Goal: Task Accomplishment & Management: Complete application form

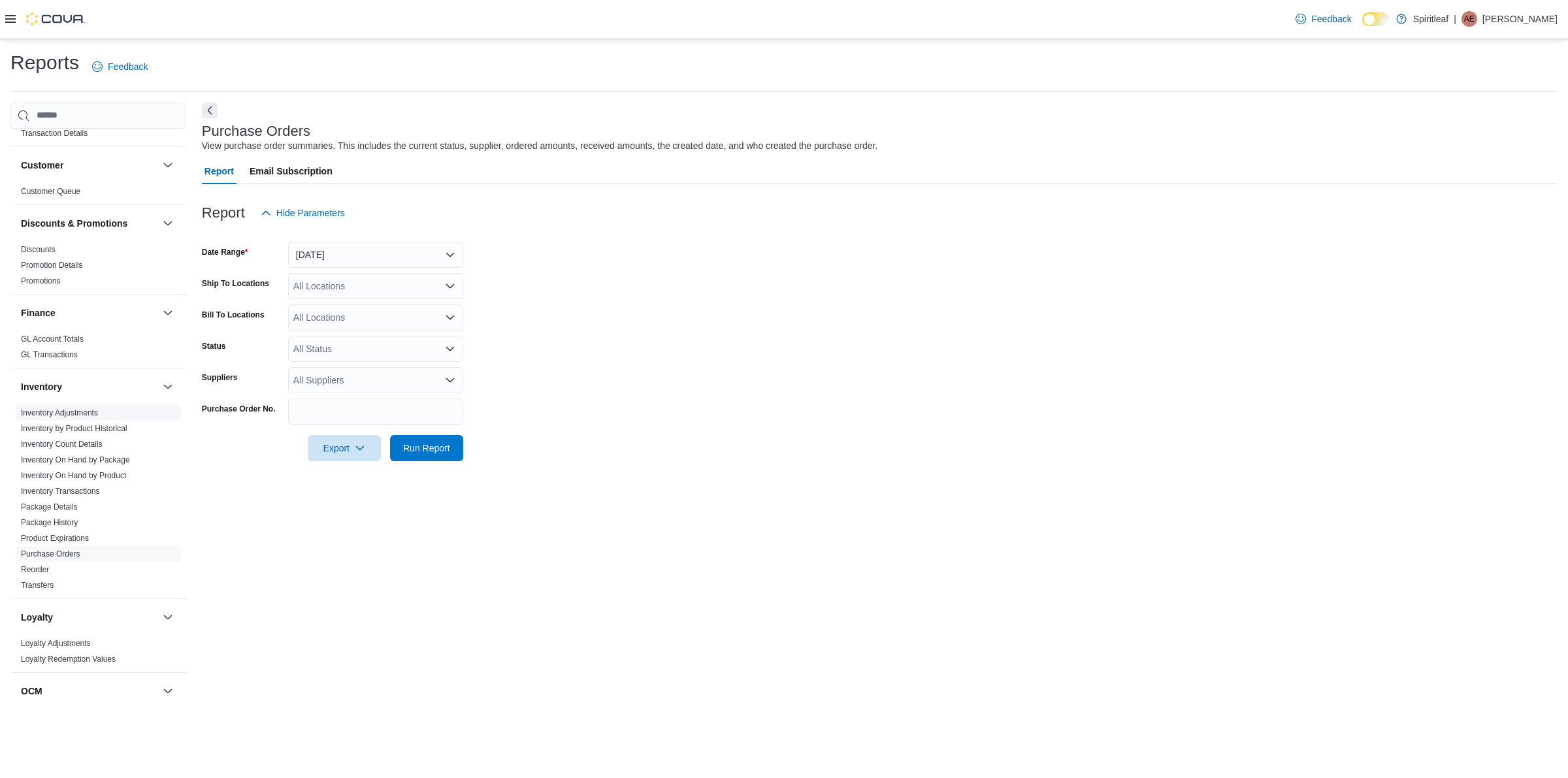
scroll to position [326, 0]
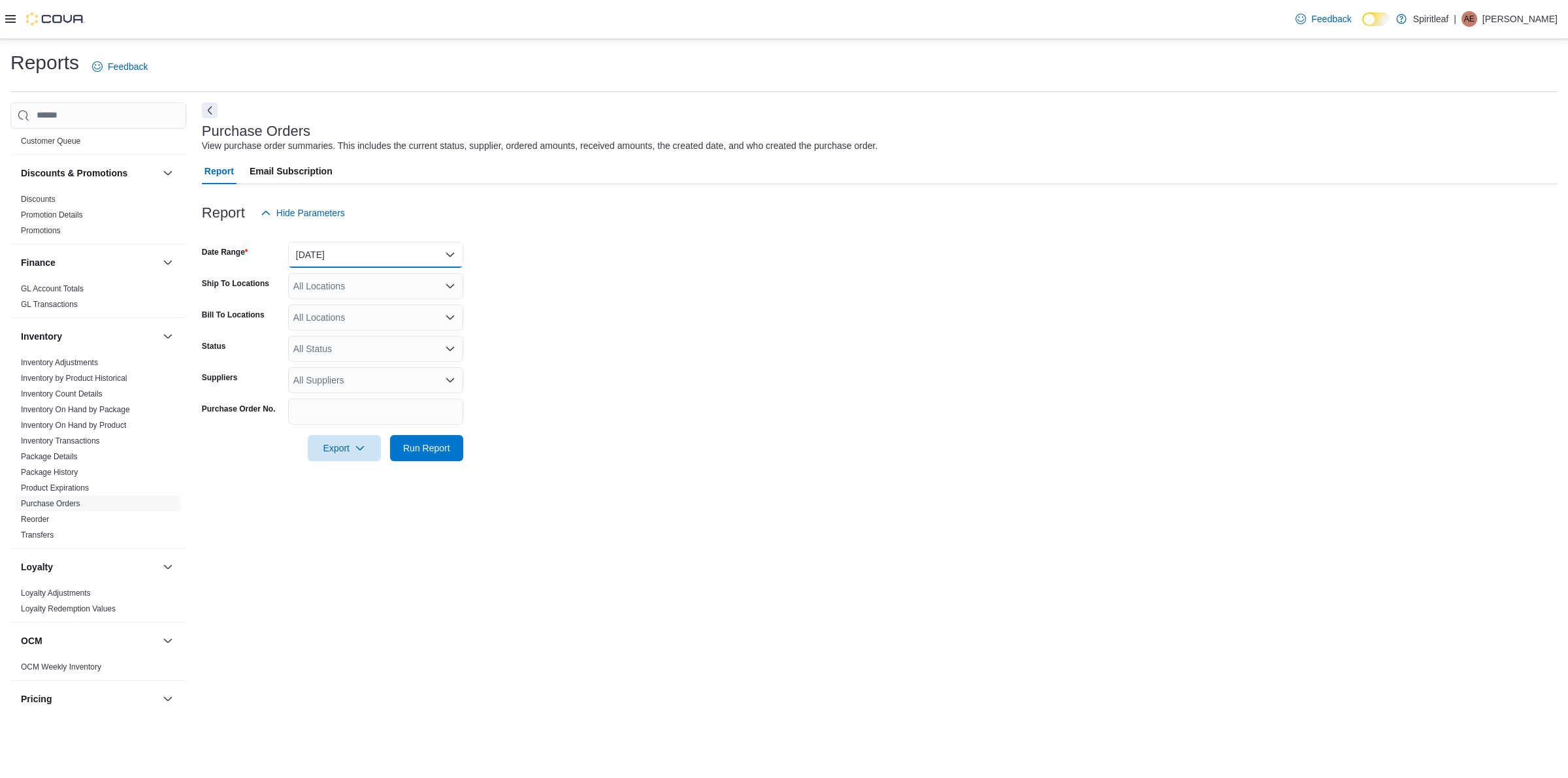
click at [383, 262] on button "[DATE]" at bounding box center [376, 255] width 175 height 26
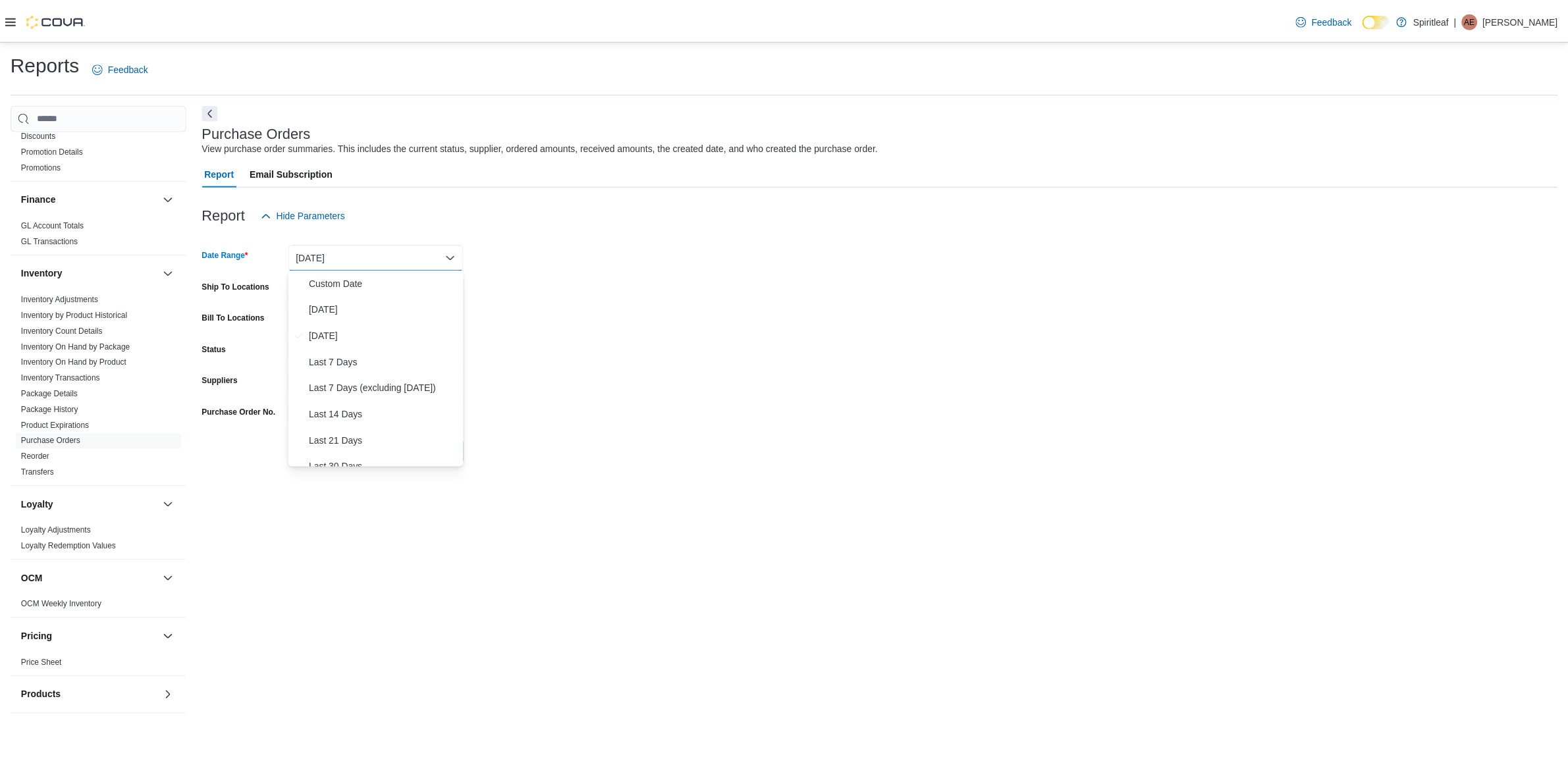
scroll to position [324, 0]
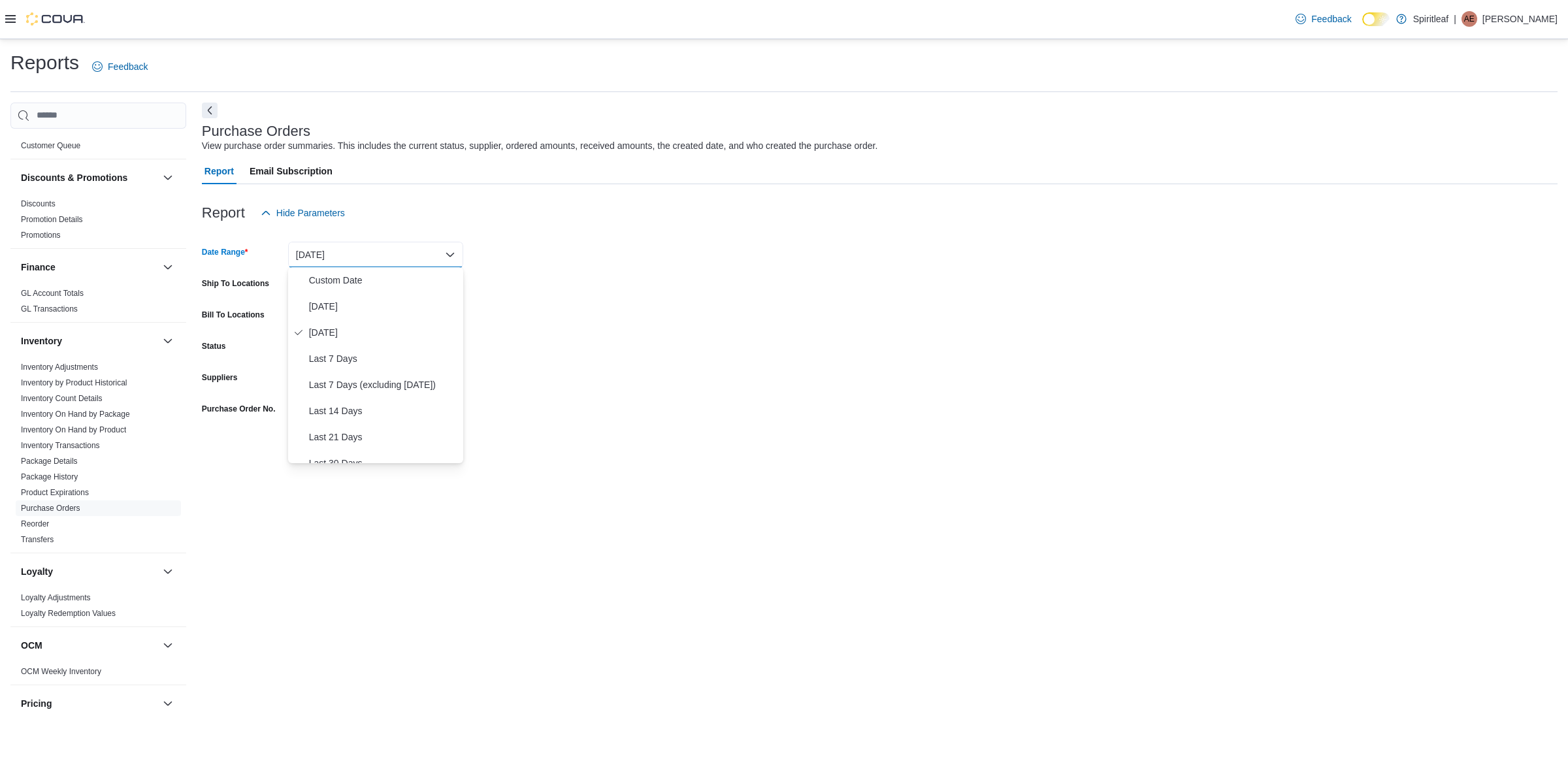
click at [14, 11] on div at bounding box center [45, 19] width 79 height 38
click at [14, 14] on icon at bounding box center [10, 19] width 10 height 10
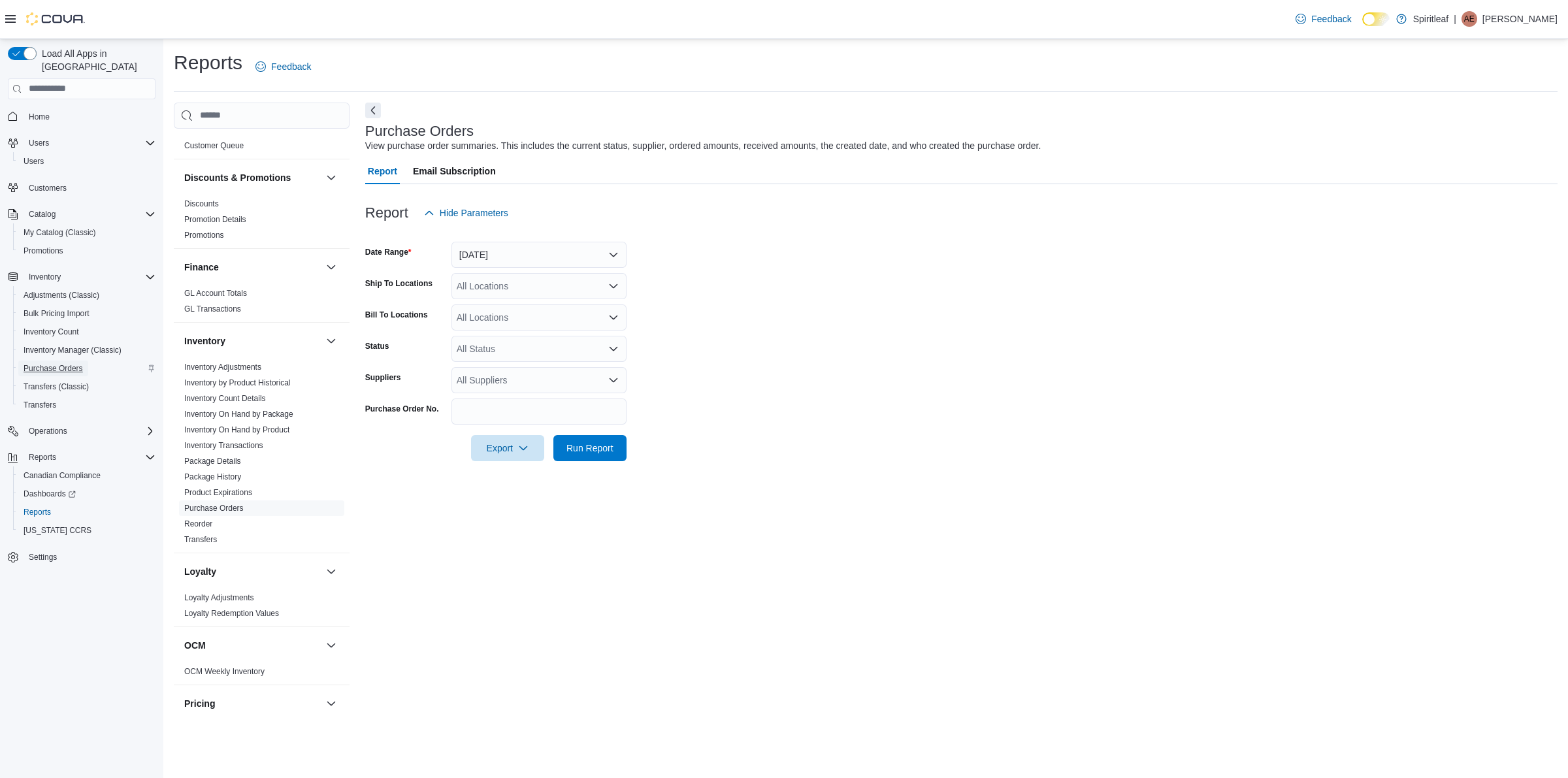
click at [85, 360] on link "Purchase Orders" at bounding box center [53, 368] width 70 height 16
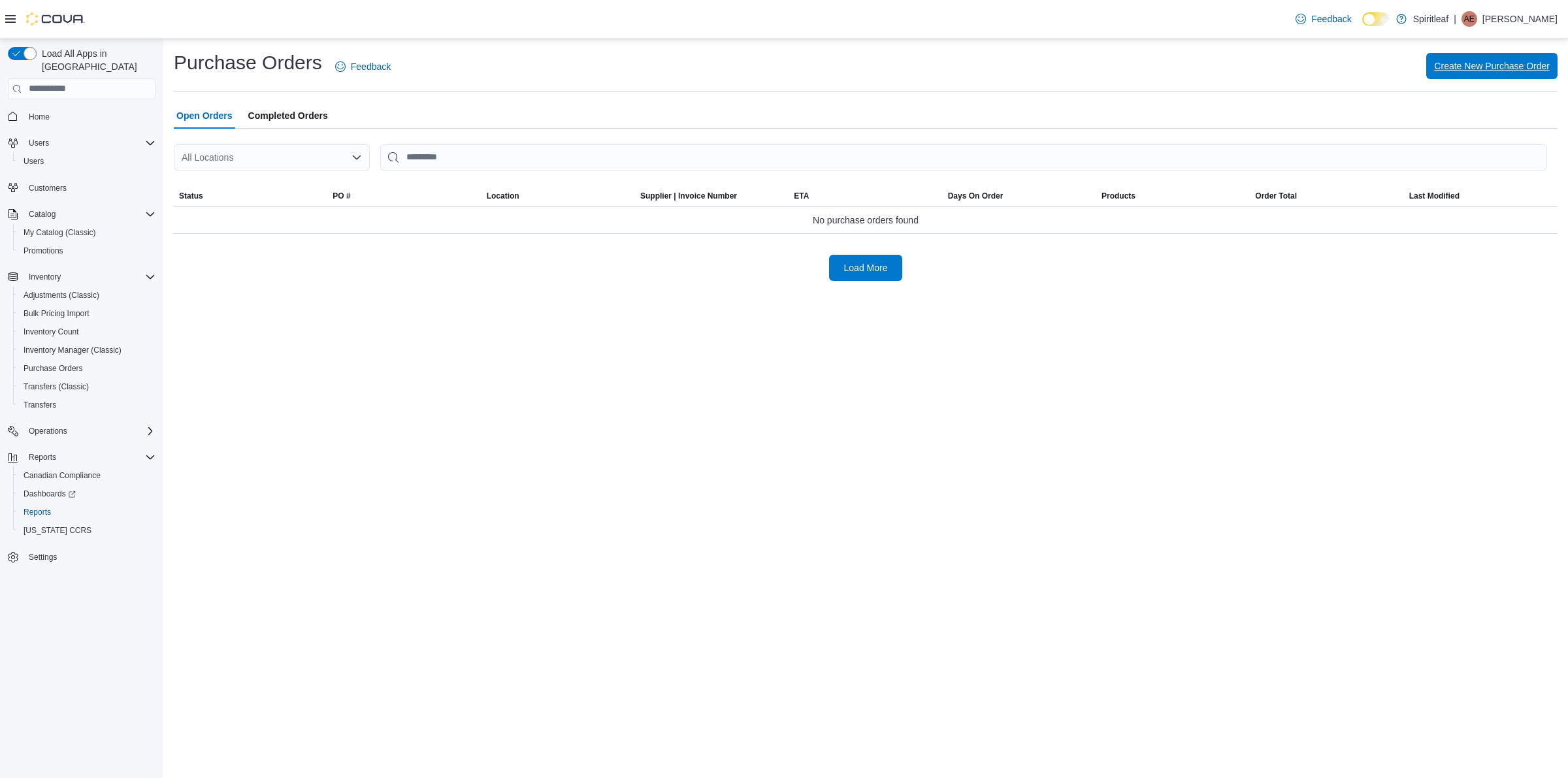
click at [1504, 73] on span "Create New Purchase Order" at bounding box center [1491, 66] width 116 height 26
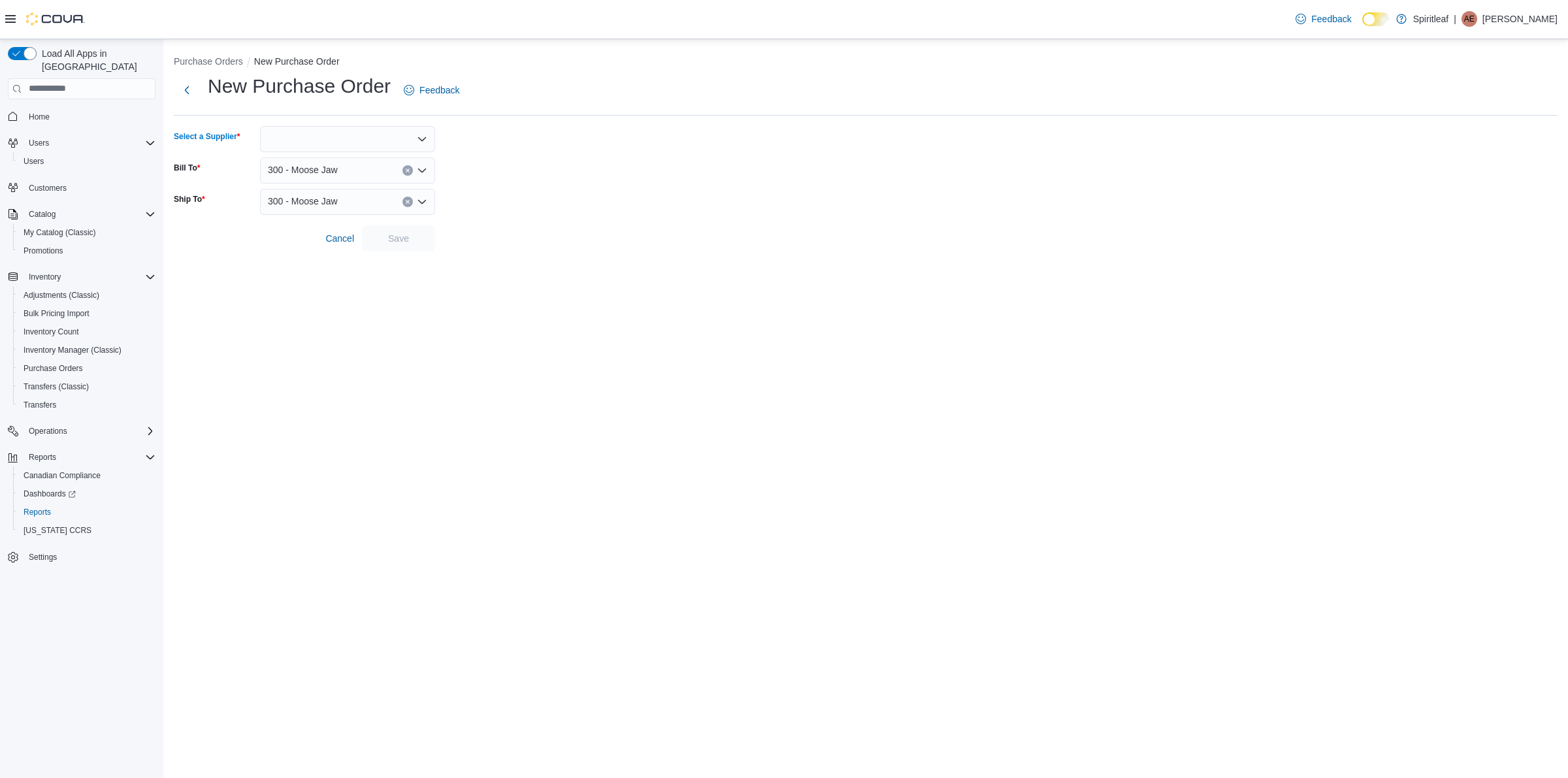
click at [354, 151] on div at bounding box center [348, 139] width 175 height 26
type input "*"
type input "**********"
click at [371, 153] on button "Open Fields Distribution" at bounding box center [348, 160] width 175 height 19
click at [370, 231] on span "Save" at bounding box center [399, 238] width 58 height 26
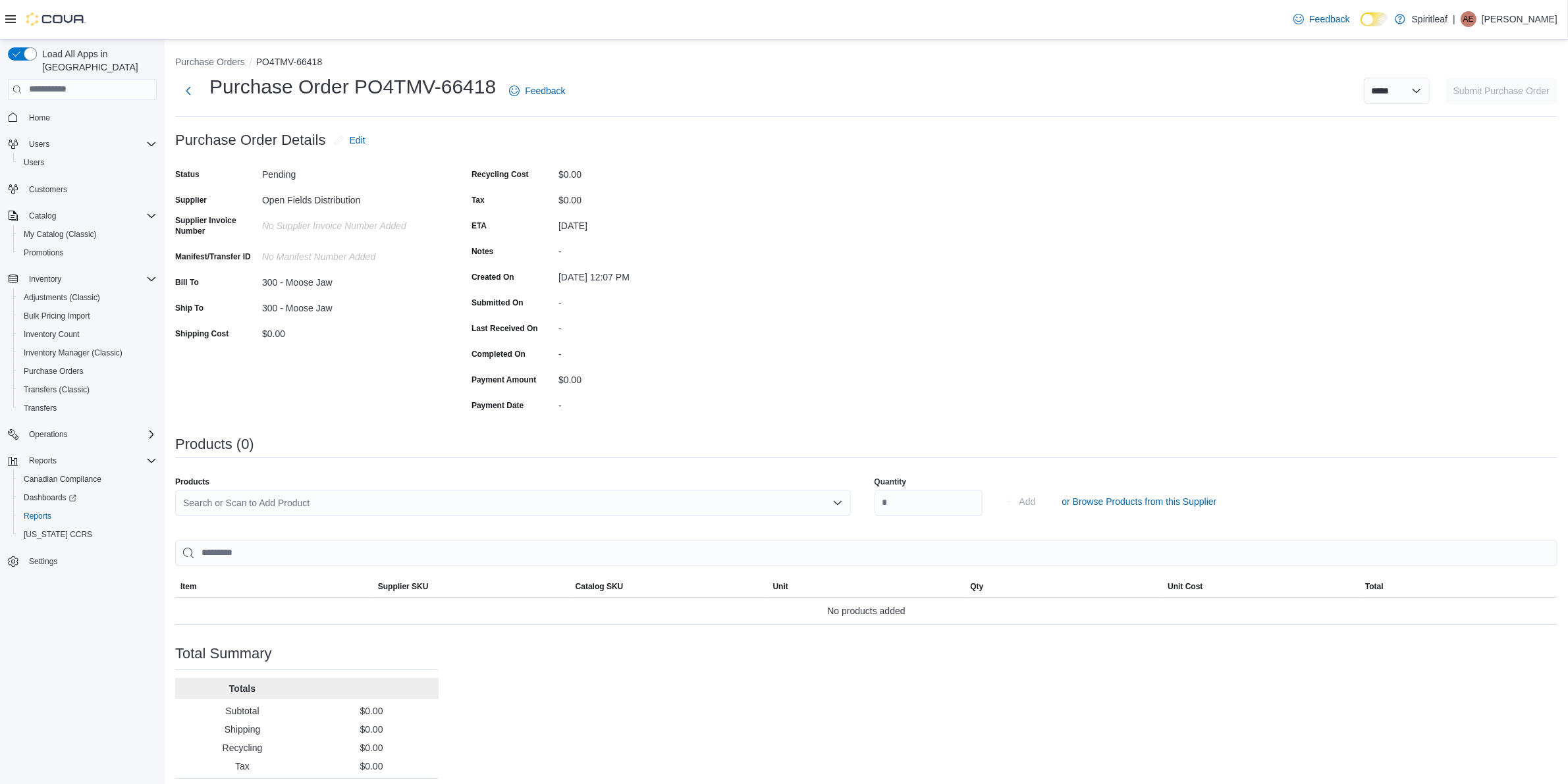
click at [339, 509] on div "Search or Scan to Add Product" at bounding box center [513, 503] width 675 height 26
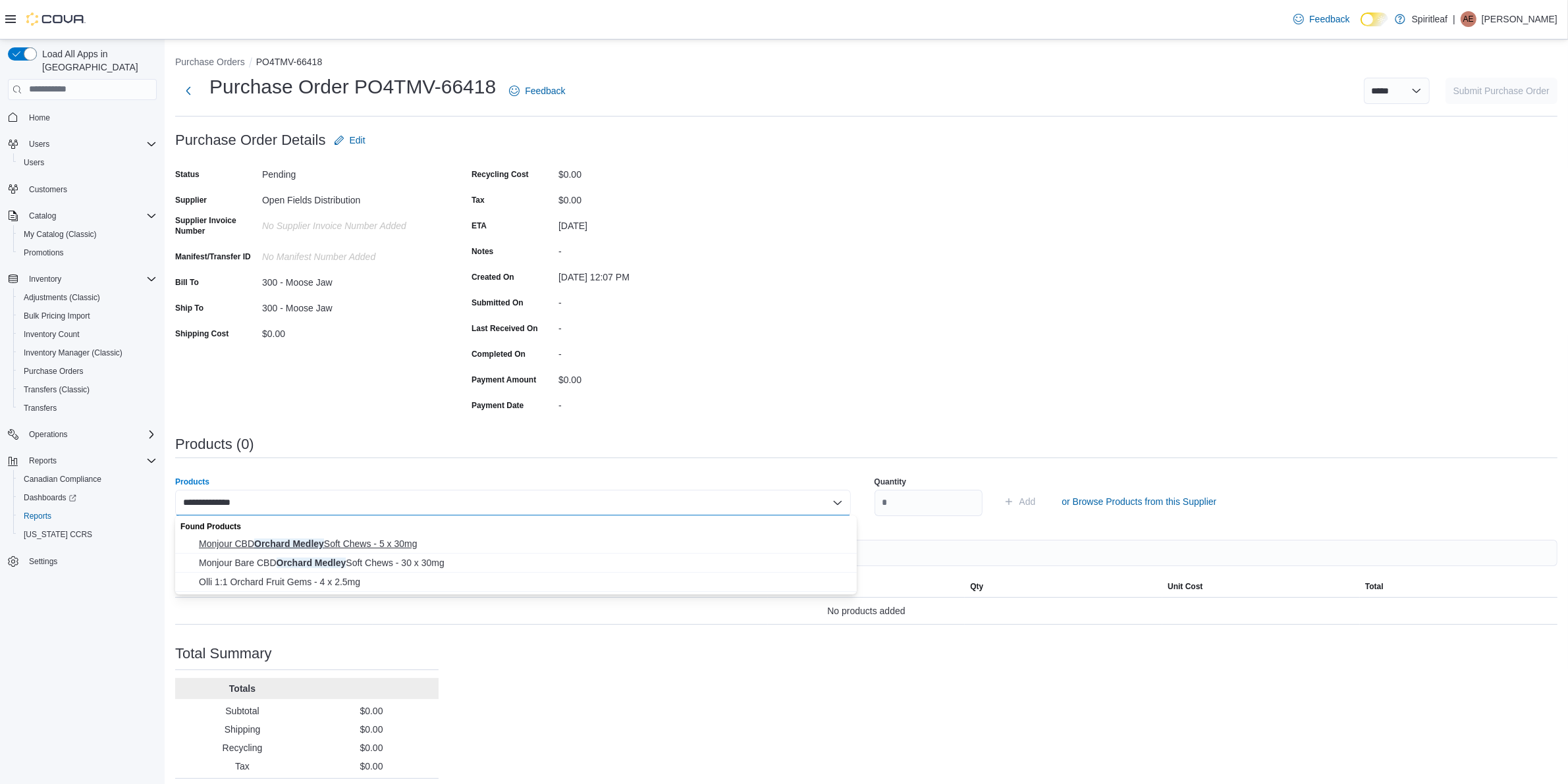
type input "**********"
click at [402, 547] on span "Monjour CBD Orchard Medley Soft Chews - 5 x 30mg" at bounding box center [523, 543] width 650 height 13
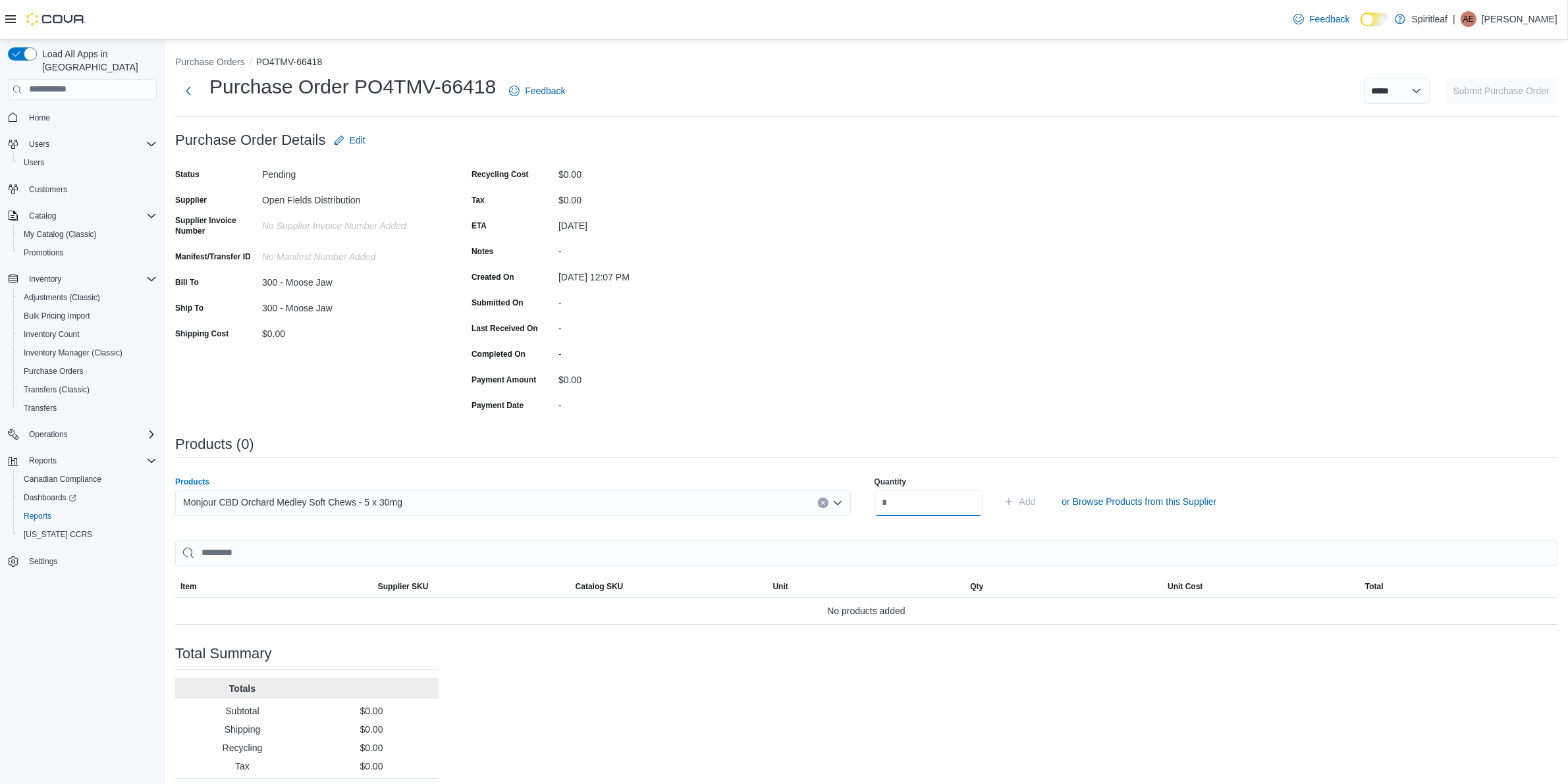
click at [955, 500] on input "number" at bounding box center [928, 503] width 108 height 26
type input "***"
click at [1036, 503] on span "Add" at bounding box center [1027, 501] width 16 height 13
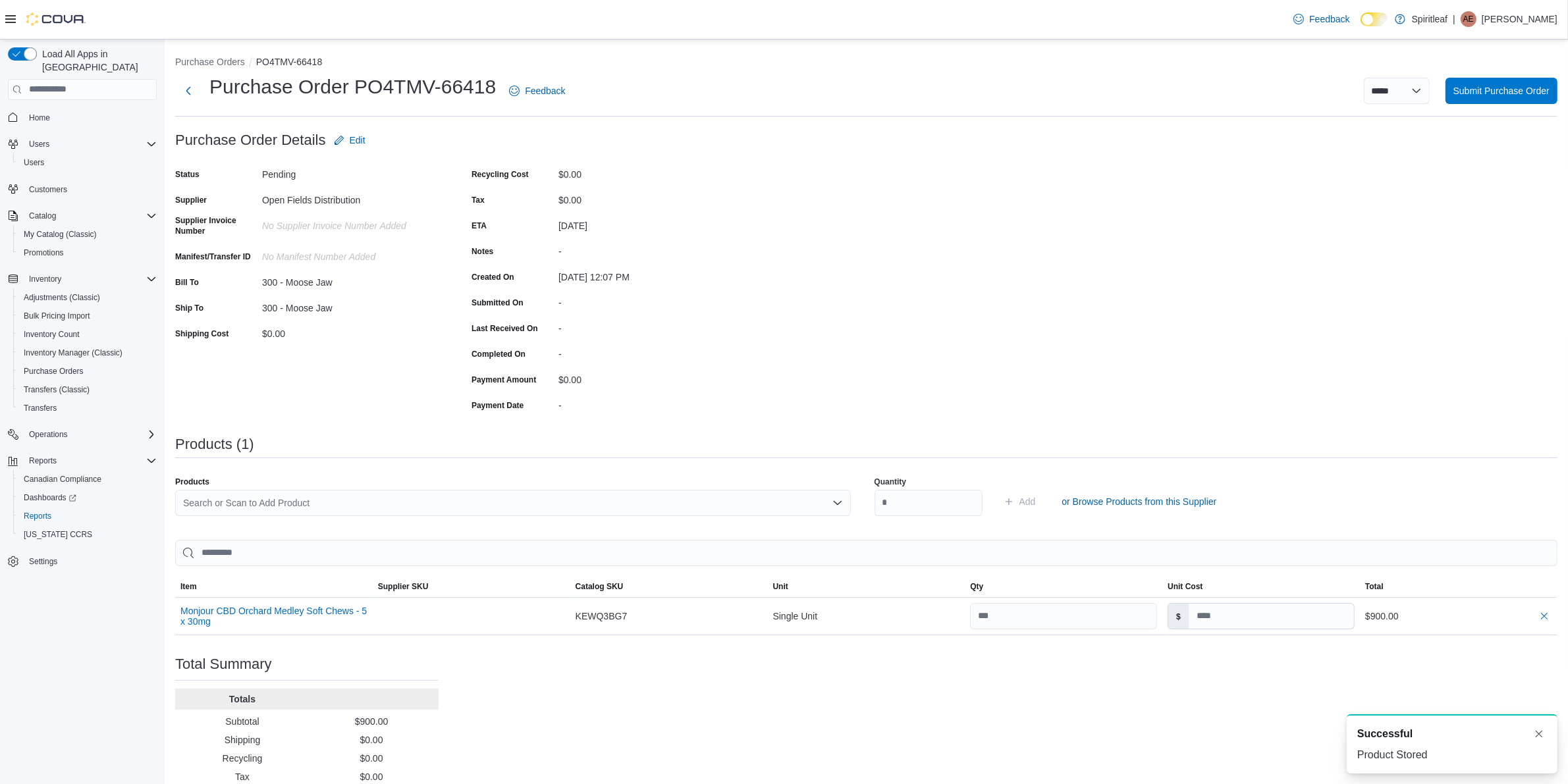
click at [366, 511] on div "Search or Scan to Add Product" at bounding box center [513, 503] width 675 height 26
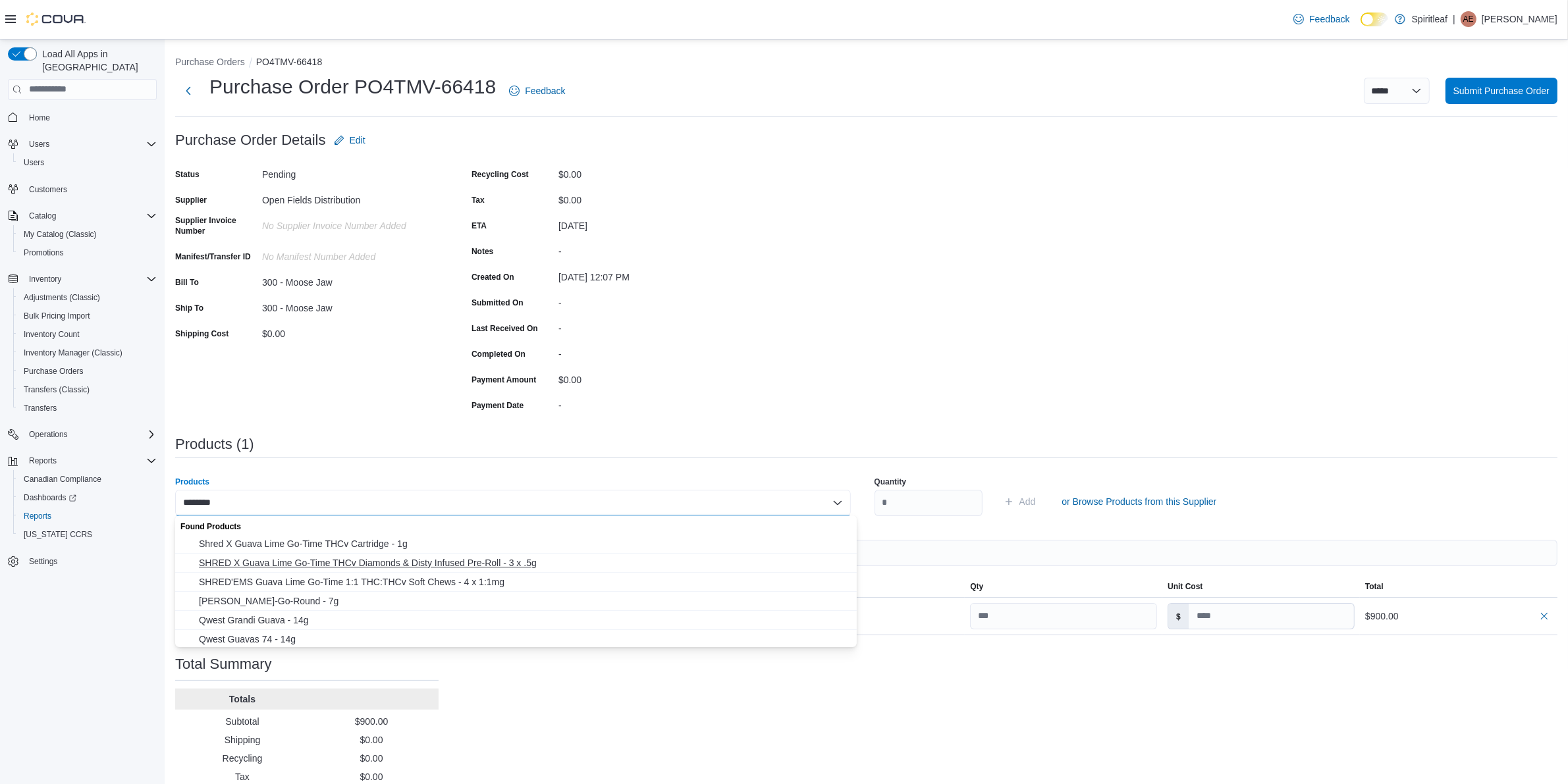
type input "********"
click at [407, 562] on span "SHRED X Guava Lime Go-Time THCv Diamonds & Disty Infused Pre-Roll - 3 x .5g" at bounding box center [523, 562] width 650 height 13
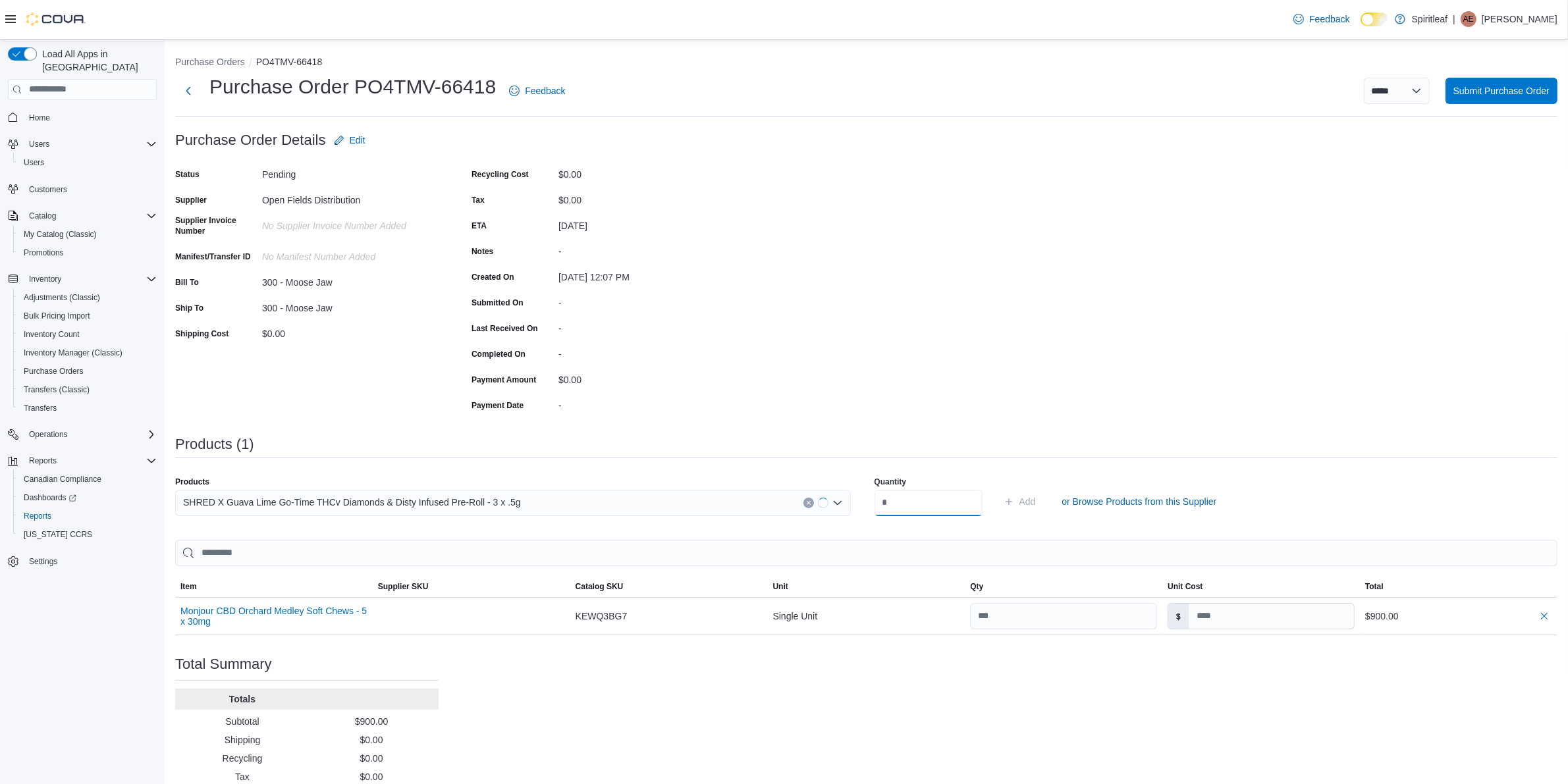
drag, startPoint x: 926, startPoint y: 495, endPoint x: 935, endPoint y: 500, distance: 10.3
click at [929, 497] on input "number" at bounding box center [928, 503] width 108 height 26
type input "*"
click at [1036, 503] on span "Add" at bounding box center [1027, 501] width 16 height 13
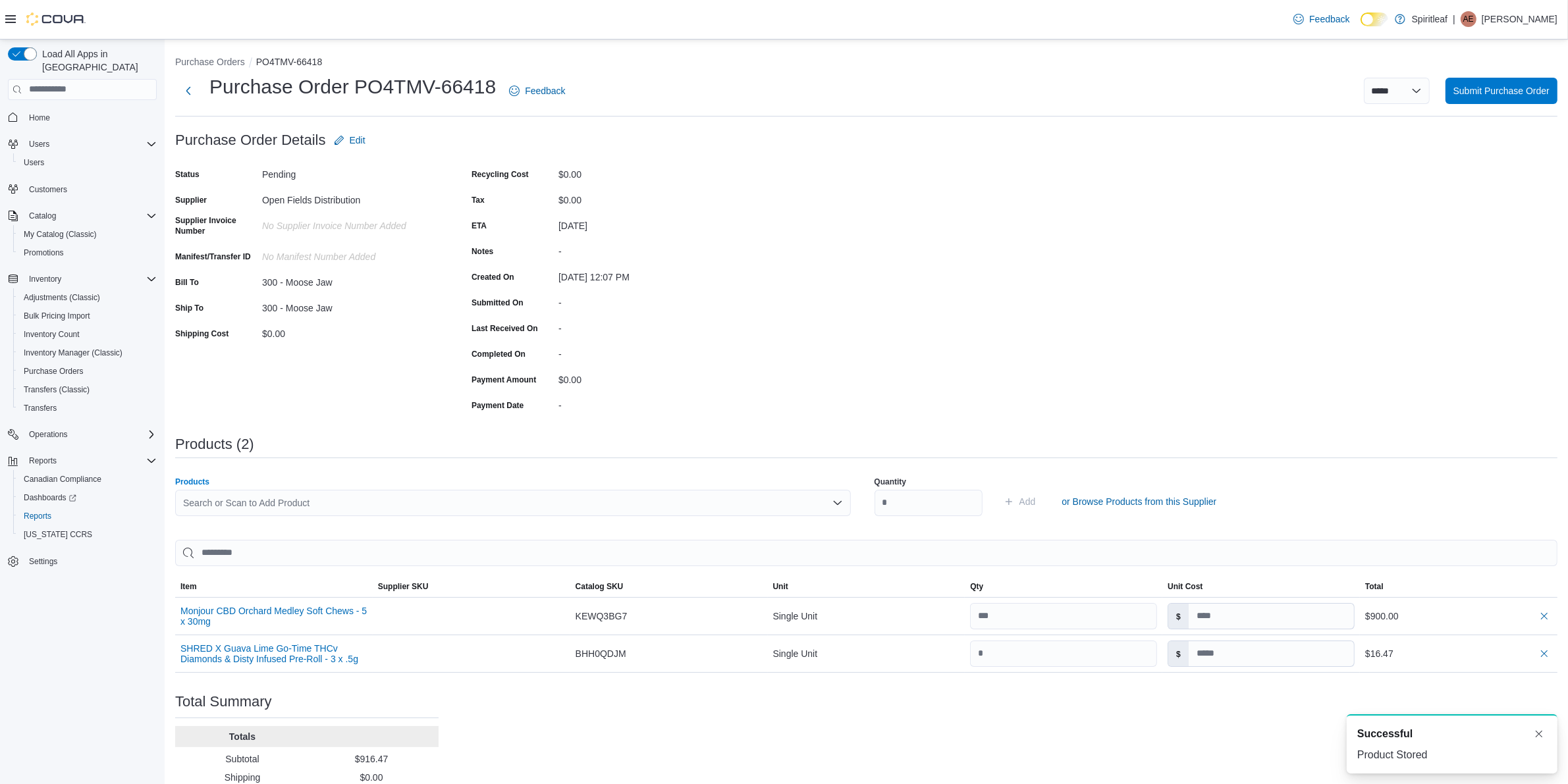
click at [440, 501] on div "Search or Scan to Add Product" at bounding box center [513, 503] width 675 height 26
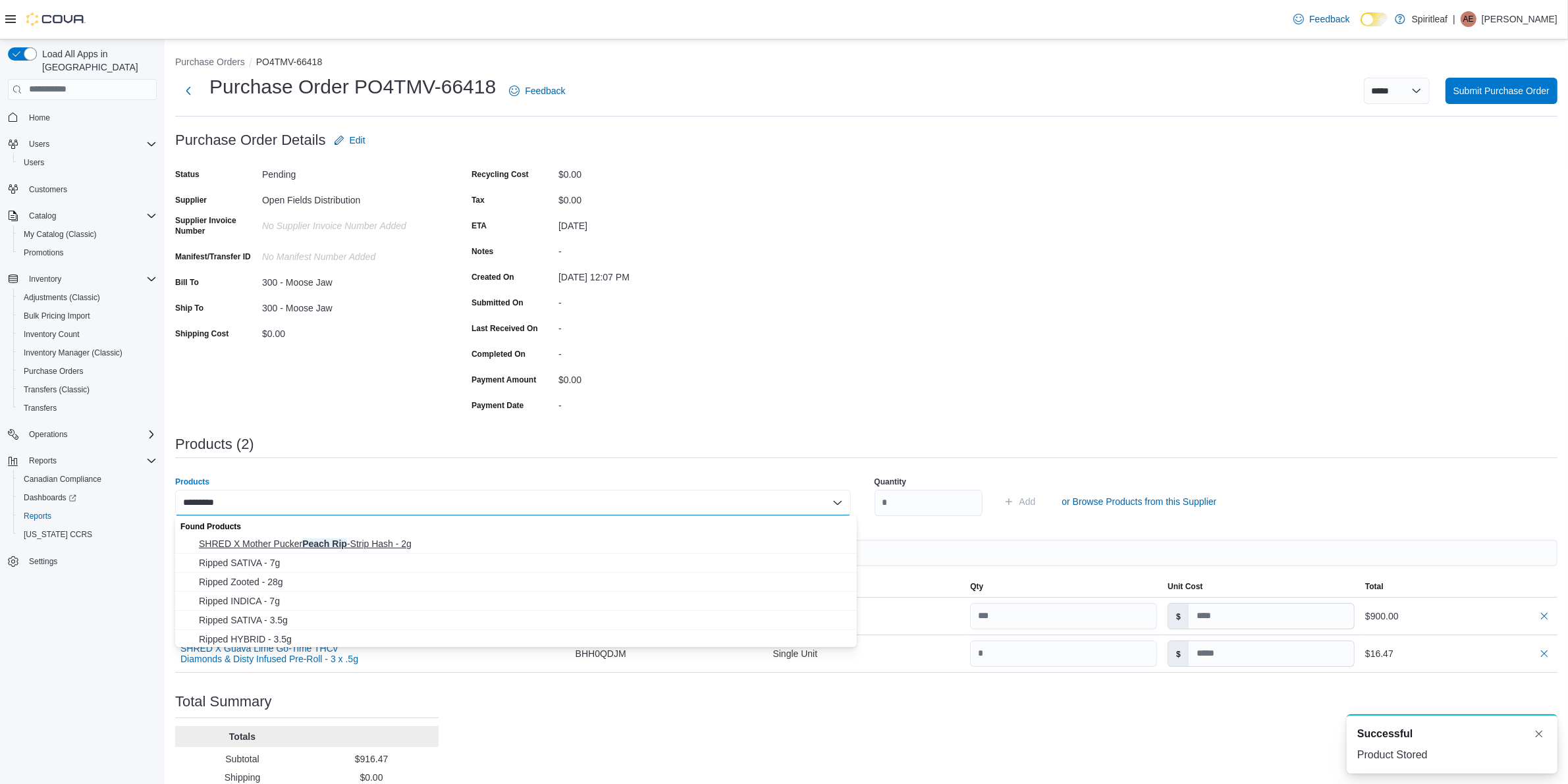
type input "*********"
click at [374, 539] on span "SHRED X Mother Pucker Peach Rip -Strip Hash - 2g" at bounding box center [523, 543] width 650 height 13
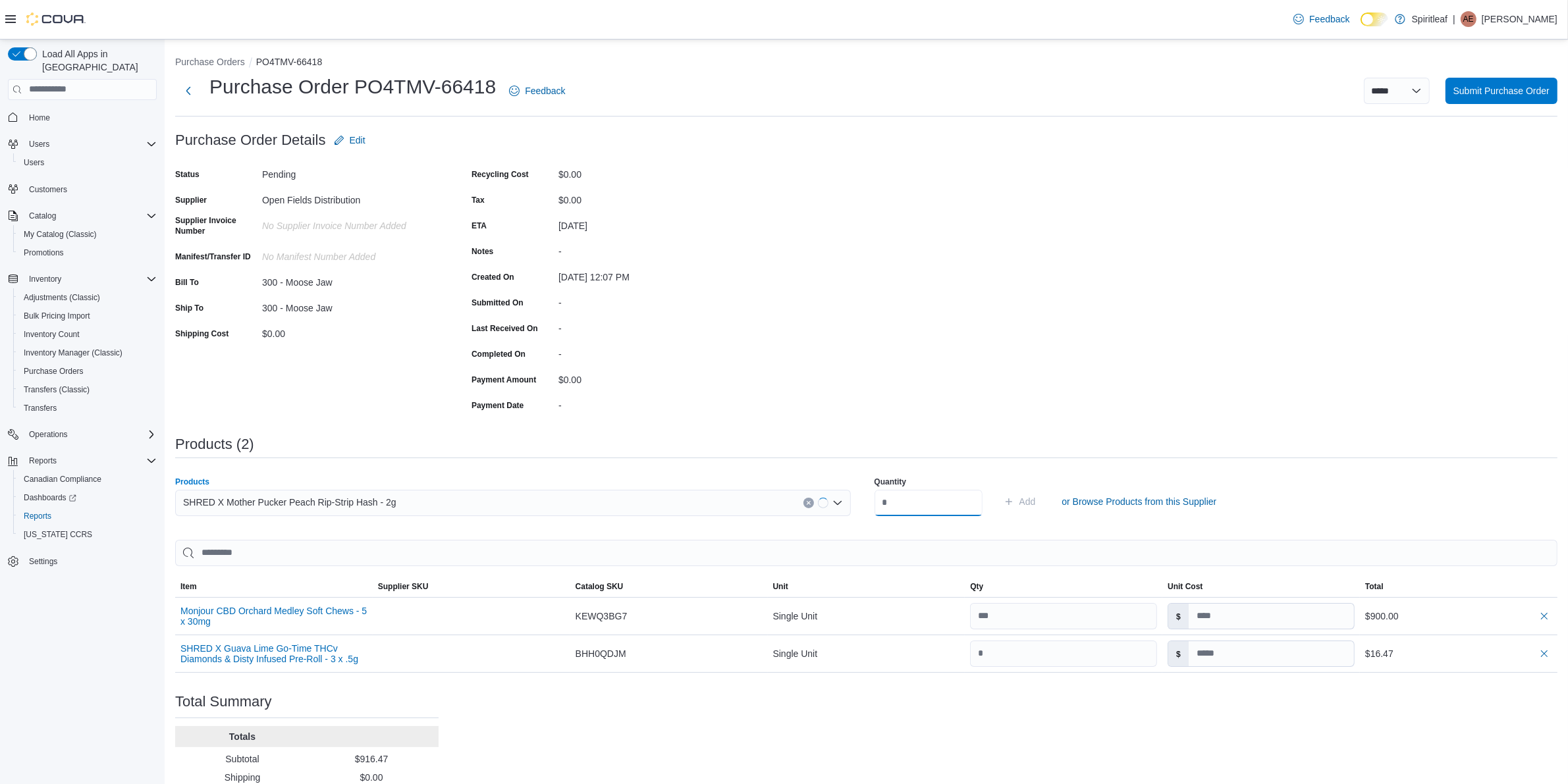
click at [936, 496] on input "number" at bounding box center [928, 503] width 108 height 26
type input "*"
drag, startPoint x: 1037, startPoint y: 500, endPoint x: 1029, endPoint y: 489, distance: 13.6
click at [1036, 501] on span "Add" at bounding box center [1027, 501] width 16 height 13
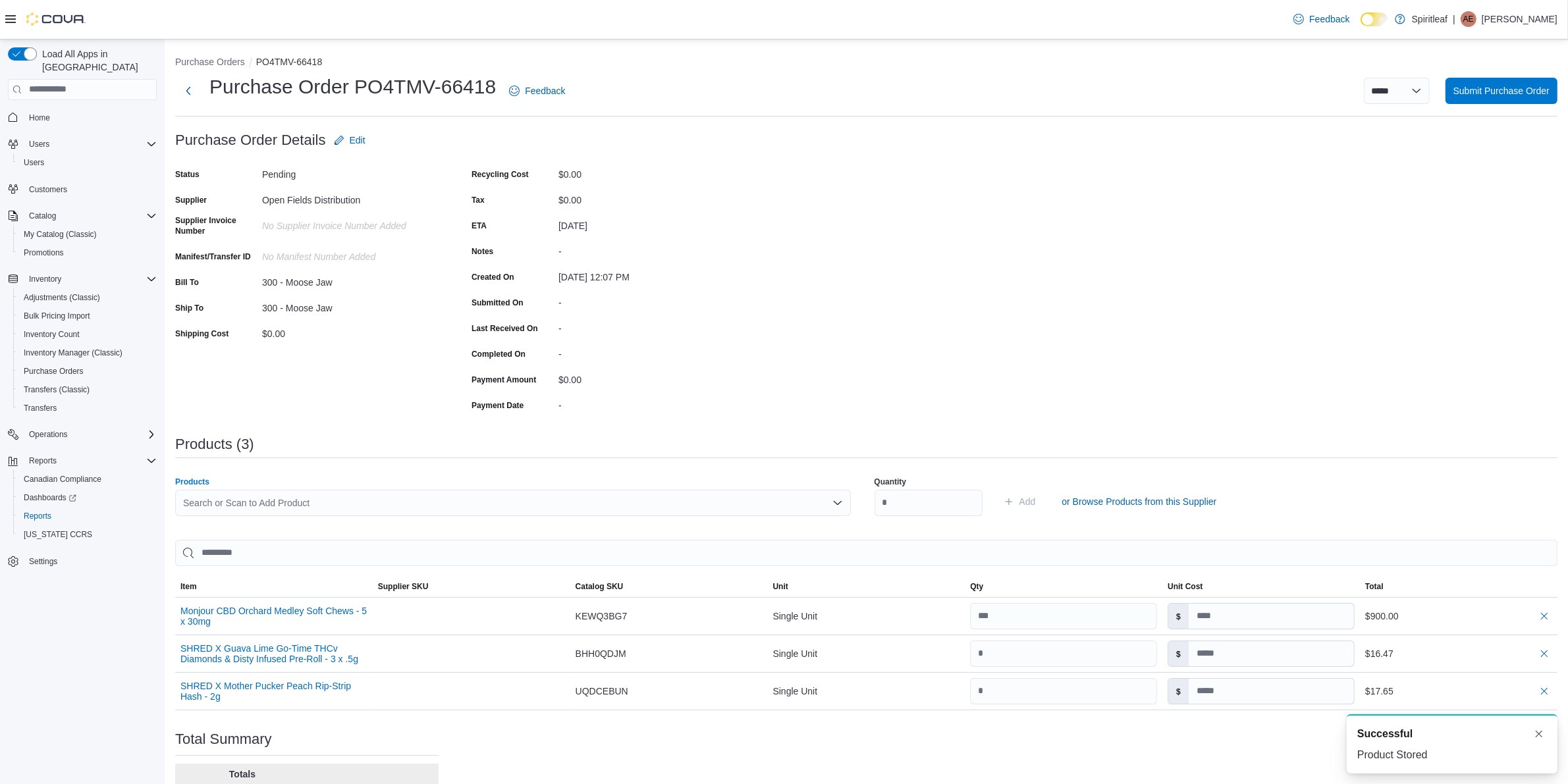
click at [386, 502] on div "Search or Scan to Add Product" at bounding box center [513, 503] width 675 height 26
type input "******"
click at [400, 546] on span "Off The Cuff [PERSON_NAME] Pre-Roll - 7 x .5g" at bounding box center [523, 543] width 650 height 13
click at [934, 501] on input "number" at bounding box center [928, 503] width 108 height 26
type input "*"
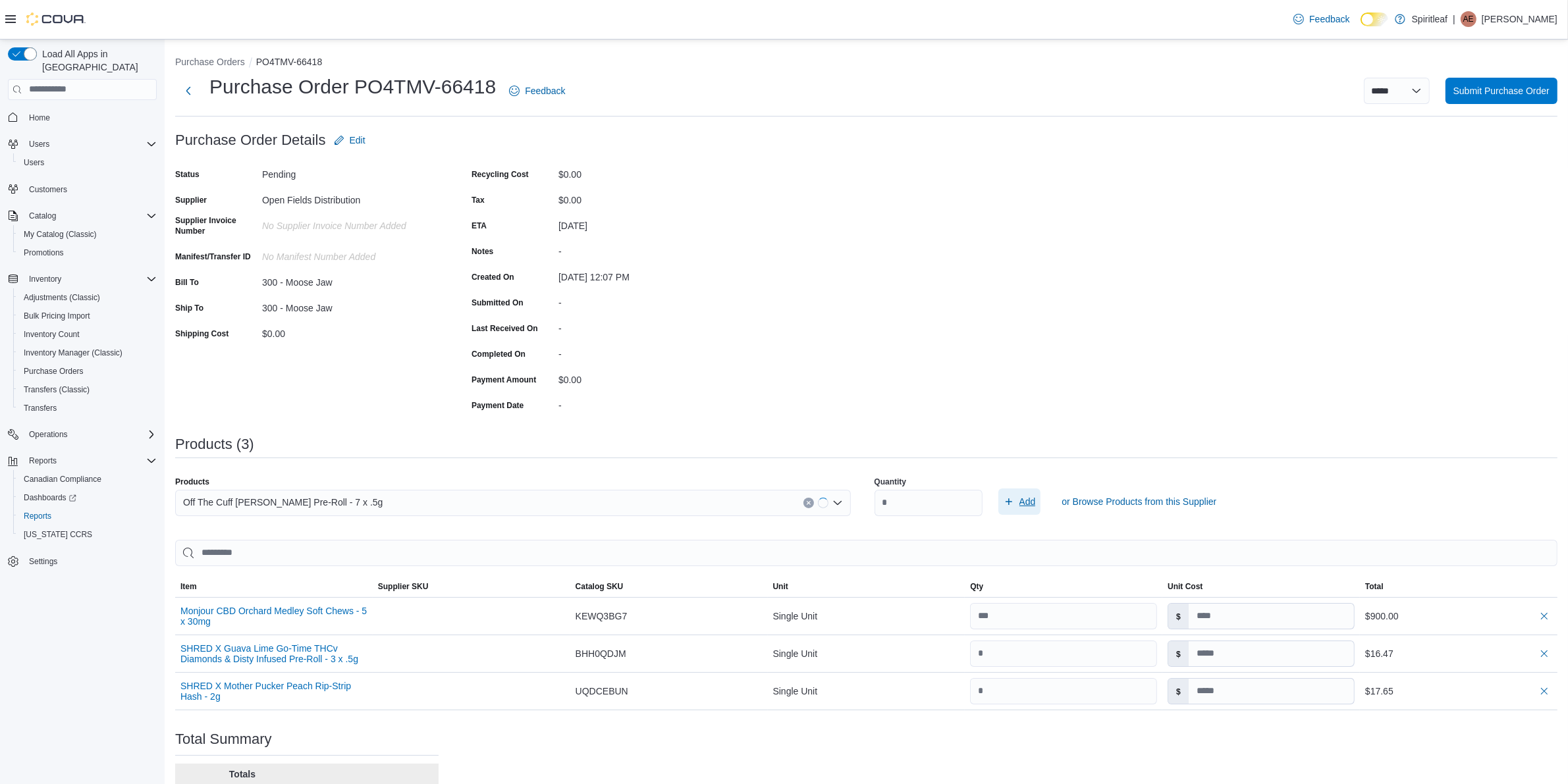
click at [1036, 506] on span "Add" at bounding box center [1027, 501] width 16 height 13
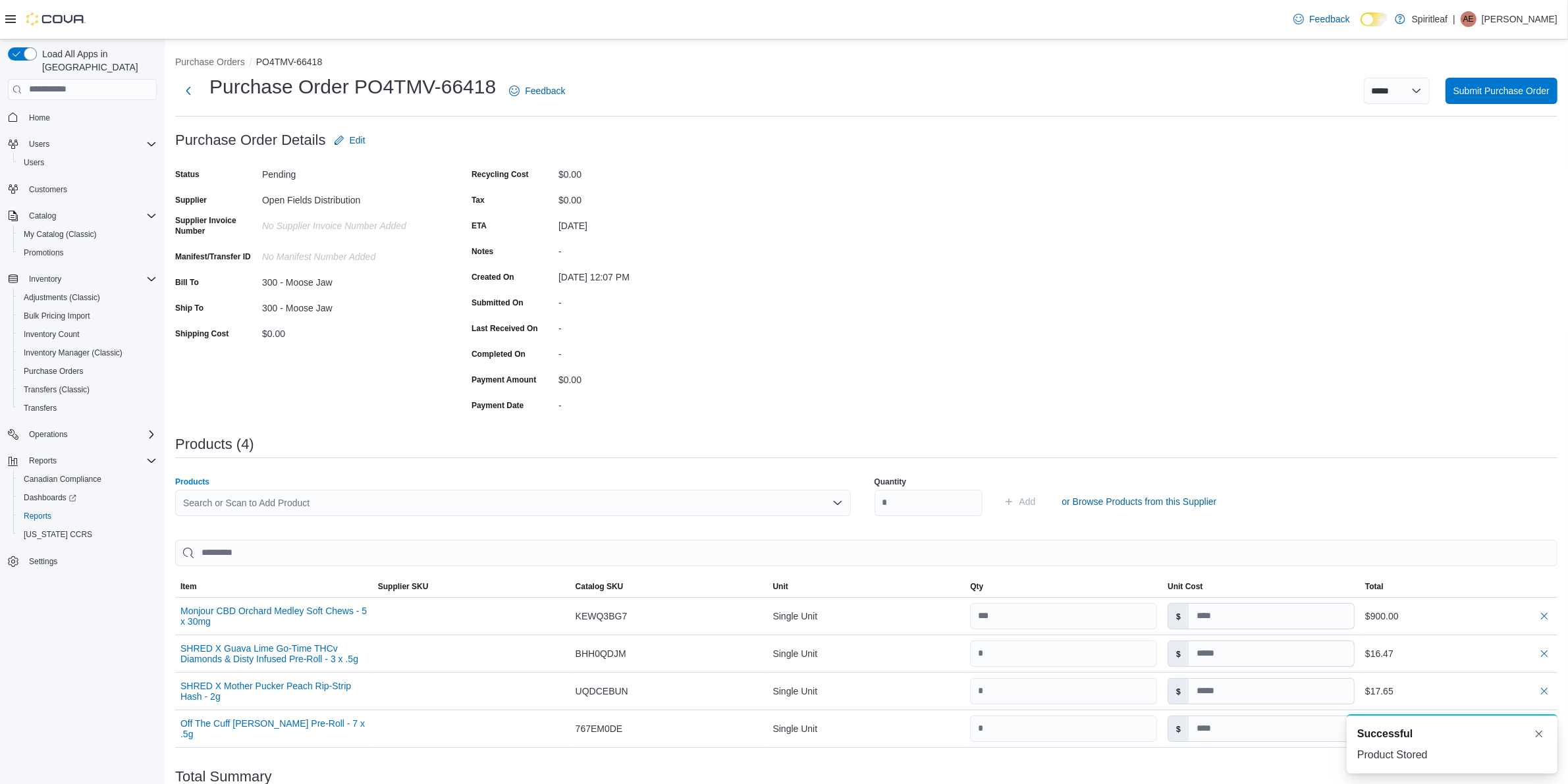
click at [537, 509] on div "Search or Scan to Add Product" at bounding box center [513, 503] width 675 height 26
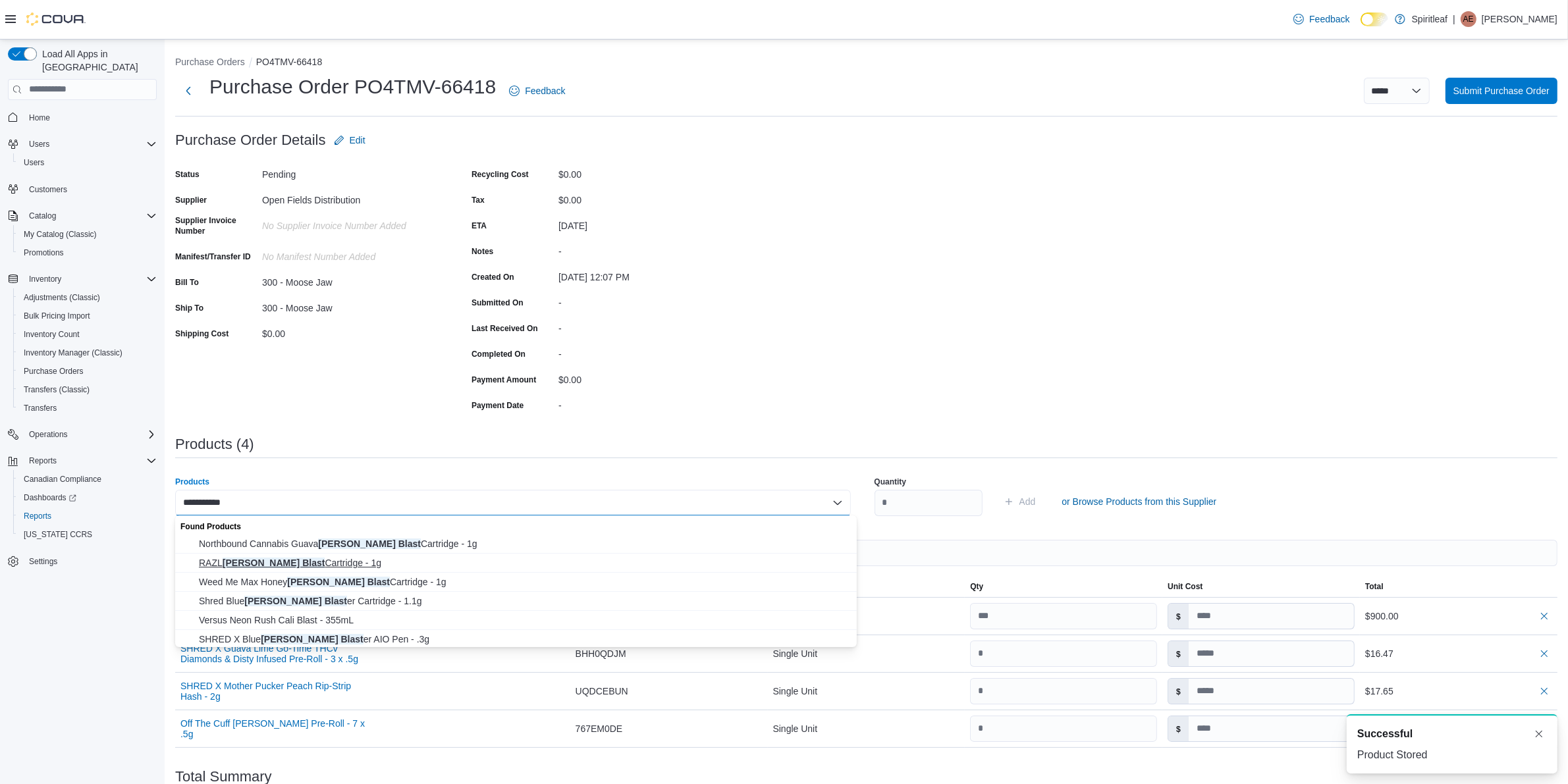
type input "**********"
click at [381, 560] on span "RAZL [PERSON_NAME] Blast Cartridge - 1g" at bounding box center [523, 562] width 650 height 13
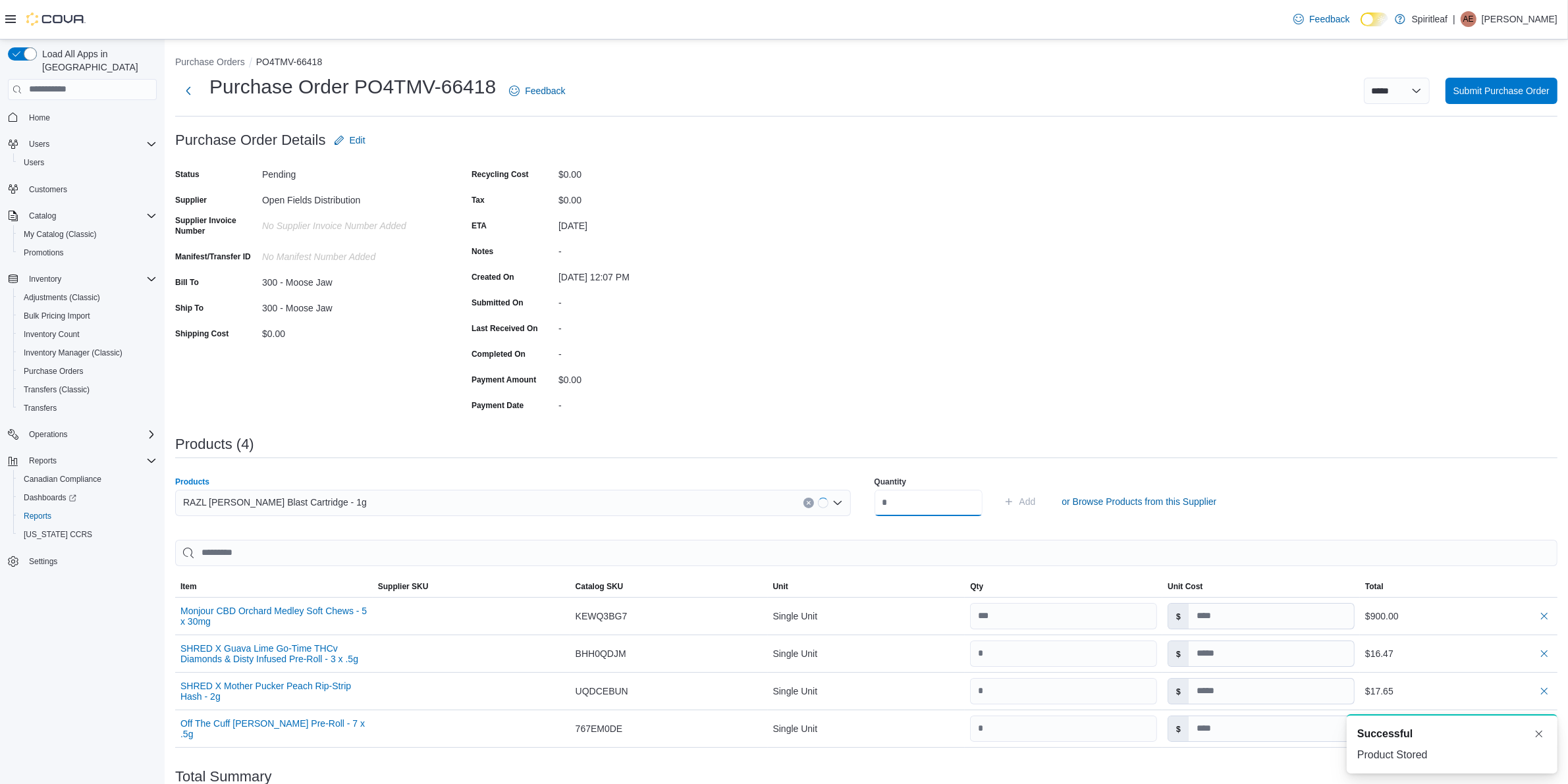
click at [942, 510] on input "number" at bounding box center [928, 503] width 108 height 26
type input "*"
click at [1036, 502] on span "Add" at bounding box center [1020, 501] width 32 height 26
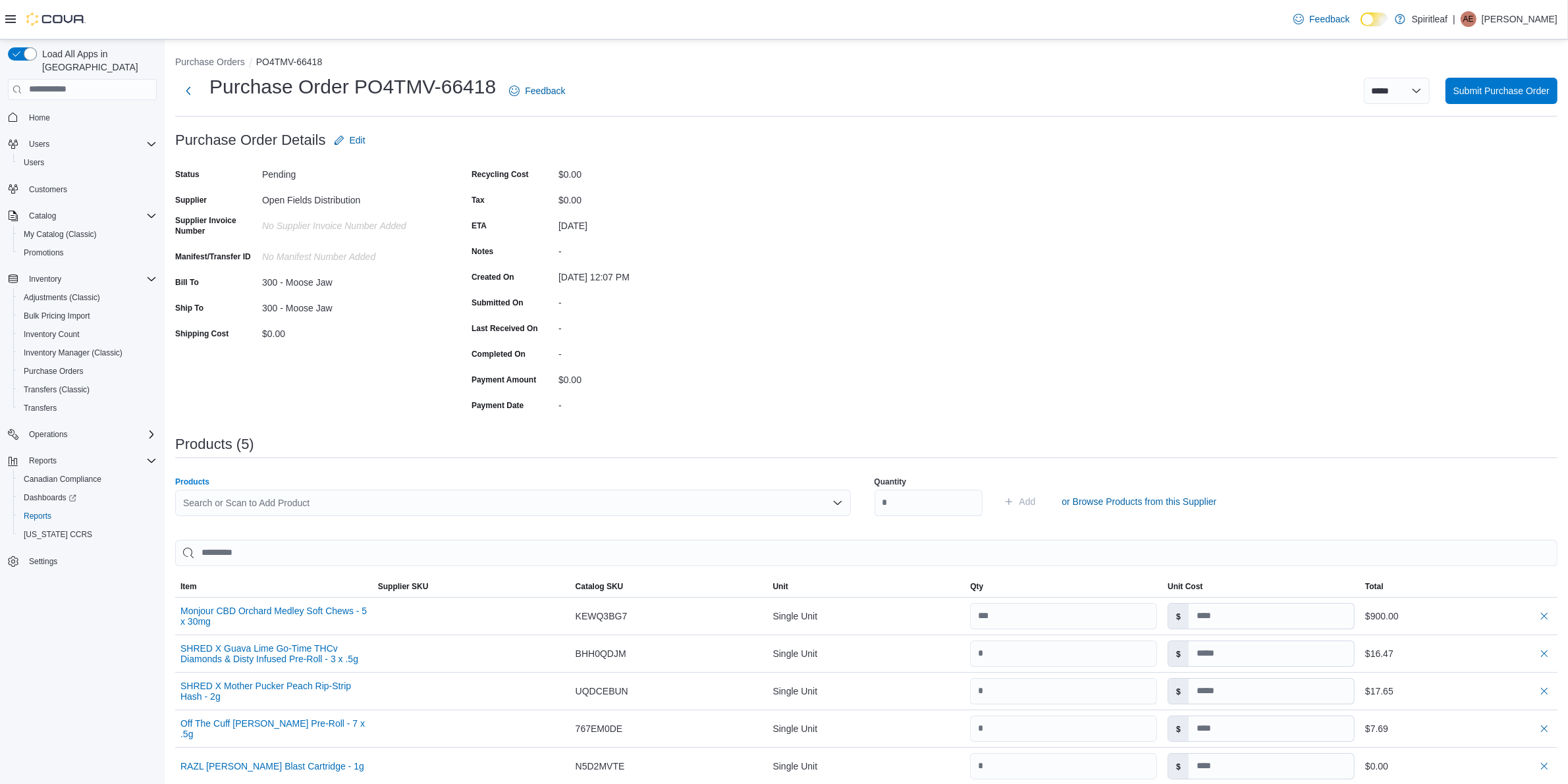
click at [363, 509] on div "Search or Scan to Add Product" at bounding box center [513, 503] width 675 height 26
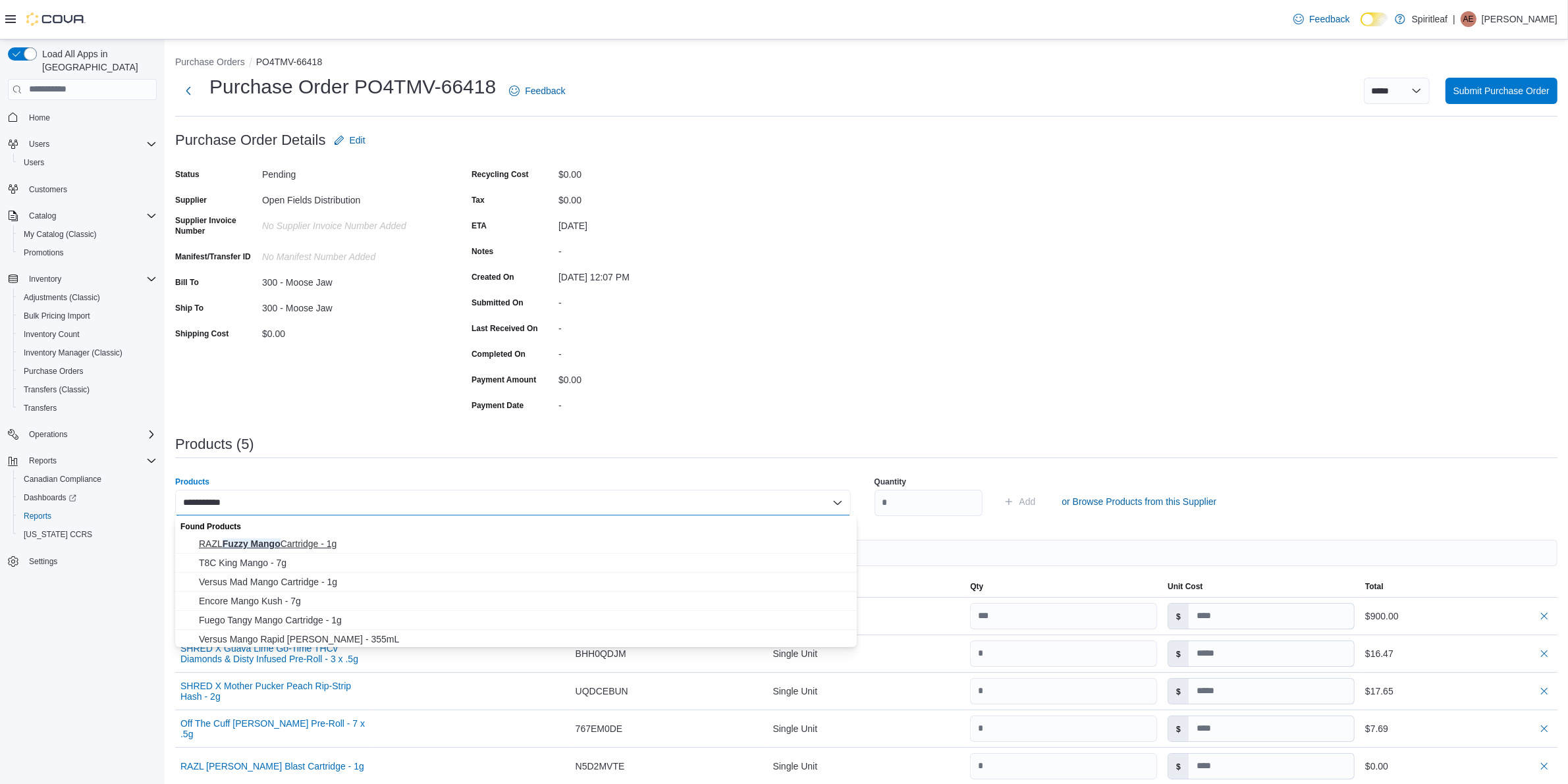
type input "**********"
click at [336, 541] on span "RAZL Fuzzy Mango Cartridge - 1g" at bounding box center [523, 543] width 650 height 13
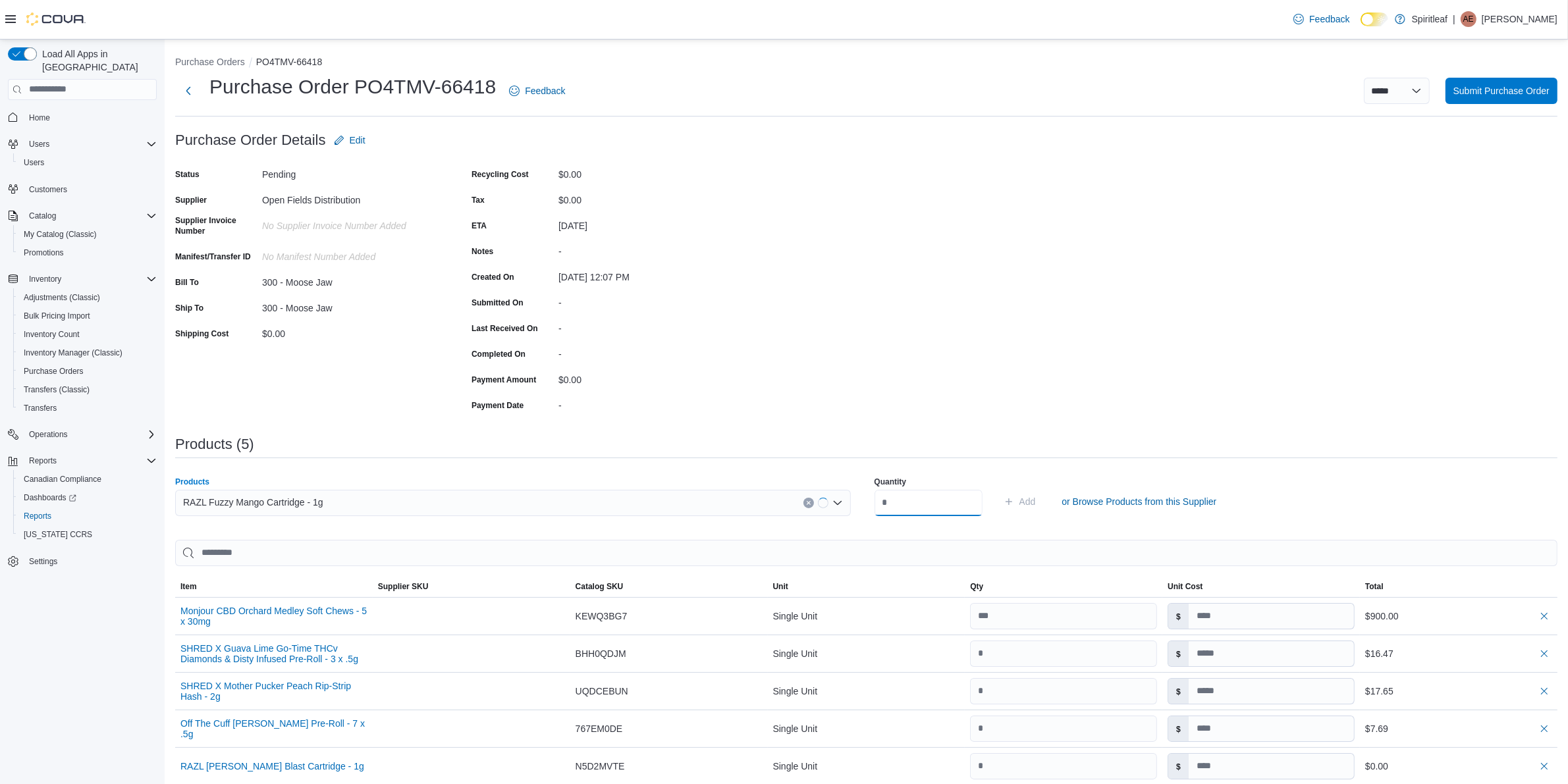
click at [931, 498] on input "number" at bounding box center [928, 503] width 108 height 26
type input "*"
click at [1036, 495] on span "Add" at bounding box center [1020, 501] width 32 height 26
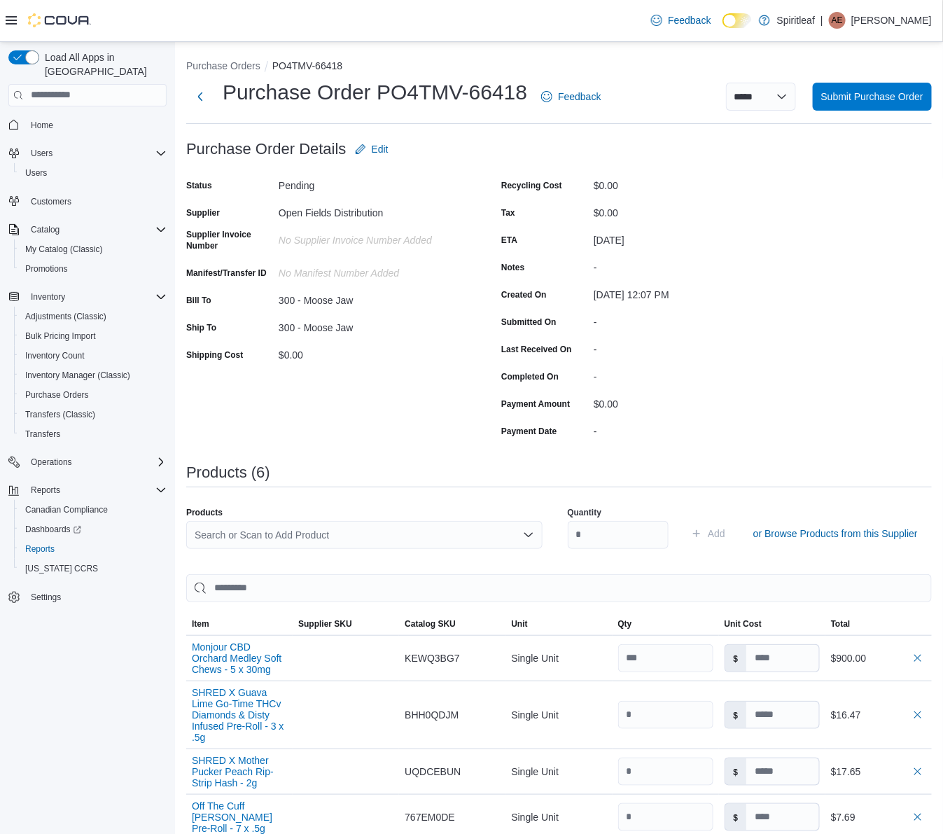
click at [15, 18] on icon at bounding box center [11, 20] width 11 height 11
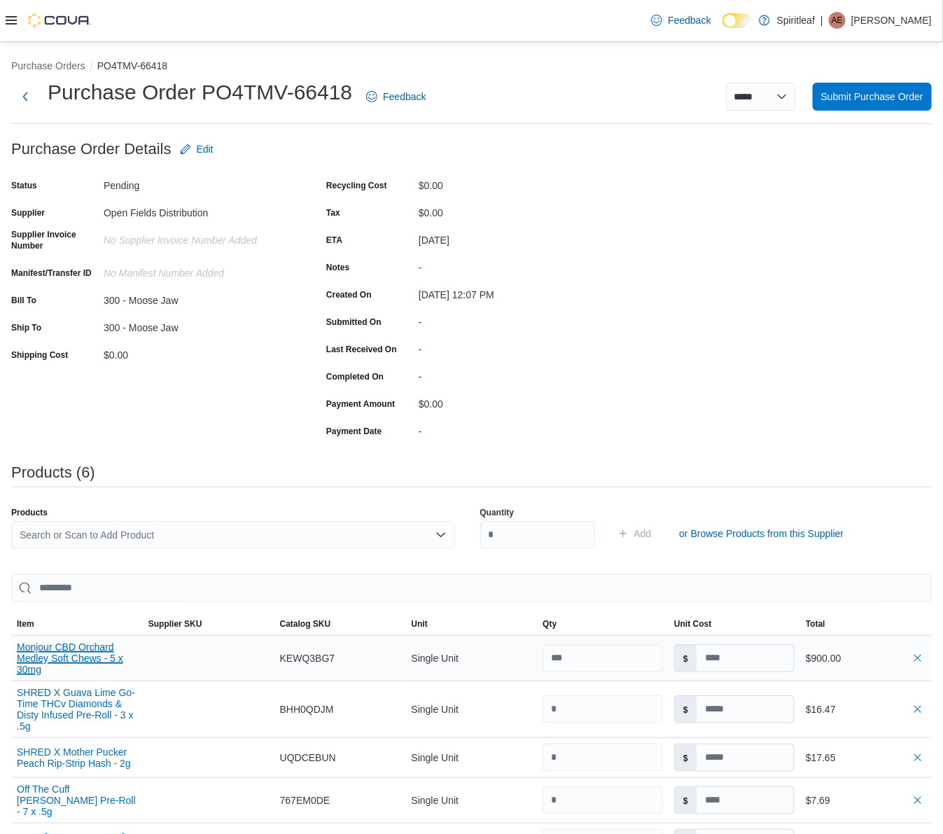
click at [70, 660] on button "Monjour CBD Orchard Medley Soft Chews - 5 x 30mg" at bounding box center [77, 658] width 120 height 34
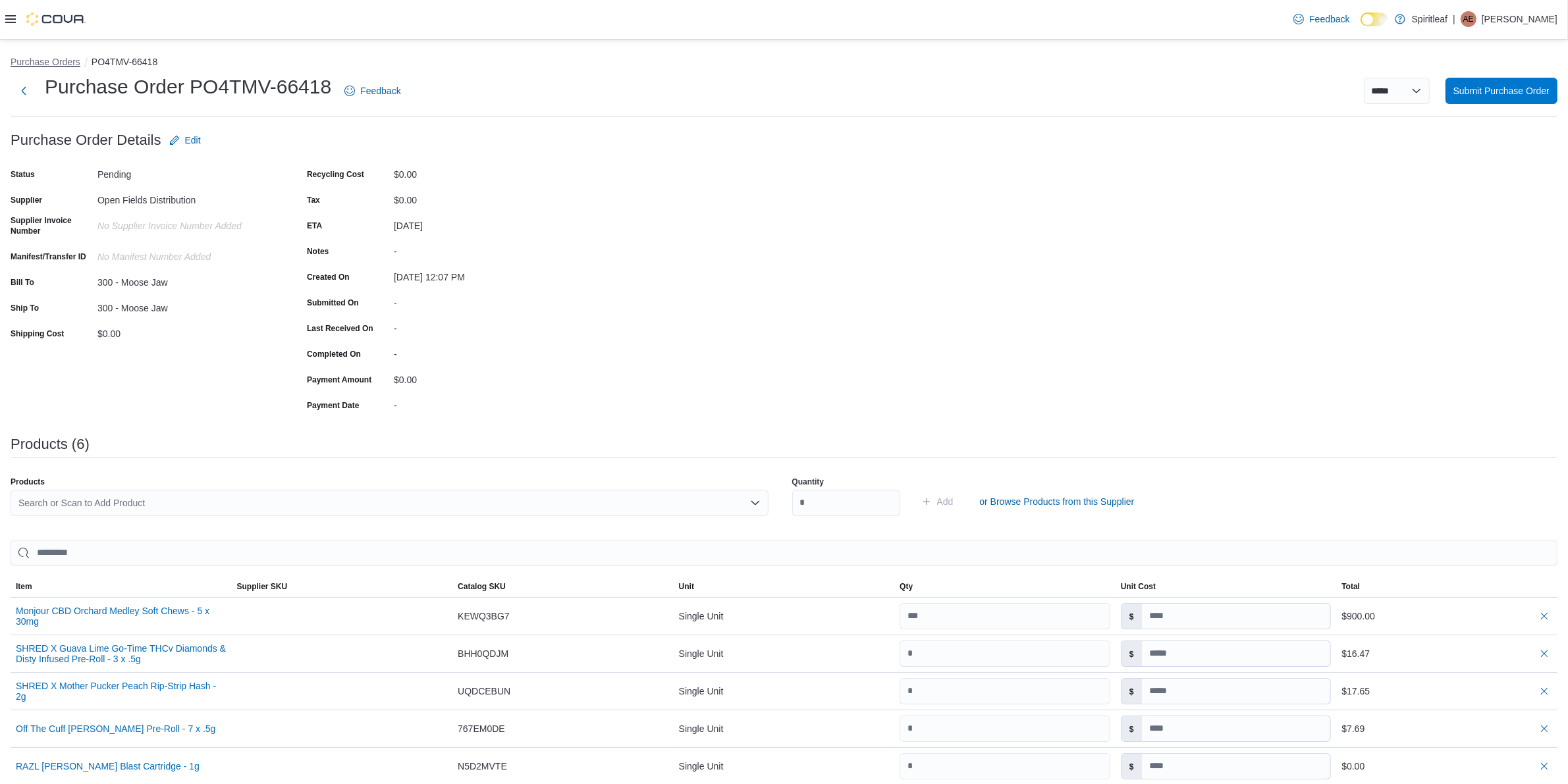
click at [40, 57] on button "Purchase Orders" at bounding box center [45, 61] width 70 height 10
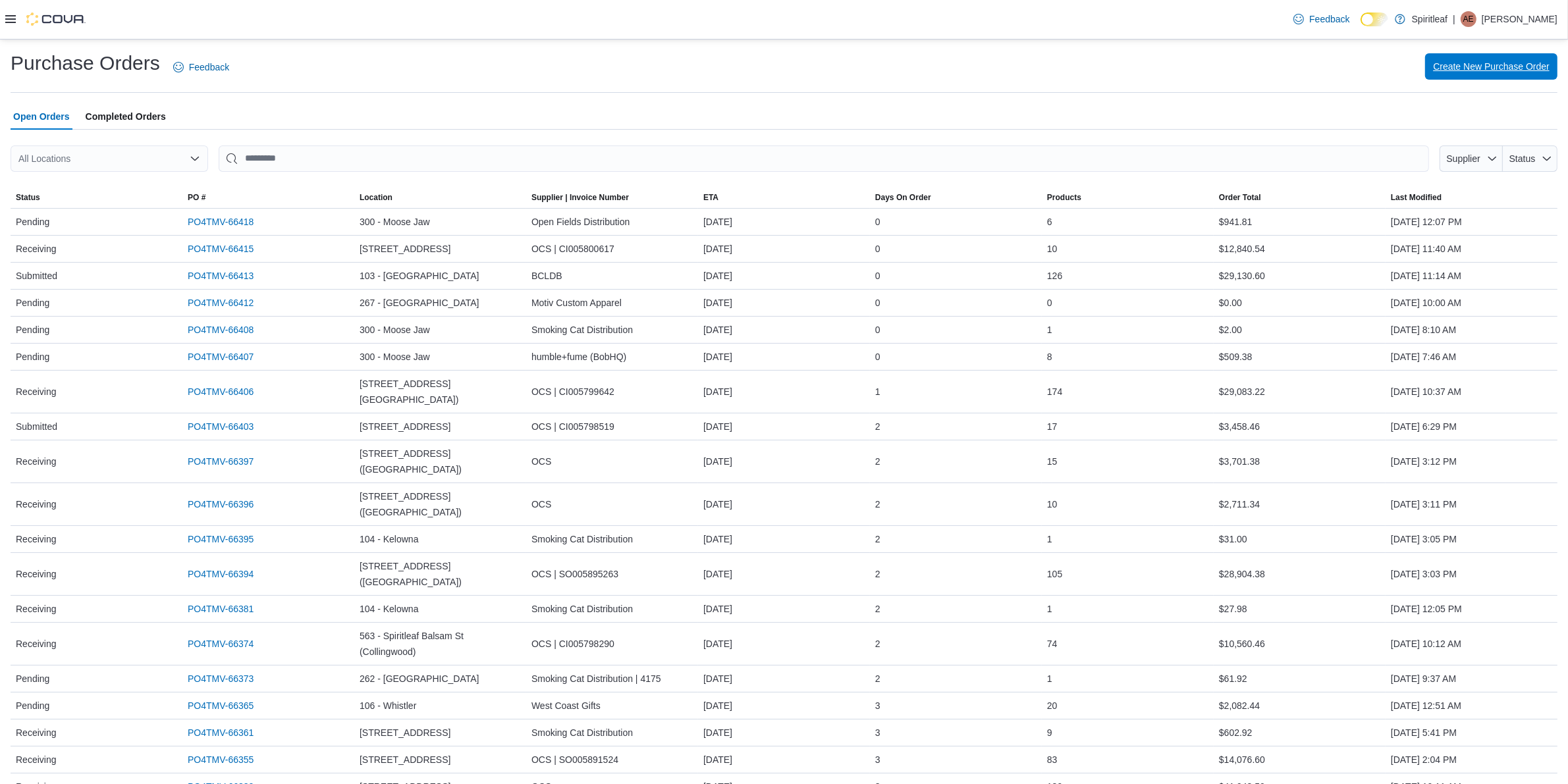
click at [1496, 60] on span "Create New Purchase Order" at bounding box center [1491, 67] width 117 height 13
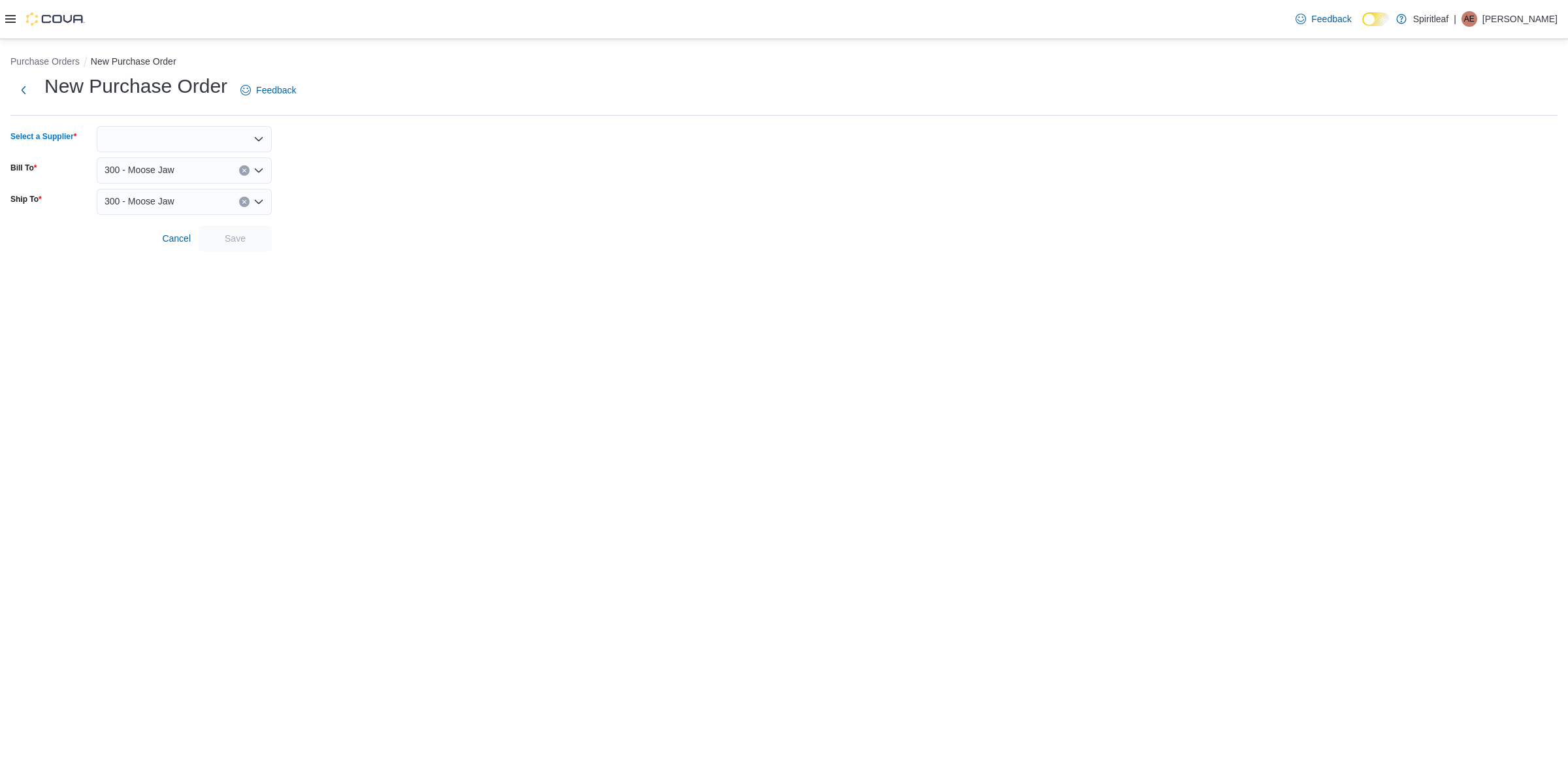
click at [181, 135] on div at bounding box center [185, 139] width 175 height 26
type input "*******"
click at [179, 156] on span "Valiant Distribution (RGR Cana… Valiant Distribution (RGR [GEOGRAPHIC_DATA])" at bounding box center [192, 160] width 144 height 13
click at [258, 235] on span "Save" at bounding box center [235, 238] width 58 height 26
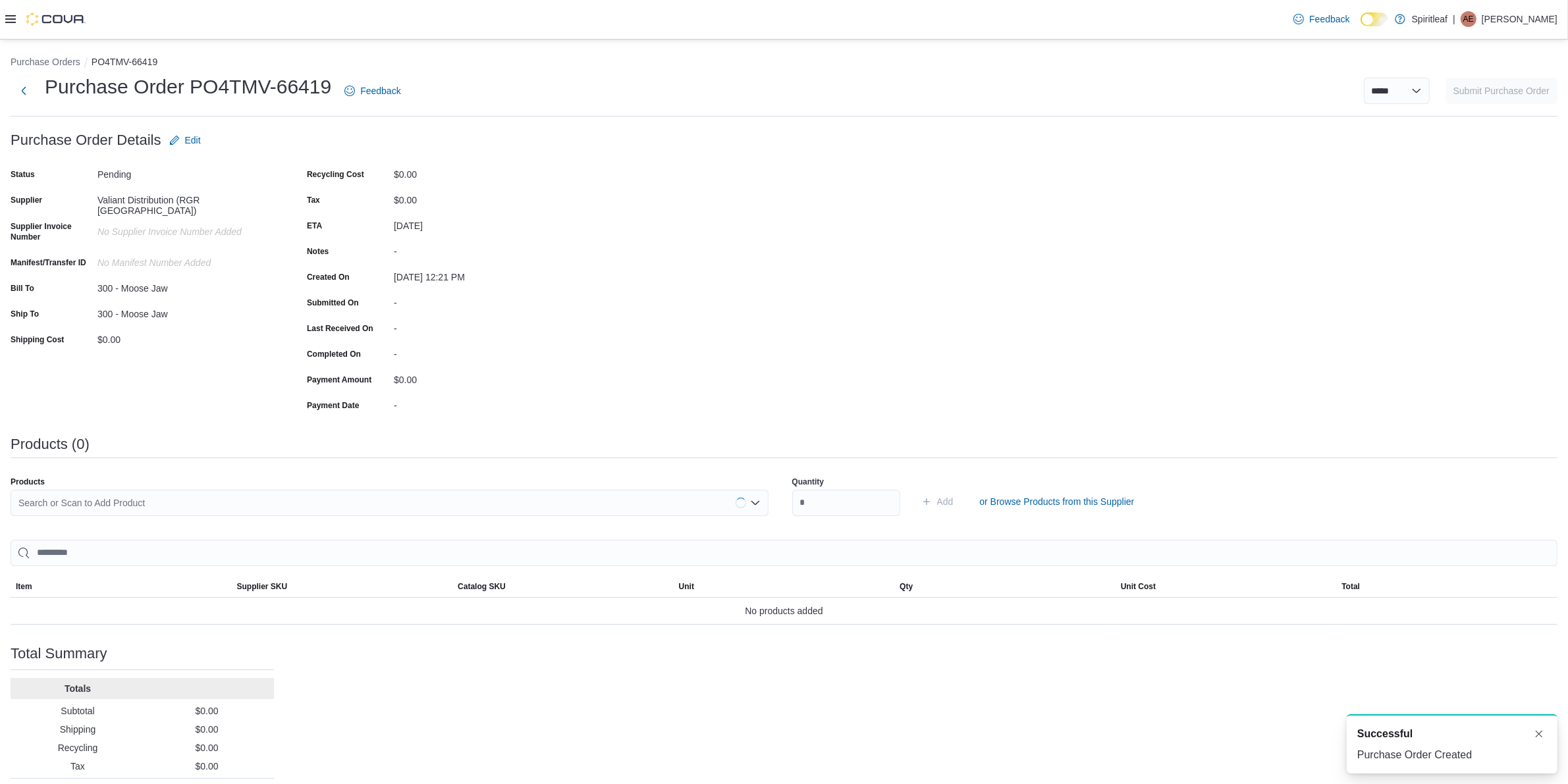
click at [317, 508] on div "Search or Scan to Add Product" at bounding box center [389, 503] width 758 height 26
type input "*****"
click at [344, 541] on span "Tasty 's Honeydew Cartridge - 1.2g" at bounding box center [400, 543] width 732 height 13
click at [819, 502] on input "number" at bounding box center [846, 503] width 108 height 26
type input "***"
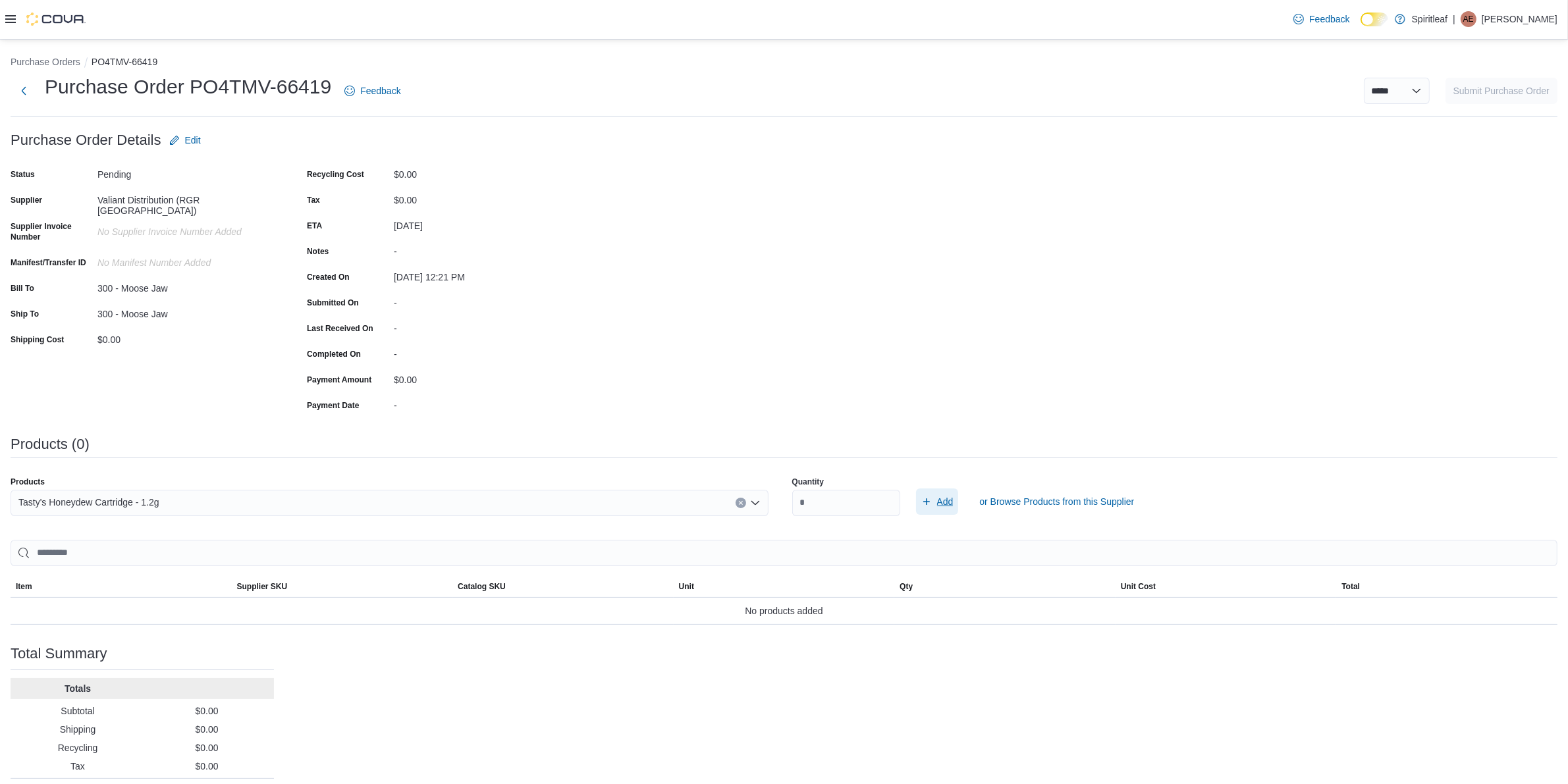
click at [931, 505] on icon "submit" at bounding box center [926, 501] width 10 height 10
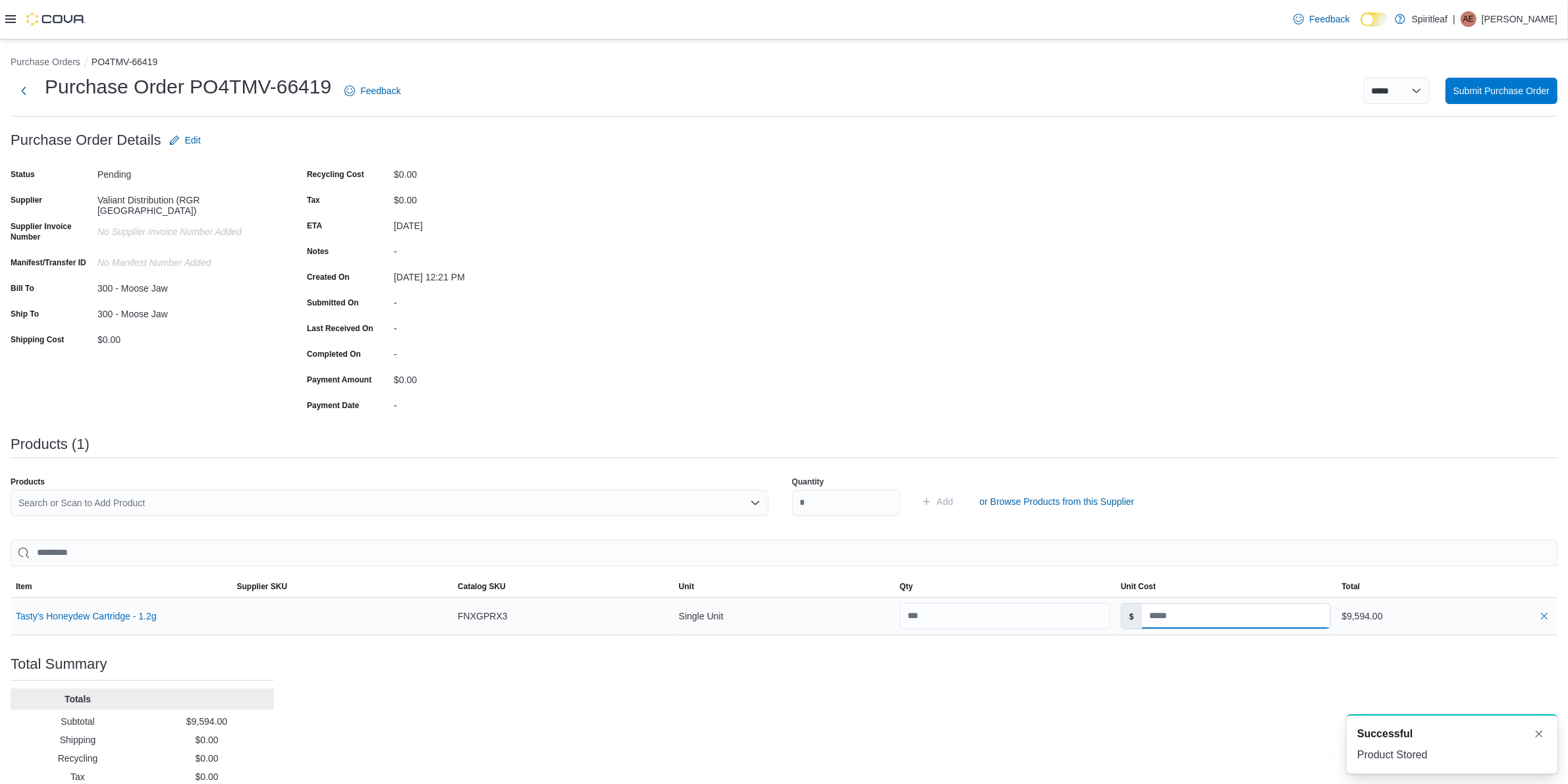
drag, startPoint x: 1233, startPoint y: 613, endPoint x: 1207, endPoint y: 612, distance: 26.0
click at [1233, 613] on input at bounding box center [1236, 616] width 189 height 25
type input "*****"
click at [1234, 634] on td "Unit Cost $ *****" at bounding box center [1226, 616] width 221 height 38
type input "*****"
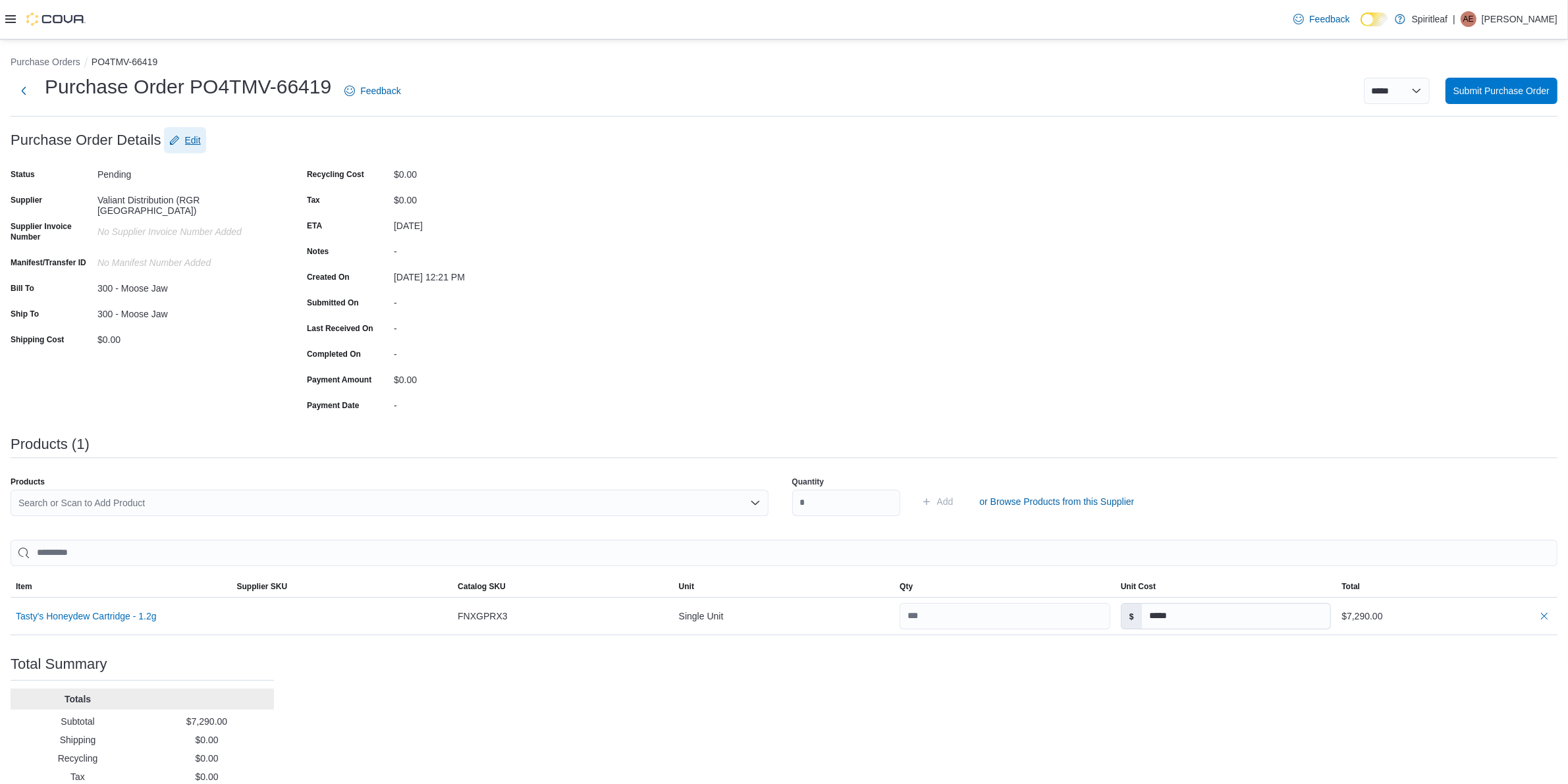
click at [179, 137] on icon "button" at bounding box center [174, 139] width 10 height 10
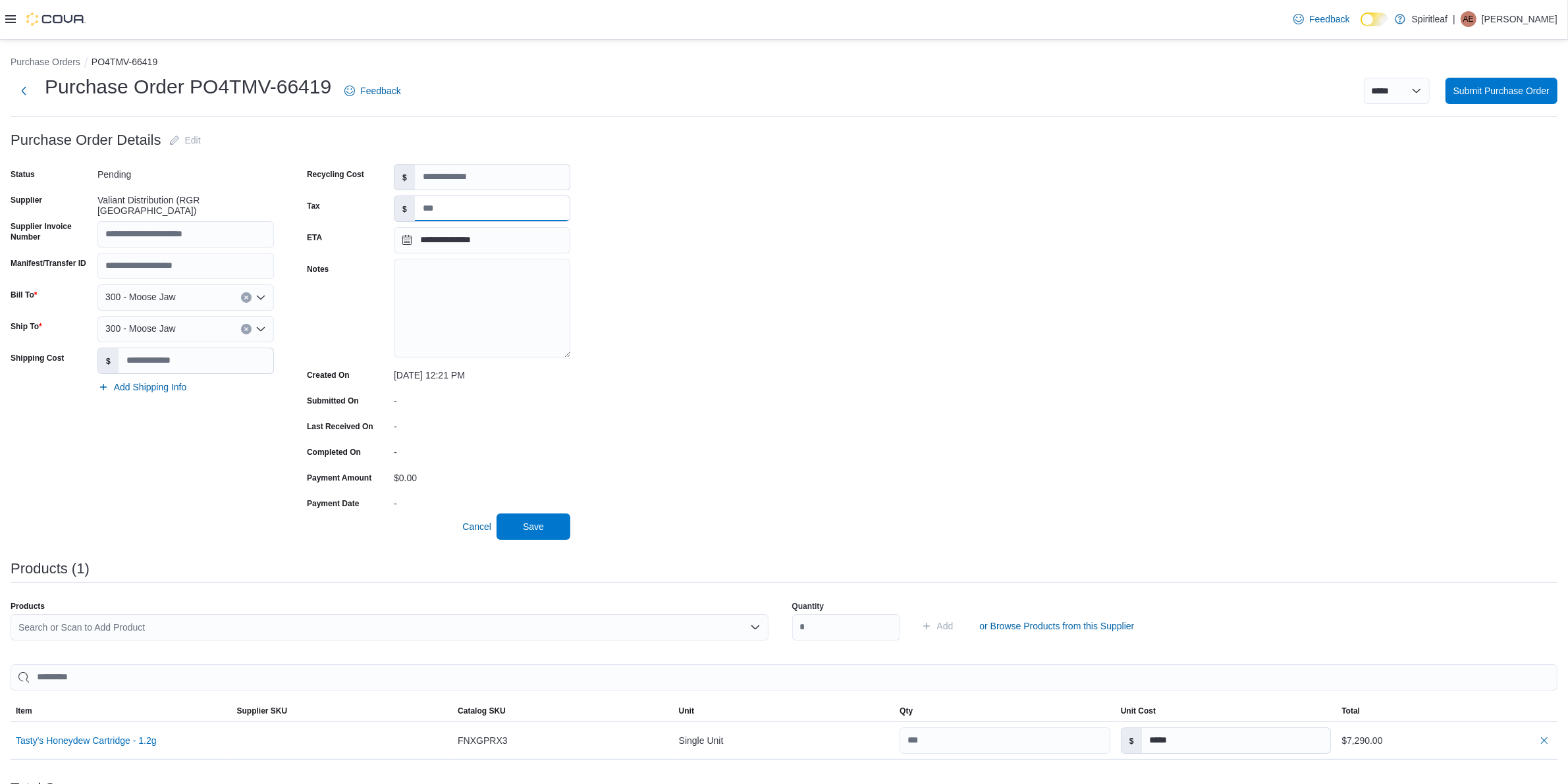
click at [468, 205] on input "Tax" at bounding box center [492, 209] width 154 height 25
type input "******"
click at [172, 227] on input "Supplier Invoice Number" at bounding box center [186, 234] width 177 height 26
type input "****"
click at [532, 519] on span "Save" at bounding box center [533, 525] width 58 height 26
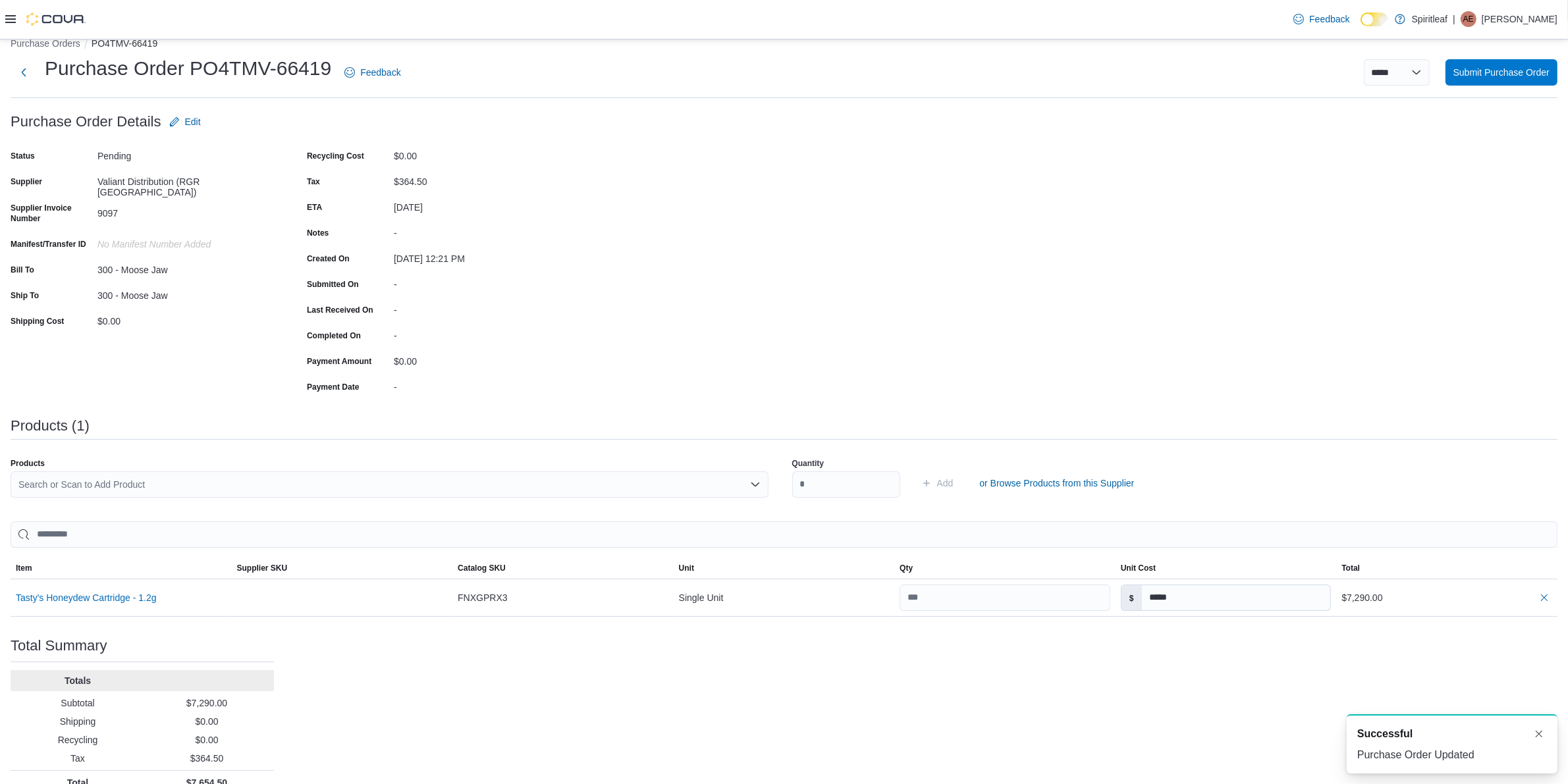
scroll to position [39, 0]
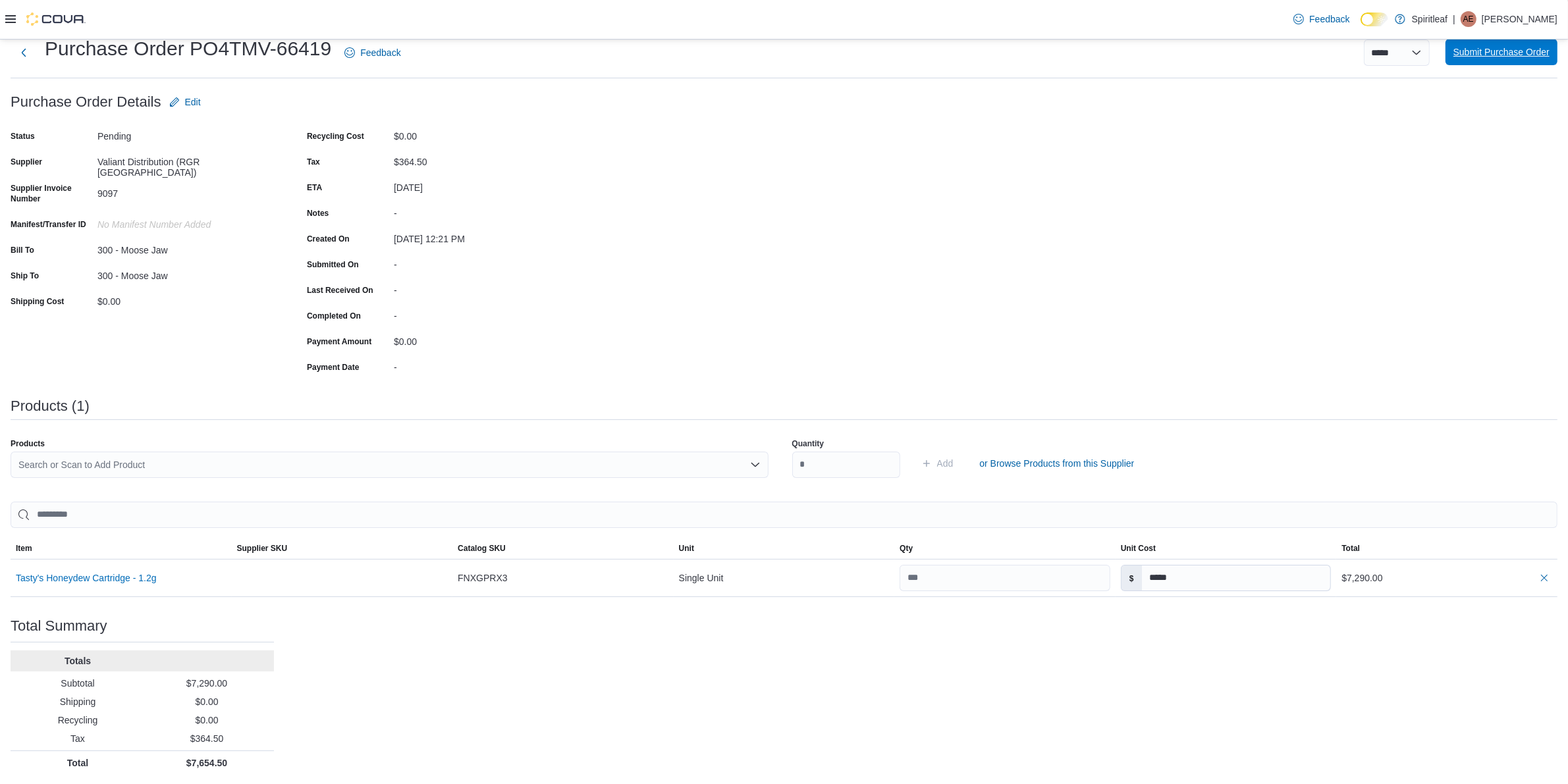
click at [1481, 43] on span "Submit Purchase Order" at bounding box center [1501, 52] width 96 height 26
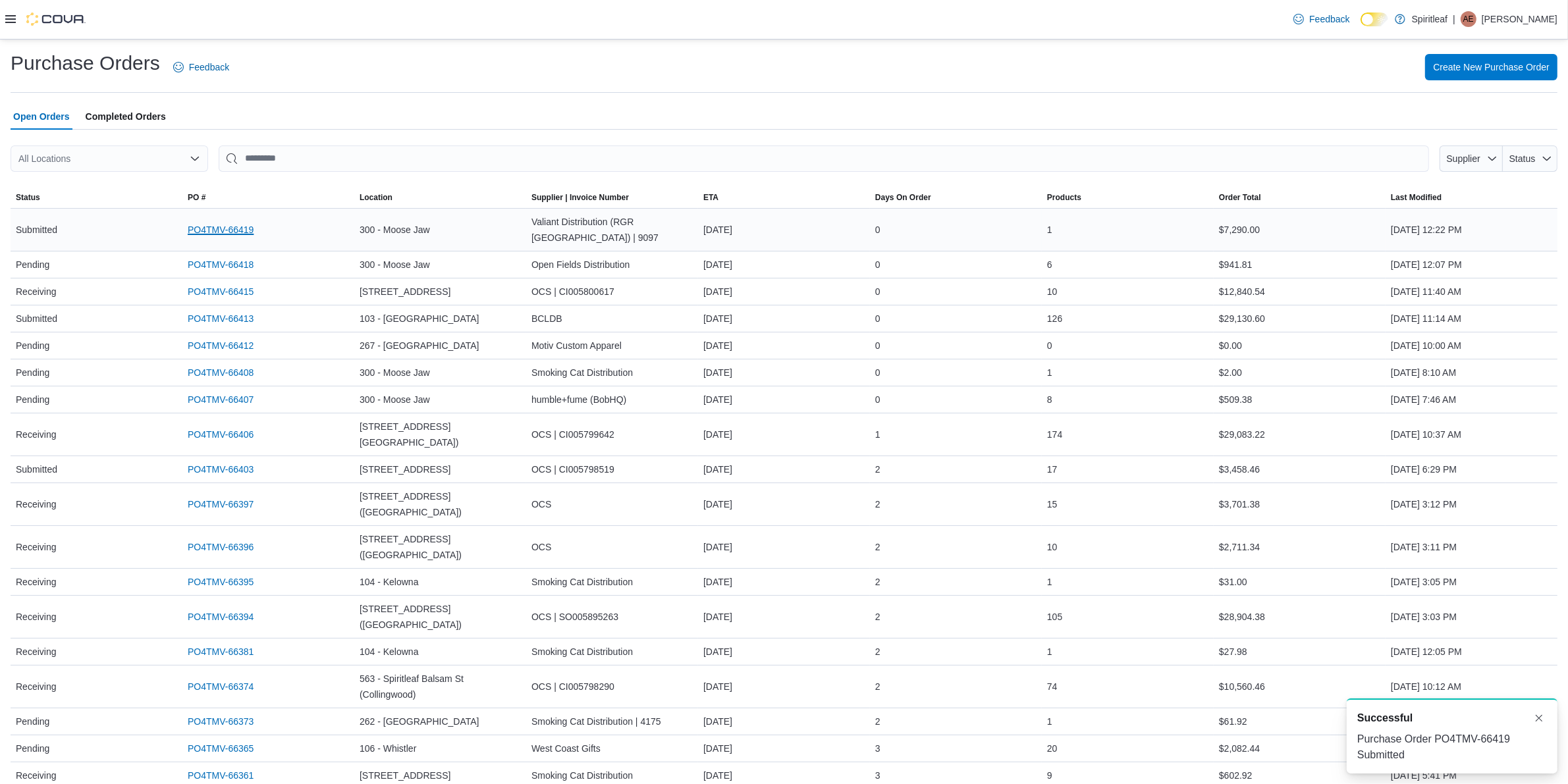
click at [245, 231] on link "PO4TMV-66419" at bounding box center [220, 229] width 66 height 16
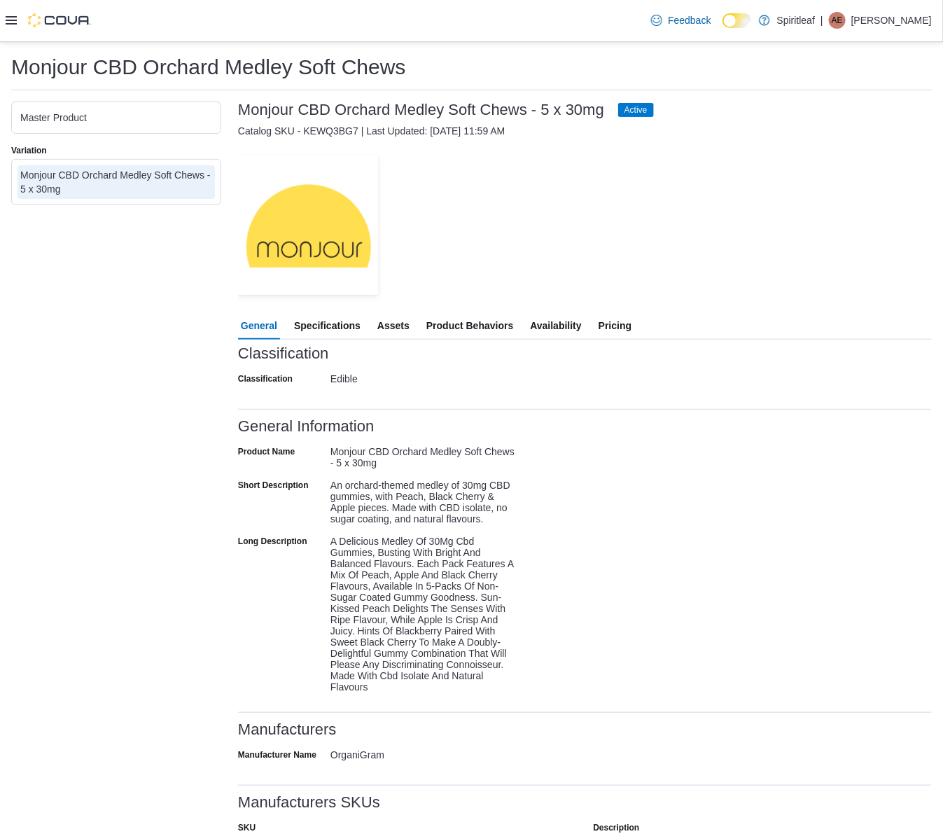
click at [594, 197] on div "— Click to open this image in fullscreen mode" at bounding box center [585, 225] width 694 height 140
click at [610, 332] on span "Pricing" at bounding box center [614, 325] width 33 height 28
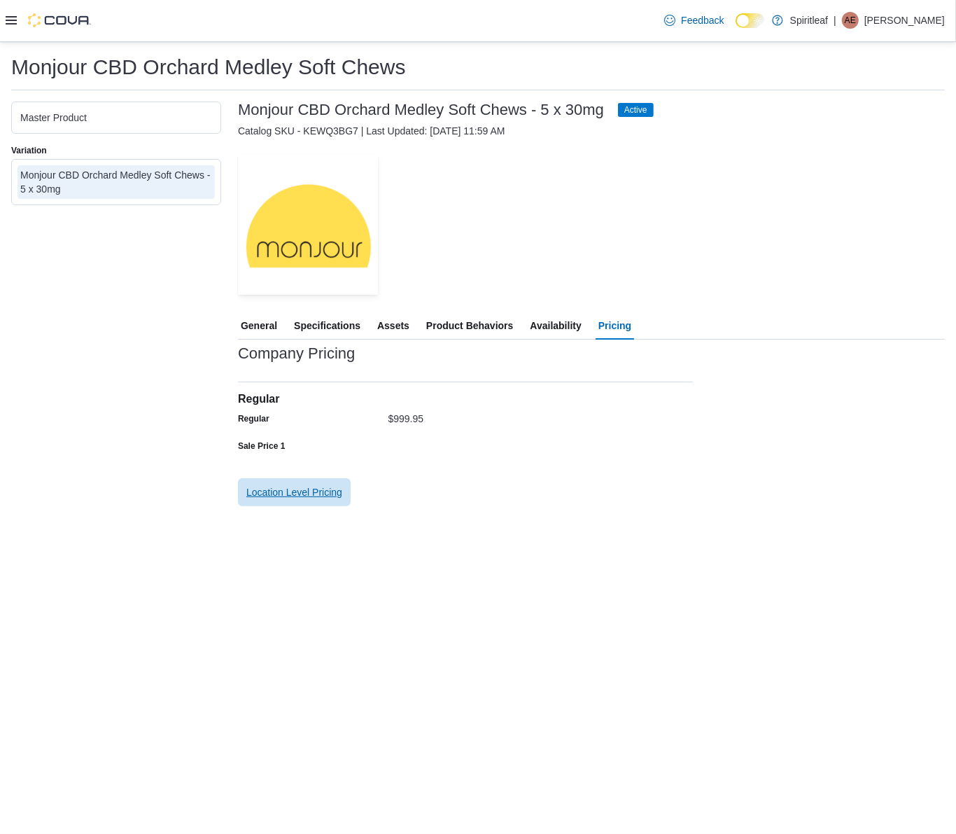
click at [303, 498] on span "Location Level Pricing" at bounding box center [294, 492] width 96 height 14
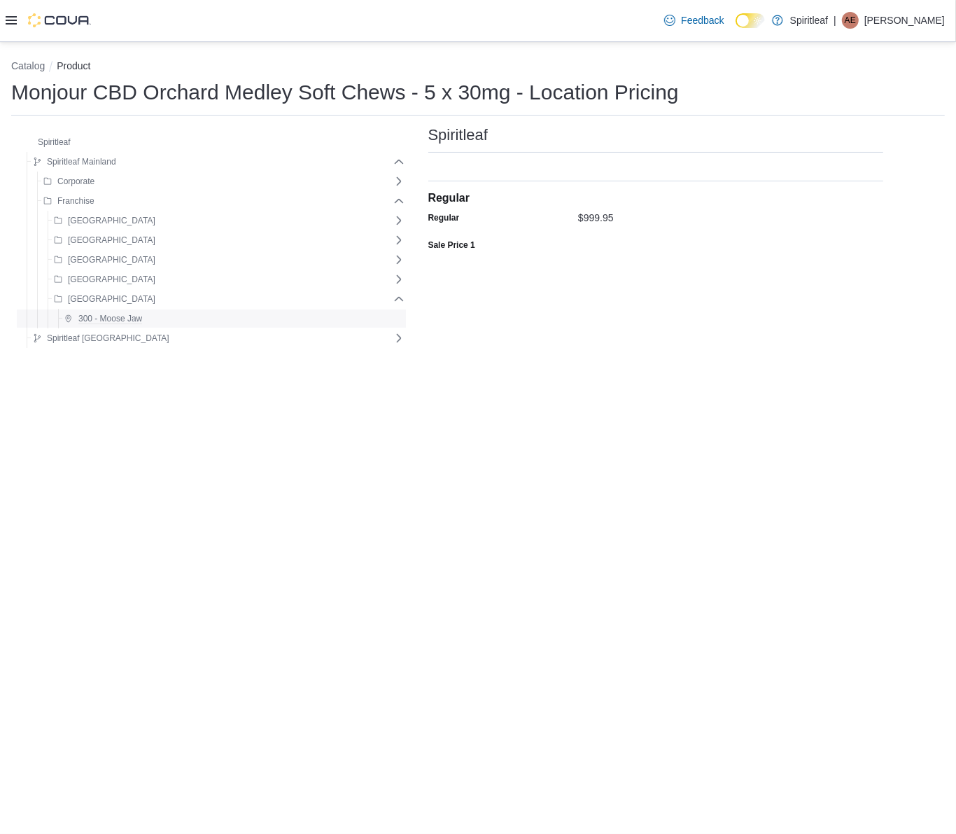
click at [197, 320] on div "300 - Moose Jaw" at bounding box center [232, 318] width 346 height 17
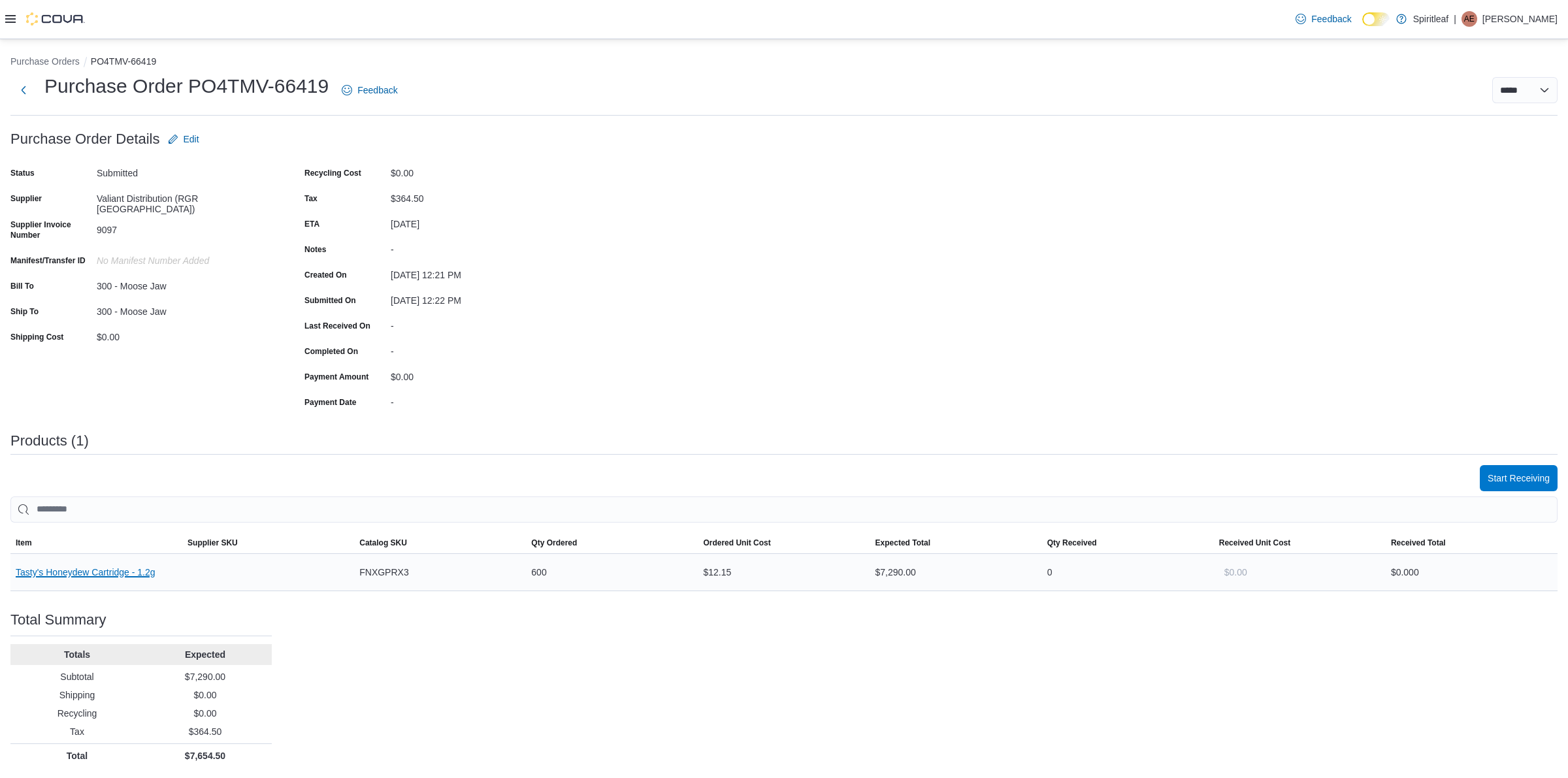
drag, startPoint x: 77, startPoint y: 570, endPoint x: 78, endPoint y: 561, distance: 9.1
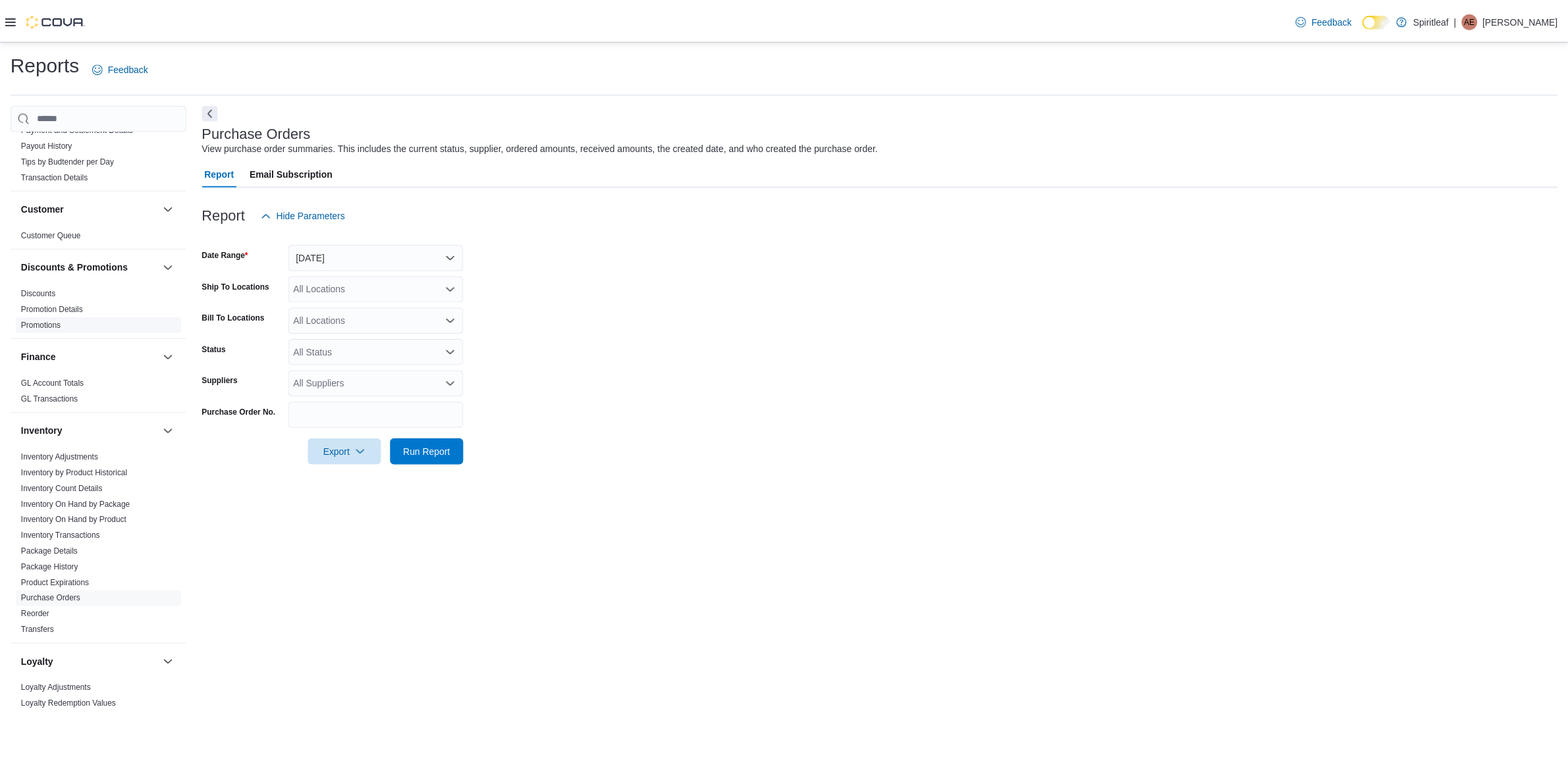
scroll to position [246, 0]
click at [87, 475] on link "Inventory Count Details" at bounding box center [61, 479] width 82 height 9
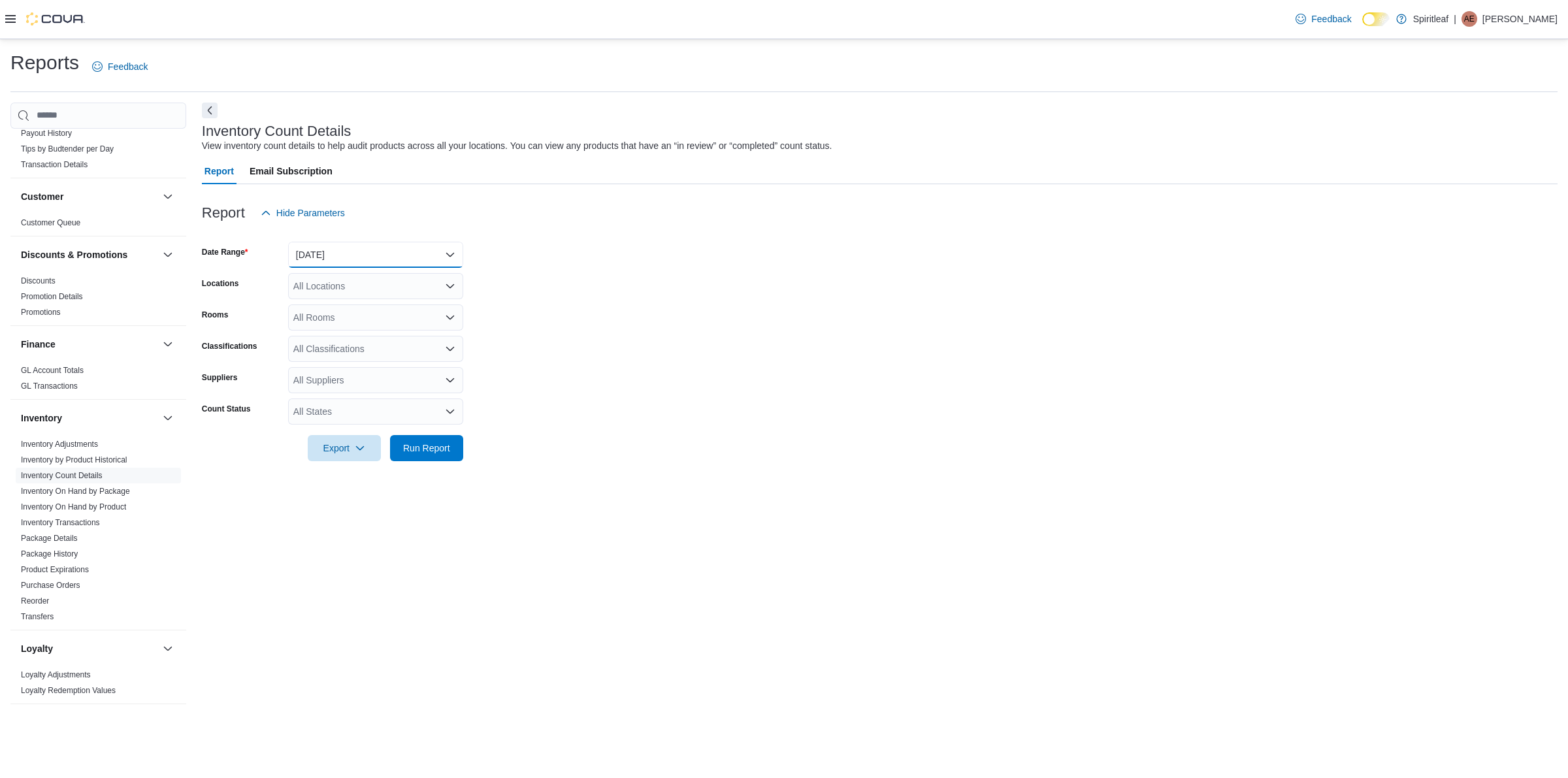
click at [367, 254] on button "[DATE]" at bounding box center [376, 255] width 175 height 26
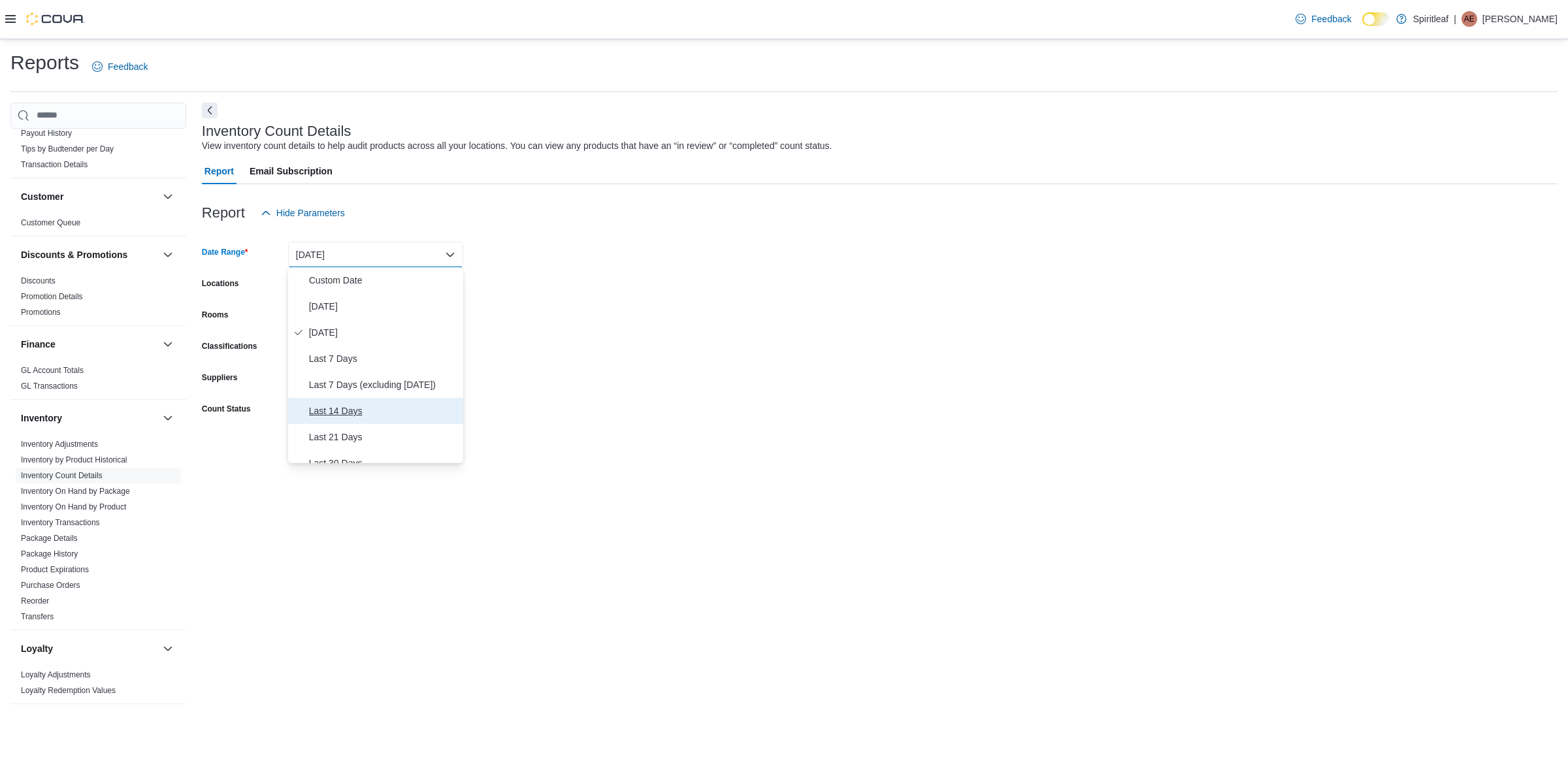
click at [373, 408] on span "Last 14 Days" at bounding box center [384, 410] width 149 height 16
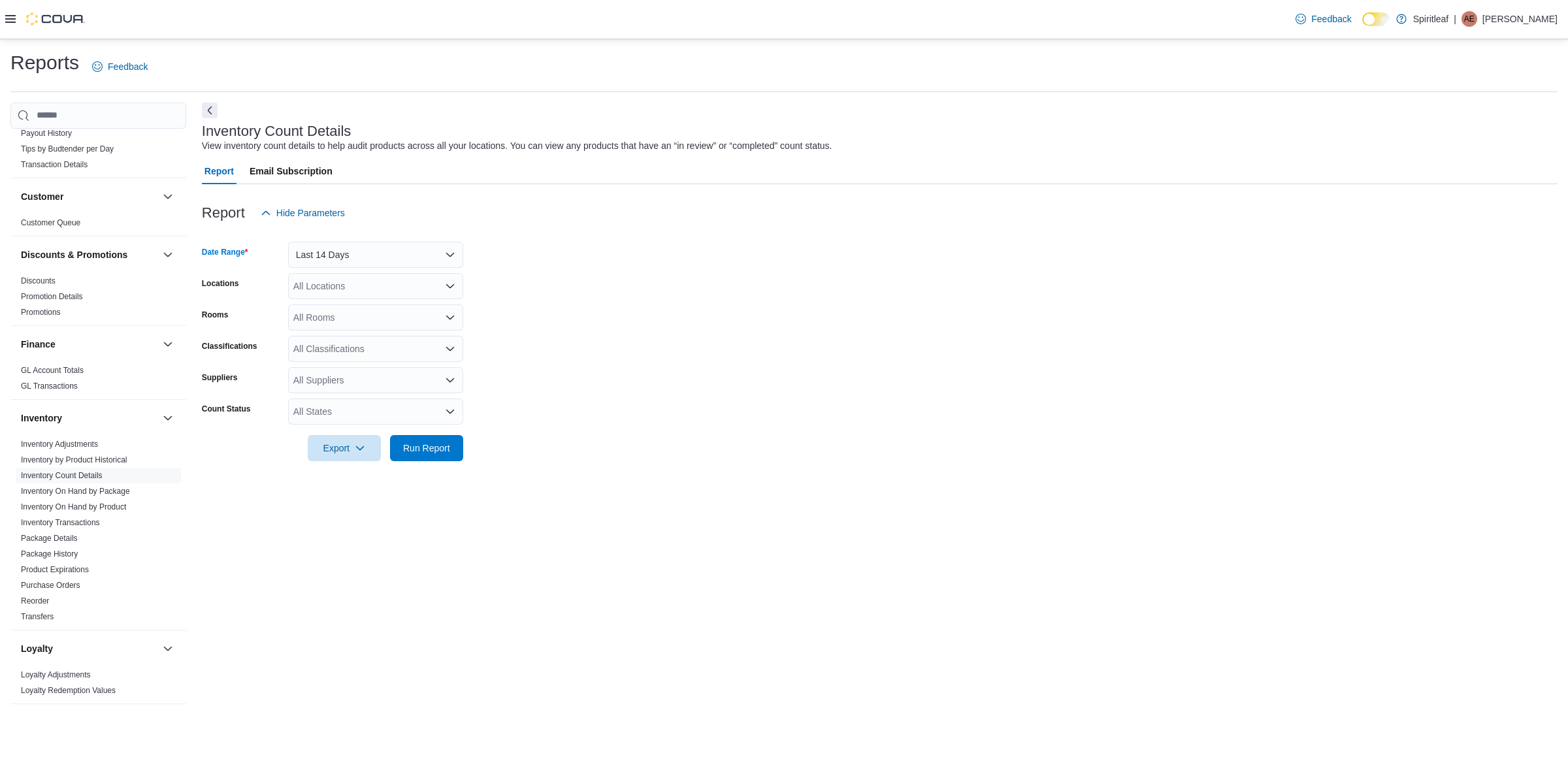
click at [370, 290] on div "All Locations" at bounding box center [376, 286] width 175 height 26
type input "*****"
click at [365, 305] on span "300 - Moose Jaw" at bounding box center [371, 308] width 70 height 13
drag, startPoint x: 683, startPoint y: 375, endPoint x: 460, endPoint y: 464, distance: 240.1
click at [681, 382] on form "Date Range Last 14 Days Locations 300 - Moose Jaw Rooms All Rooms Classificatio…" at bounding box center [879, 343] width 1355 height 235
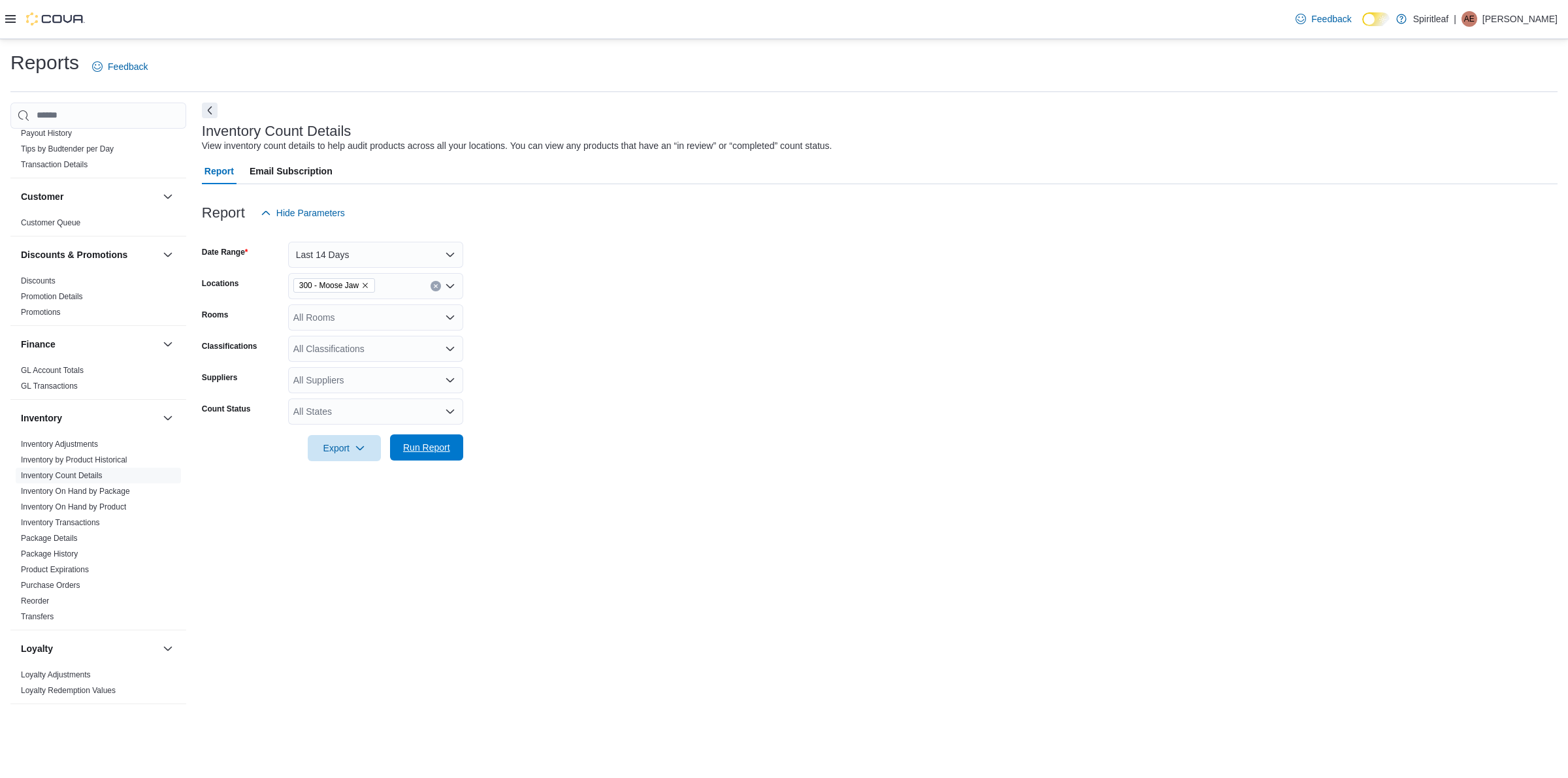
click at [448, 456] on span "Run Report" at bounding box center [427, 447] width 58 height 26
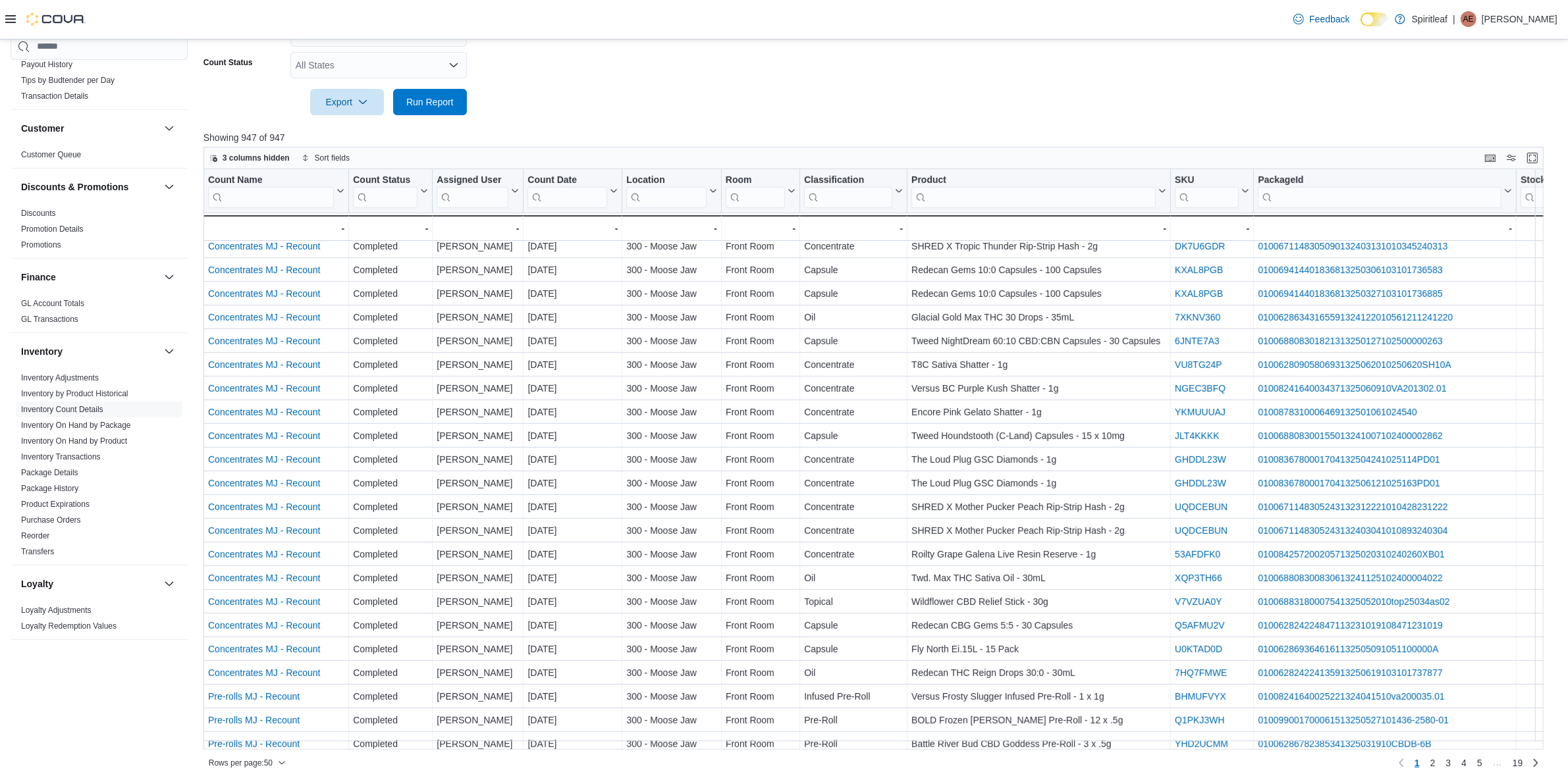
scroll to position [683, 0]
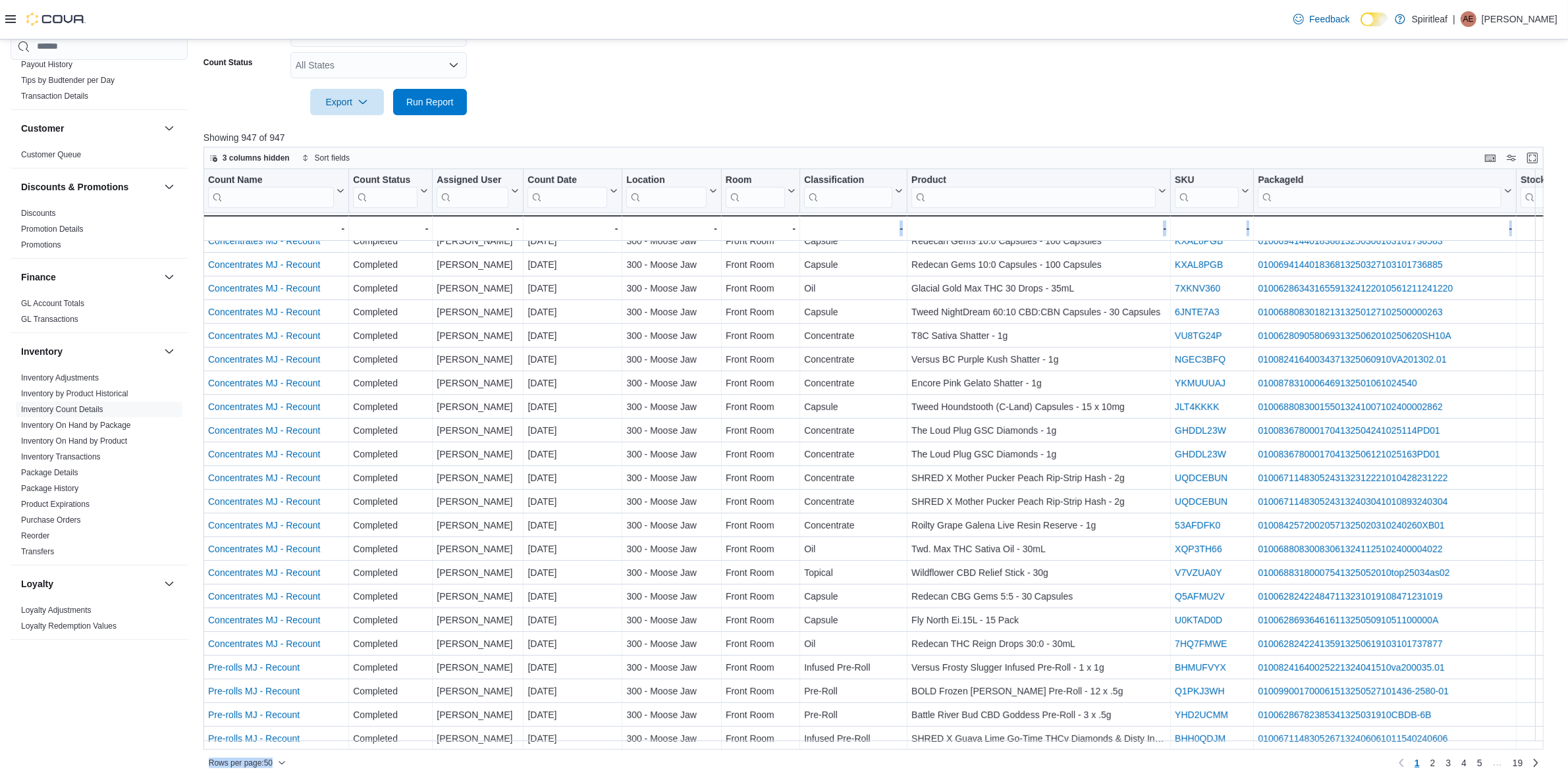
drag, startPoint x: 660, startPoint y: 750, endPoint x: 795, endPoint y: 745, distance: 135.1
click at [795, 745] on div "3 columns hidden Sort fields Count Name Click to view column header actions Cou…" at bounding box center [873, 460] width 1340 height 627
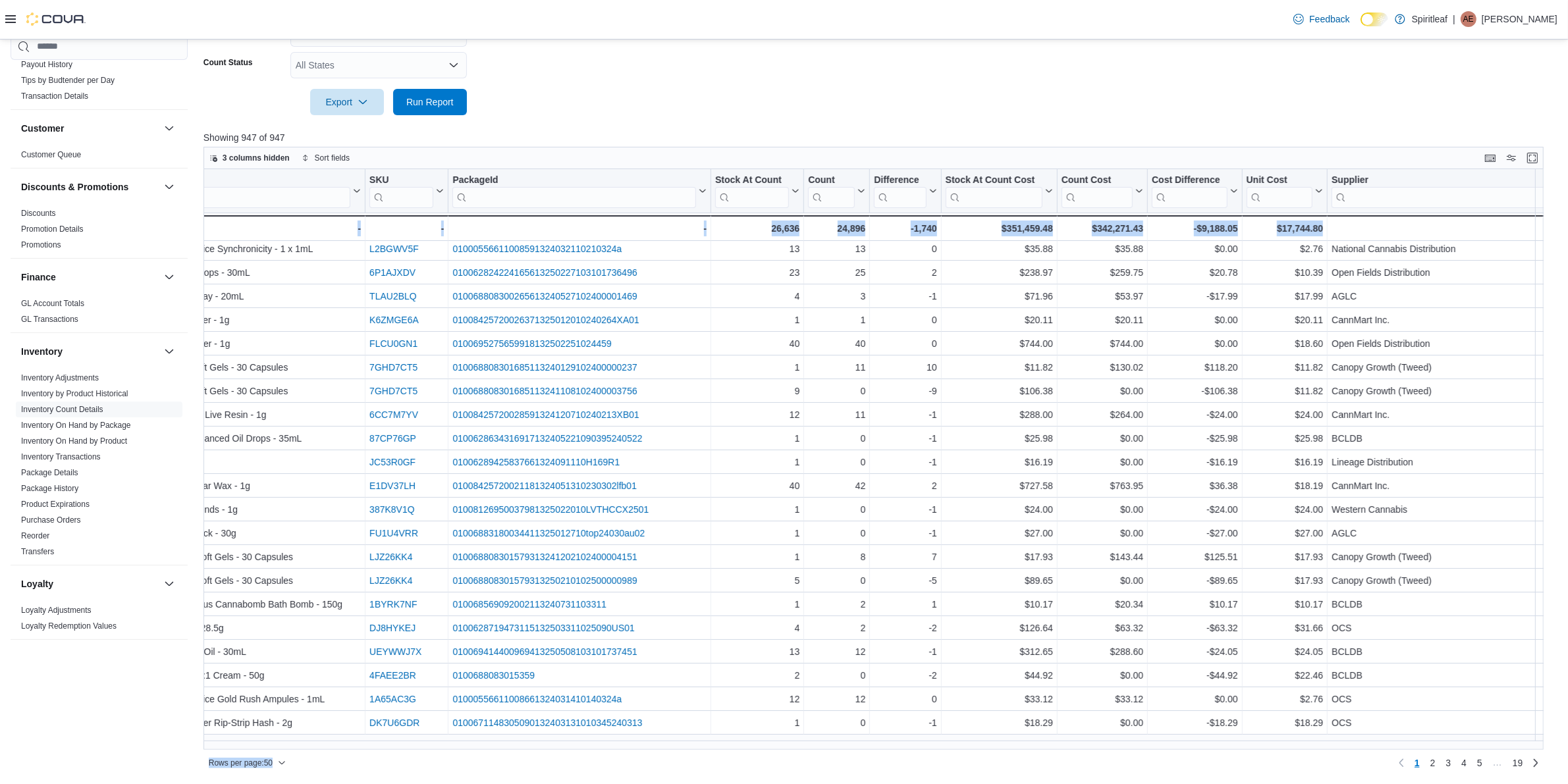
scroll to position [0, 805]
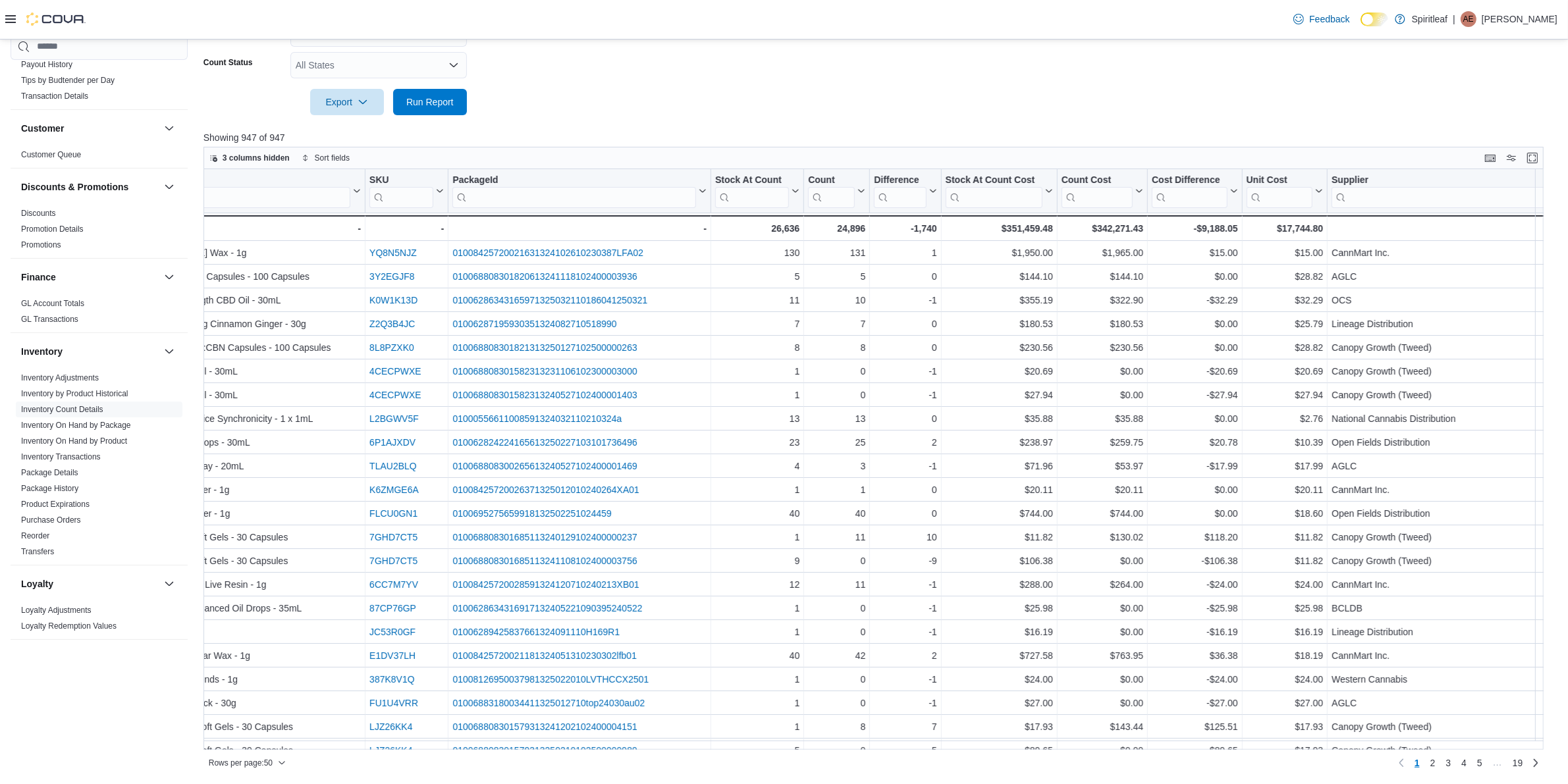
click at [991, 144] on div at bounding box center [879, 145] width 1354 height 3
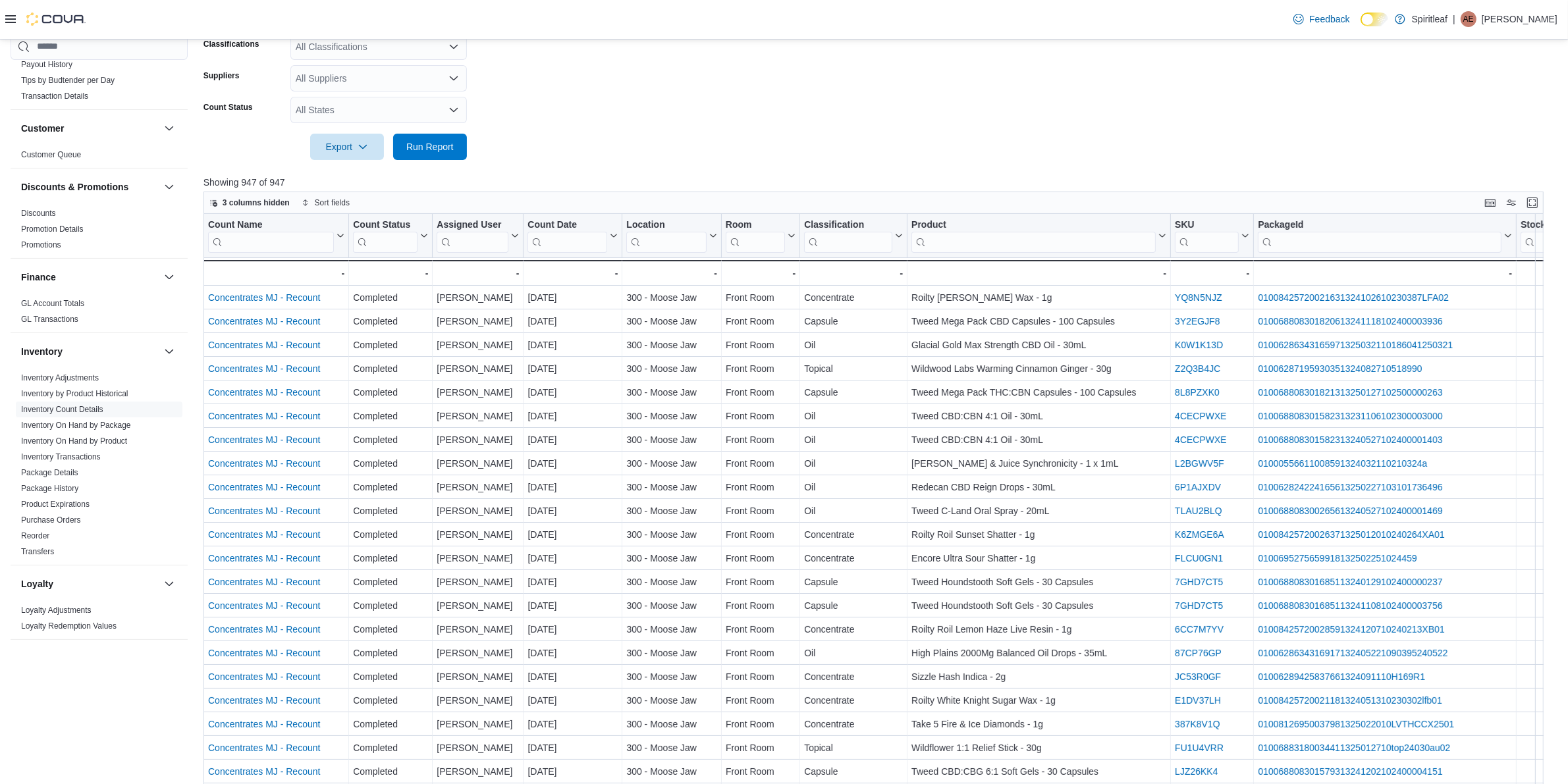
scroll to position [102, 0]
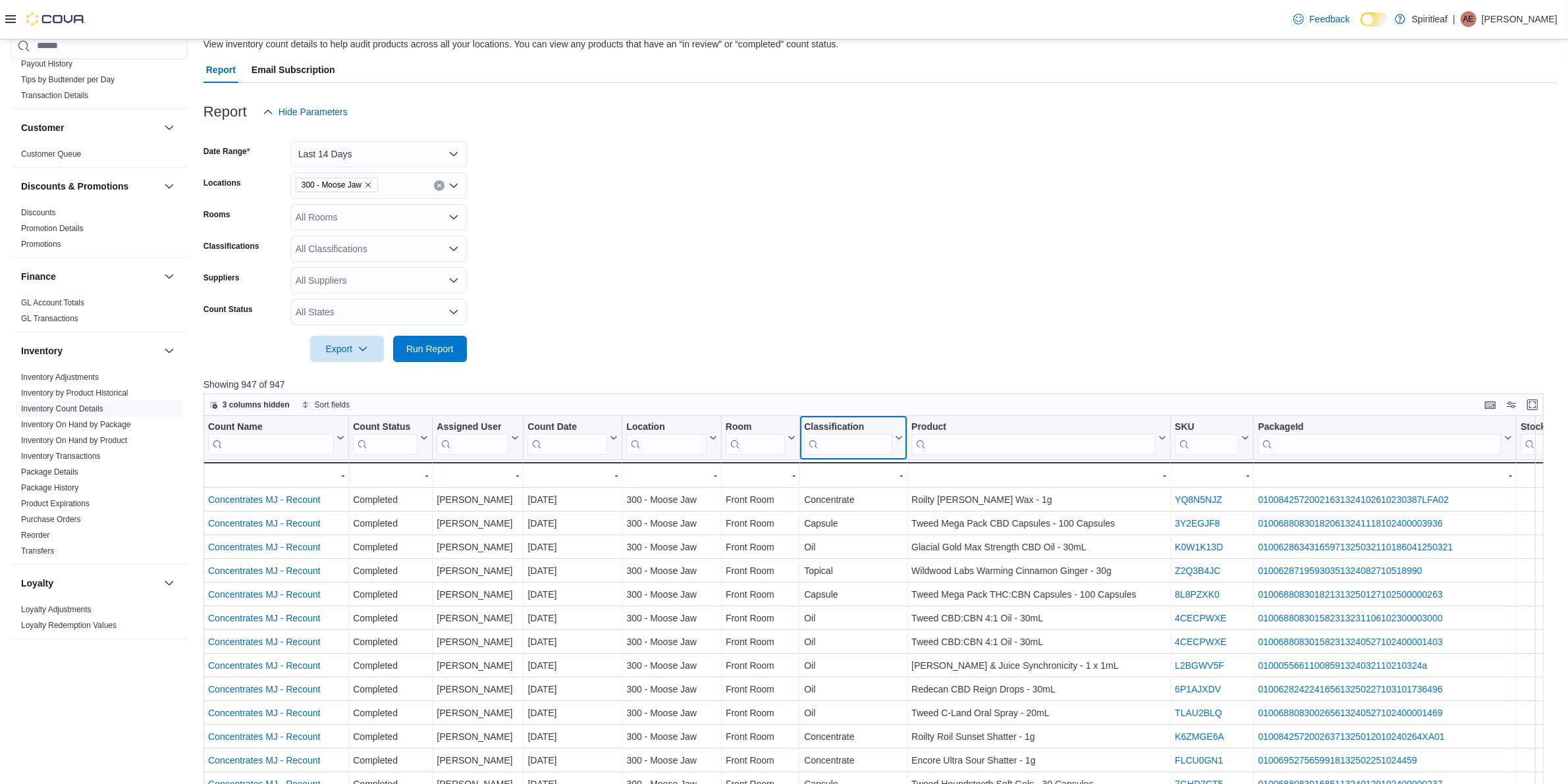
click at [894, 440] on icon at bounding box center [896, 437] width 10 height 8
click at [847, 481] on span "Sort A-Z" at bounding box center [853, 486] width 27 height 10
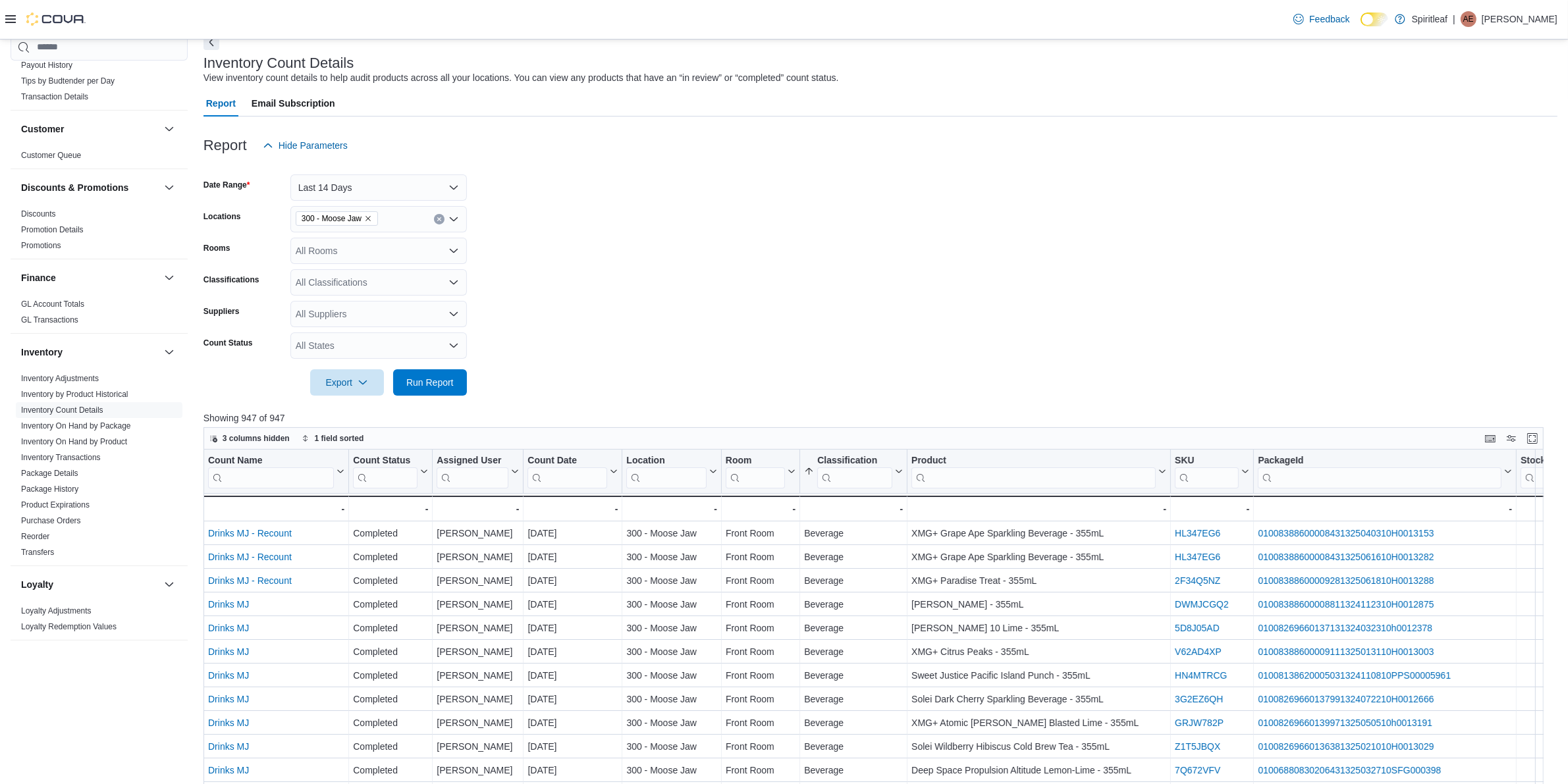
scroll to position [21, 0]
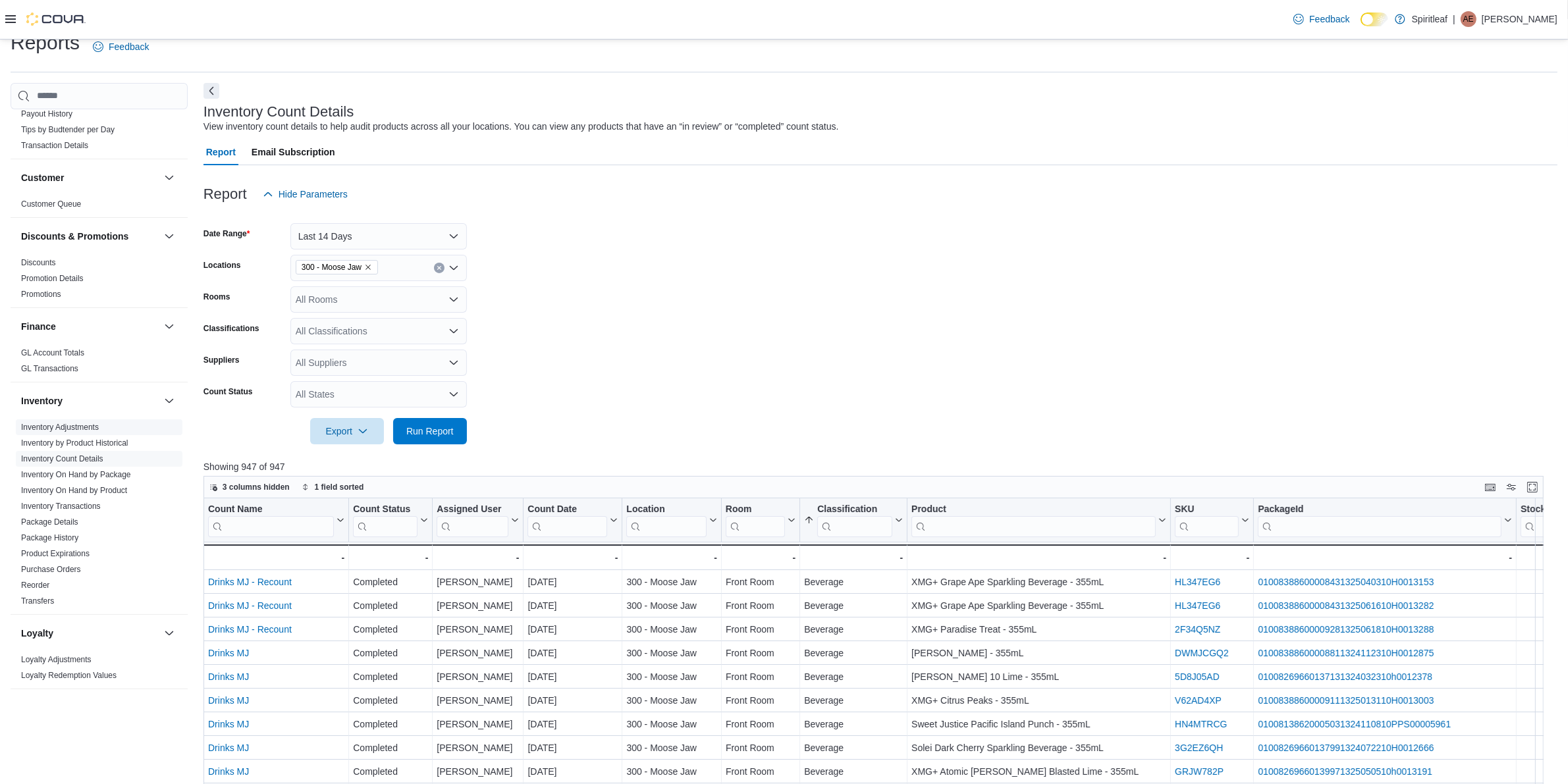
click at [86, 422] on link "Inventory Adjustments" at bounding box center [59, 427] width 78 height 9
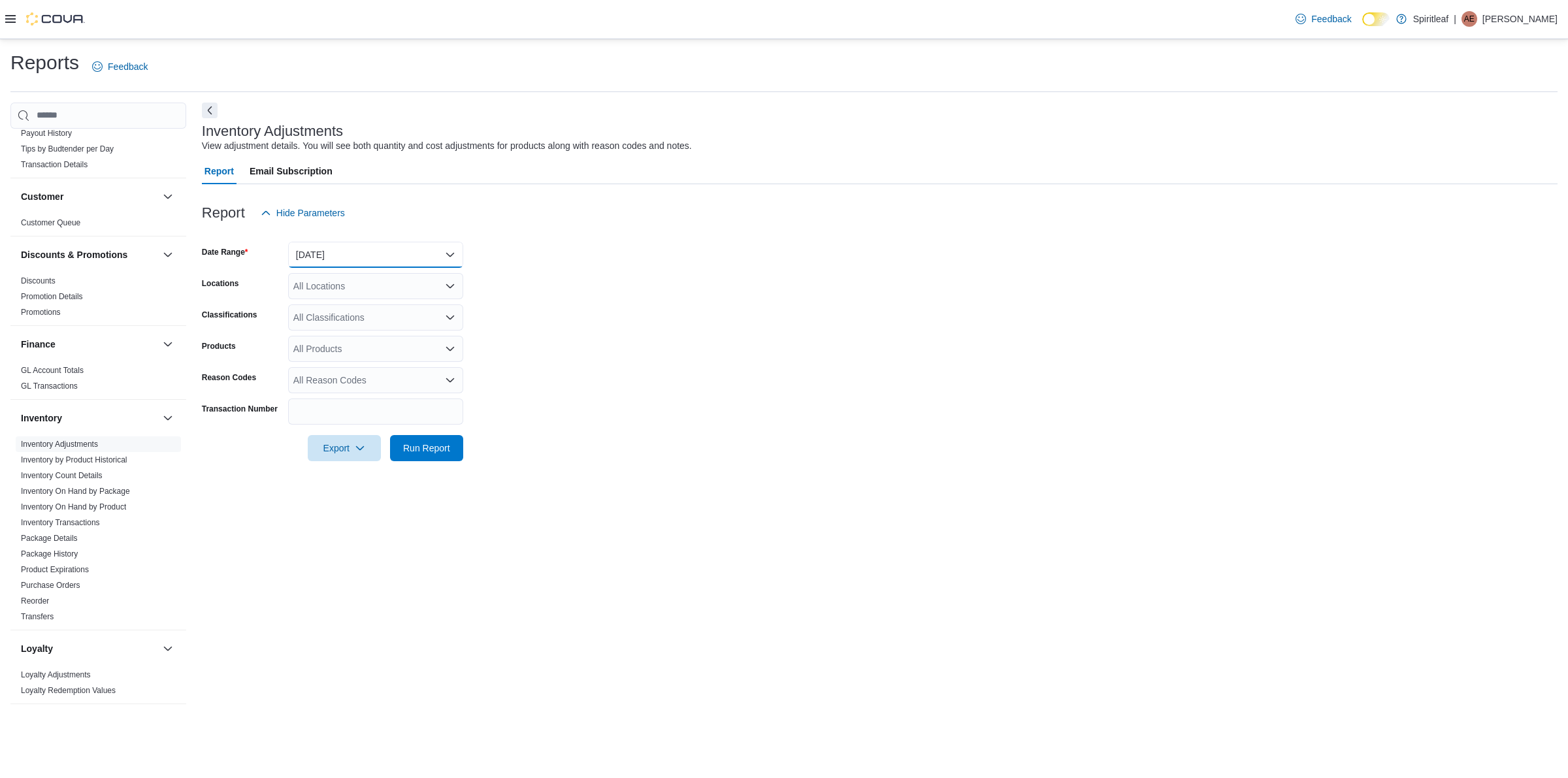
click at [391, 257] on button "[DATE]" at bounding box center [376, 255] width 175 height 26
click at [362, 288] on span "Custom Date" at bounding box center [384, 280] width 149 height 16
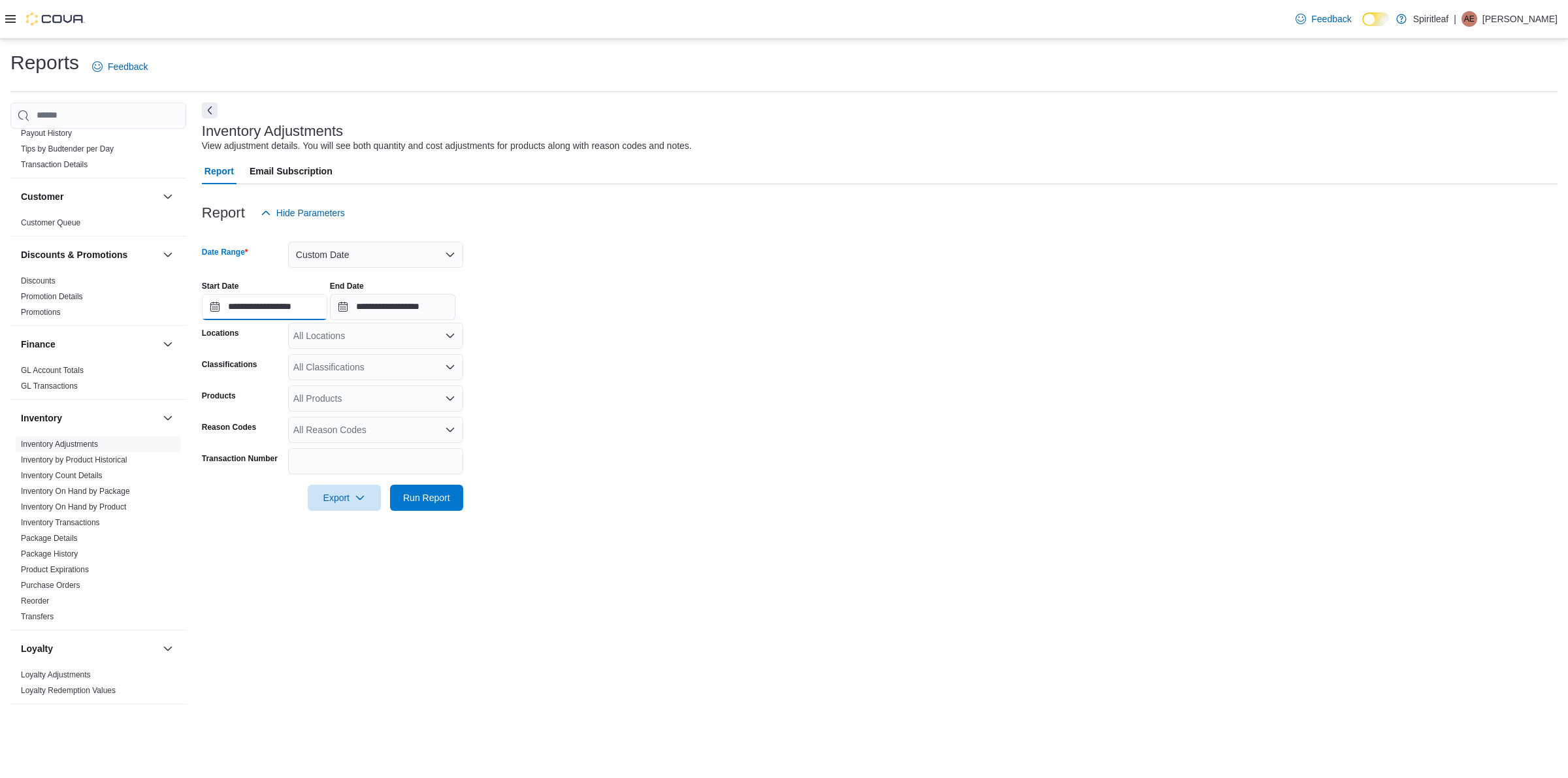
click at [314, 311] on input "**********" at bounding box center [264, 307] width 125 height 26
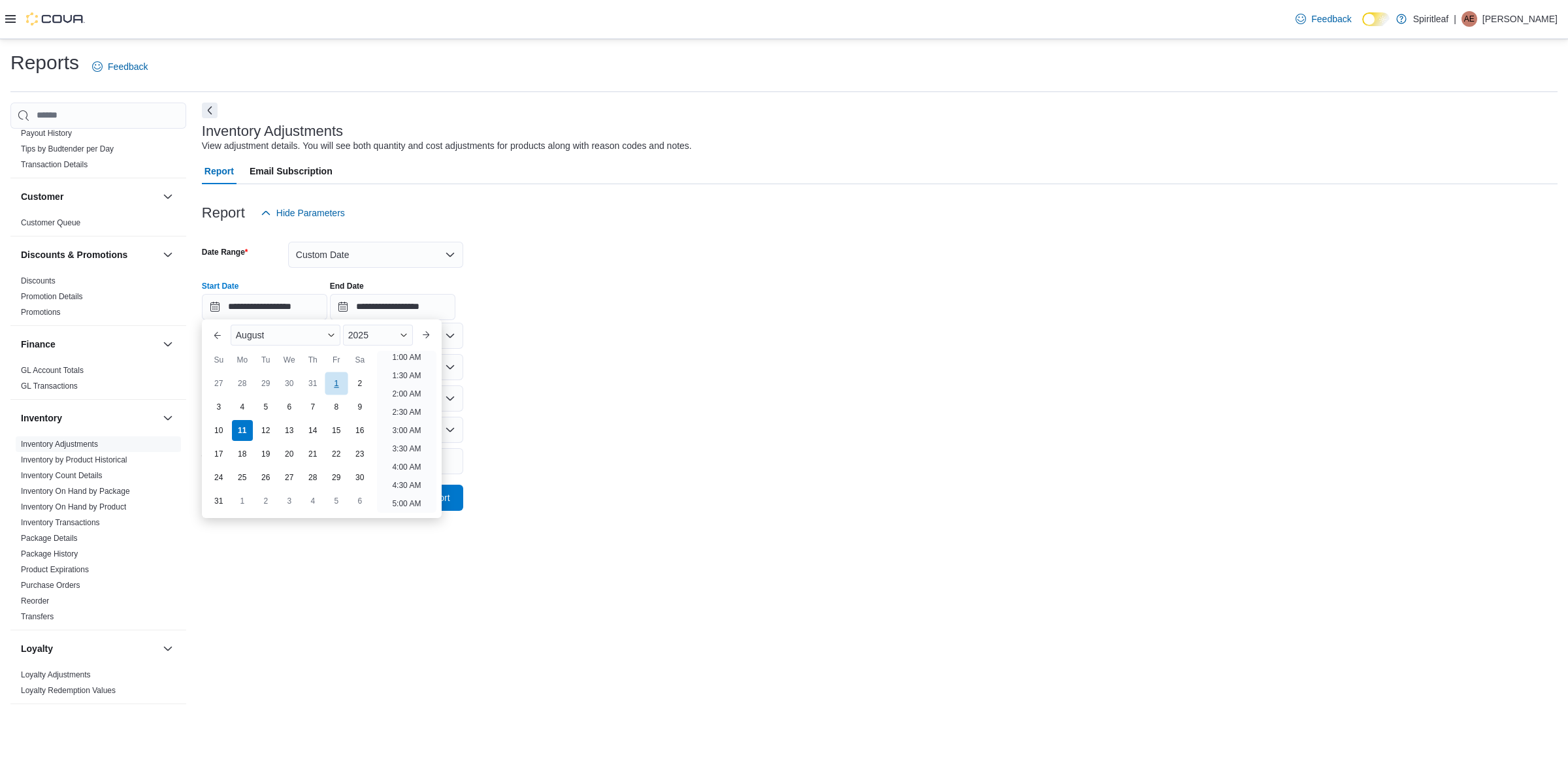
click at [331, 378] on div "1" at bounding box center [336, 383] width 22 height 22
type input "**********"
click at [593, 409] on form "**********" at bounding box center [879, 368] width 1355 height 285
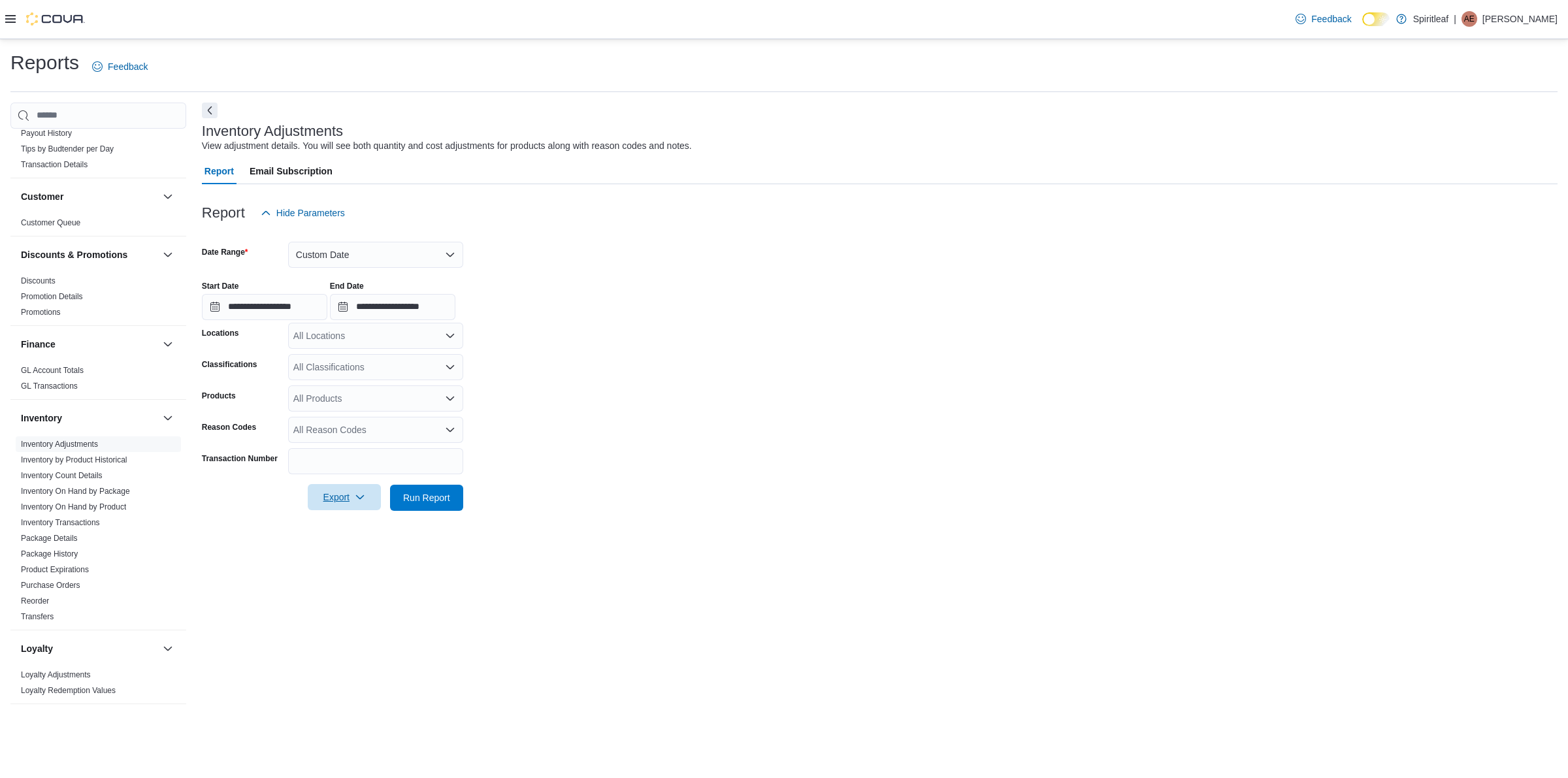
click at [367, 488] on span "Export" at bounding box center [344, 497] width 58 height 26
click at [385, 341] on div "All Locations" at bounding box center [376, 336] width 175 height 26
type input "***"
click at [379, 354] on span "300 - Moose Jaw" at bounding box center [371, 357] width 70 height 13
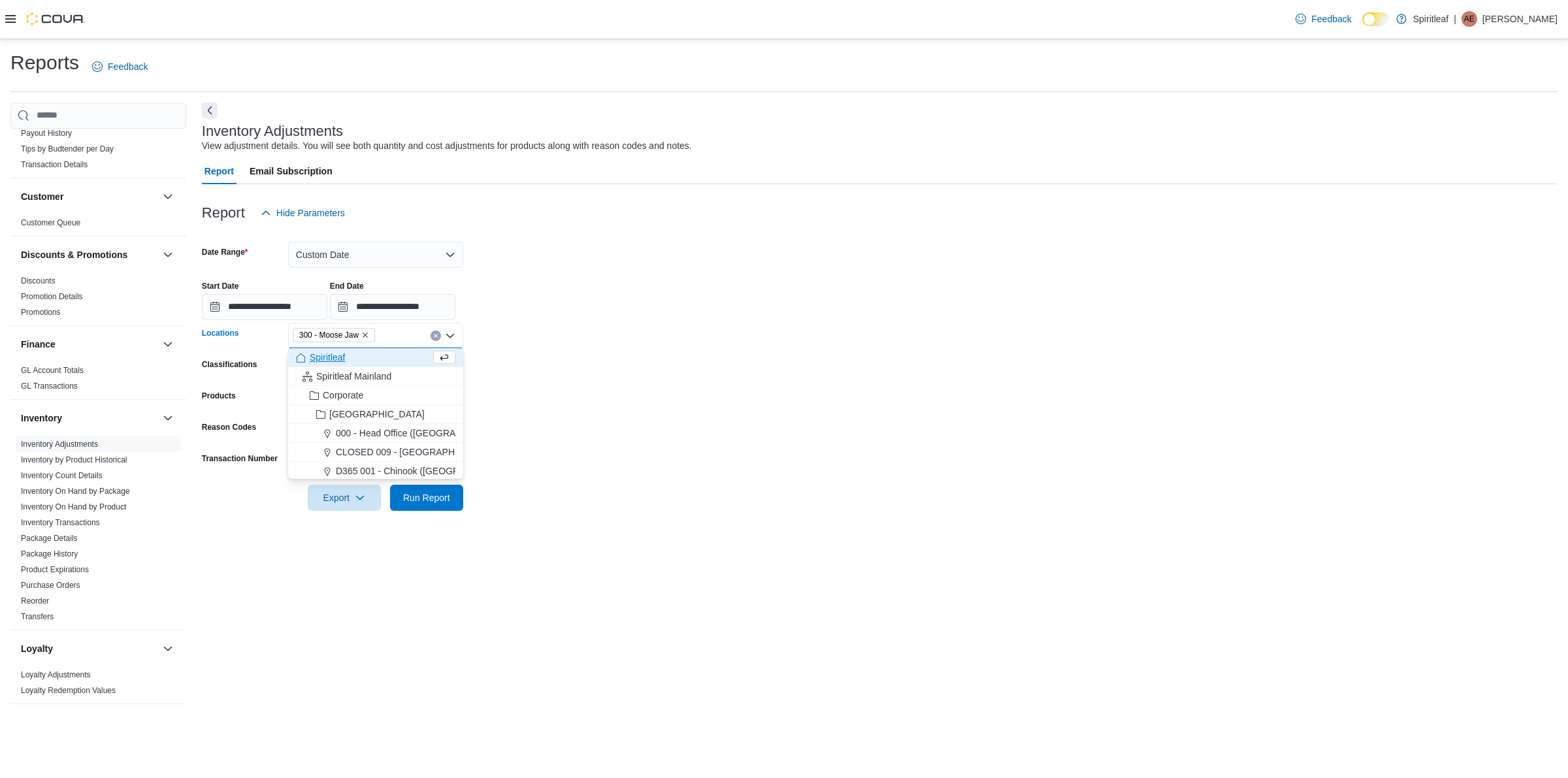
click at [568, 394] on form "**********" at bounding box center [879, 368] width 1355 height 285
click at [361, 493] on icon "button" at bounding box center [359, 496] width 10 height 10
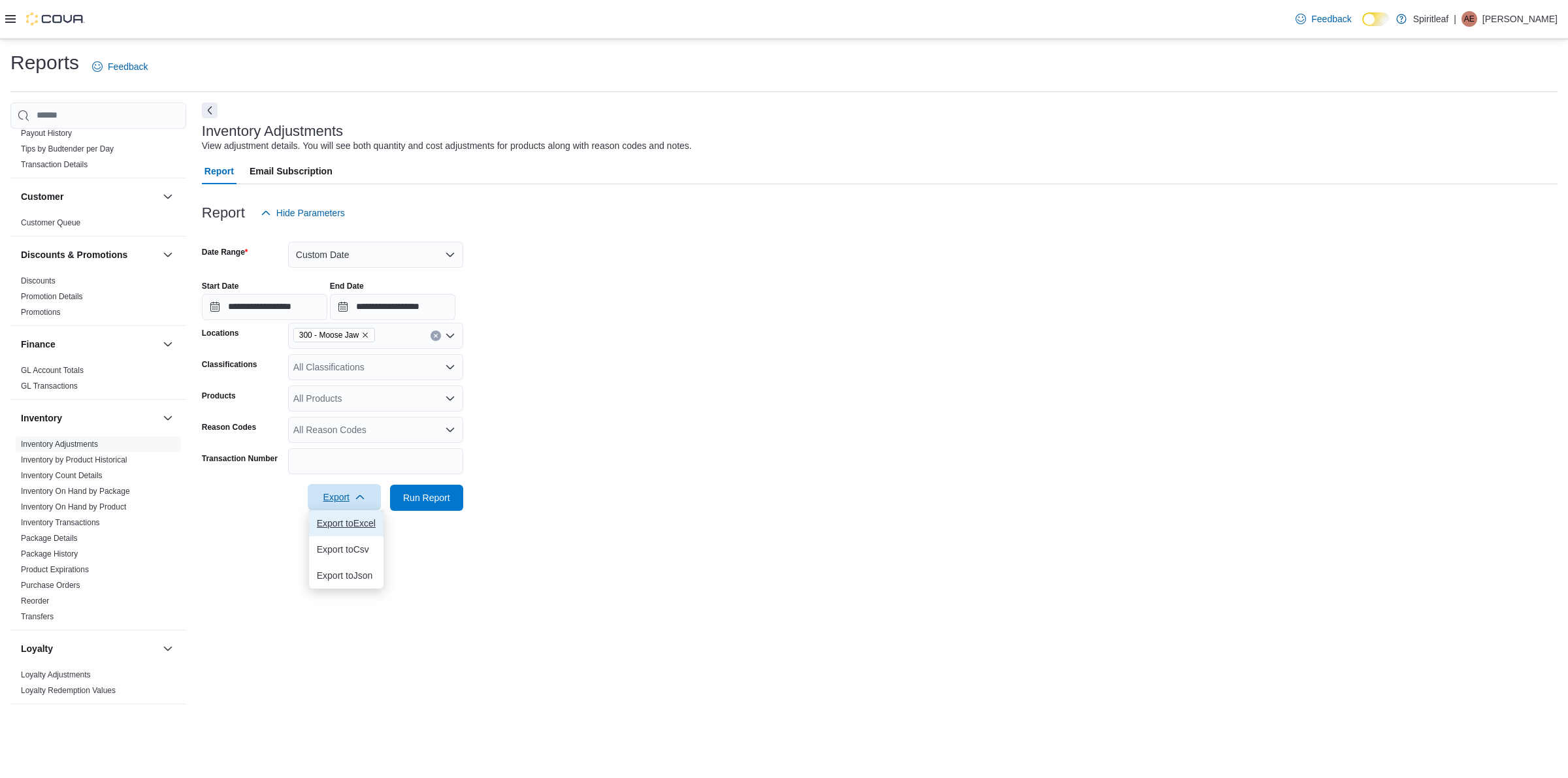
click at [354, 517] on button "Export to Excel" at bounding box center [346, 523] width 75 height 26
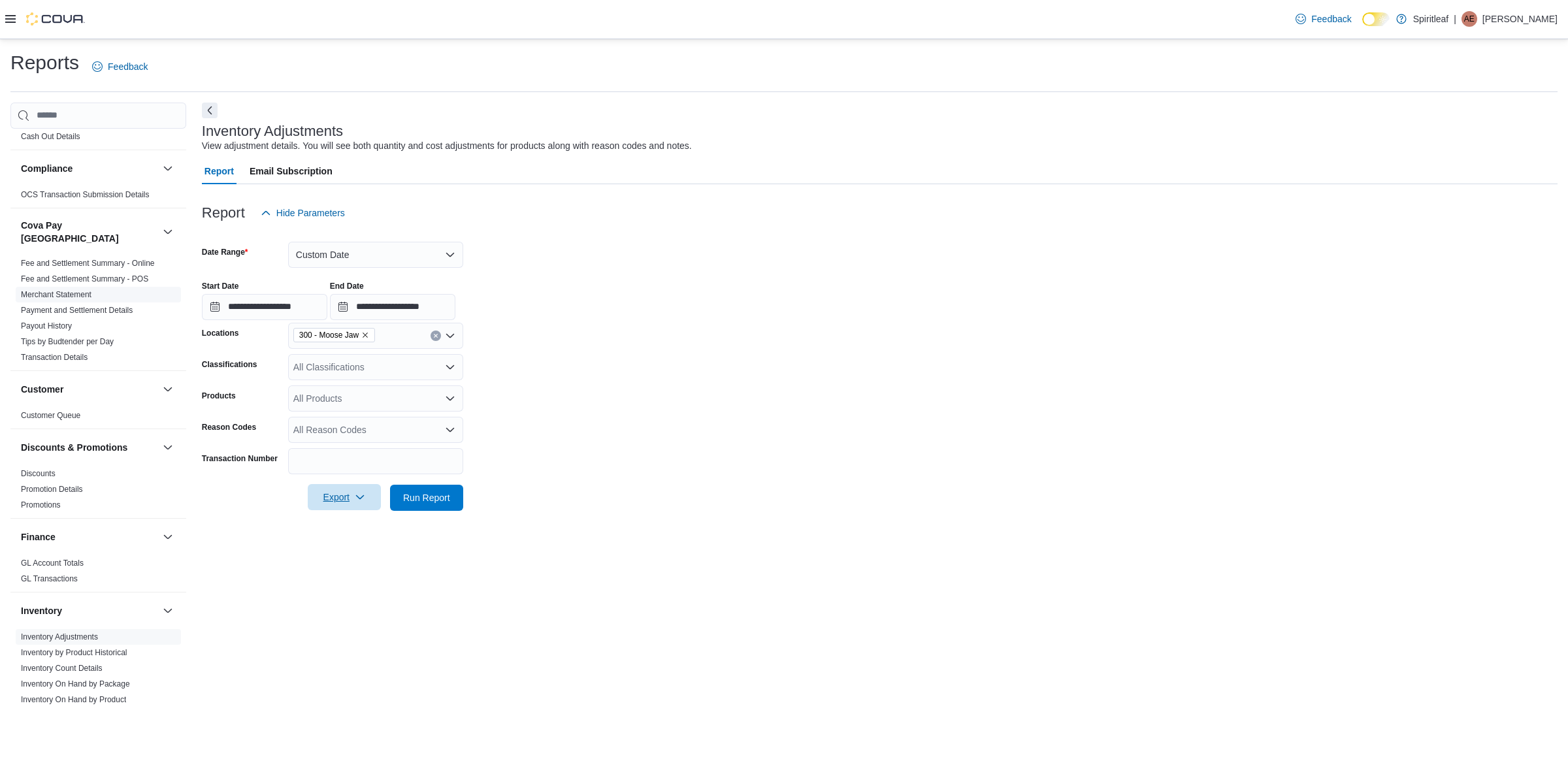
scroll to position [0, 0]
